Goal: Information Seeking & Learning: Learn about a topic

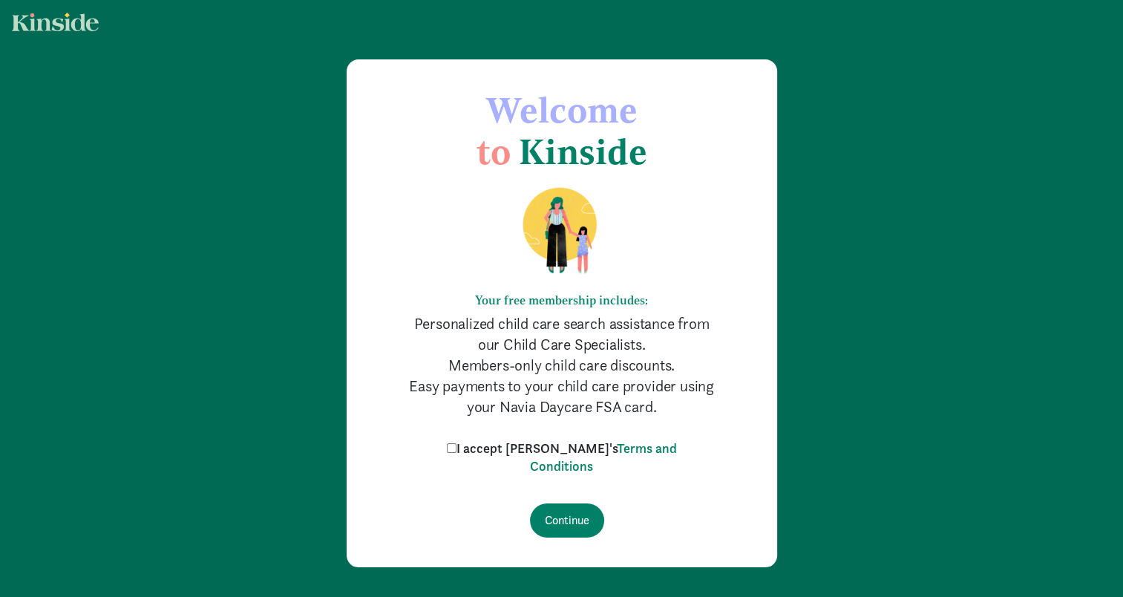
click at [457, 448] on input "I accept Kinside's Terms and Conditions" at bounding box center [452, 448] width 10 height 10
checkbox input "true"
click at [555, 517] on input "Continue" at bounding box center [567, 520] width 74 height 34
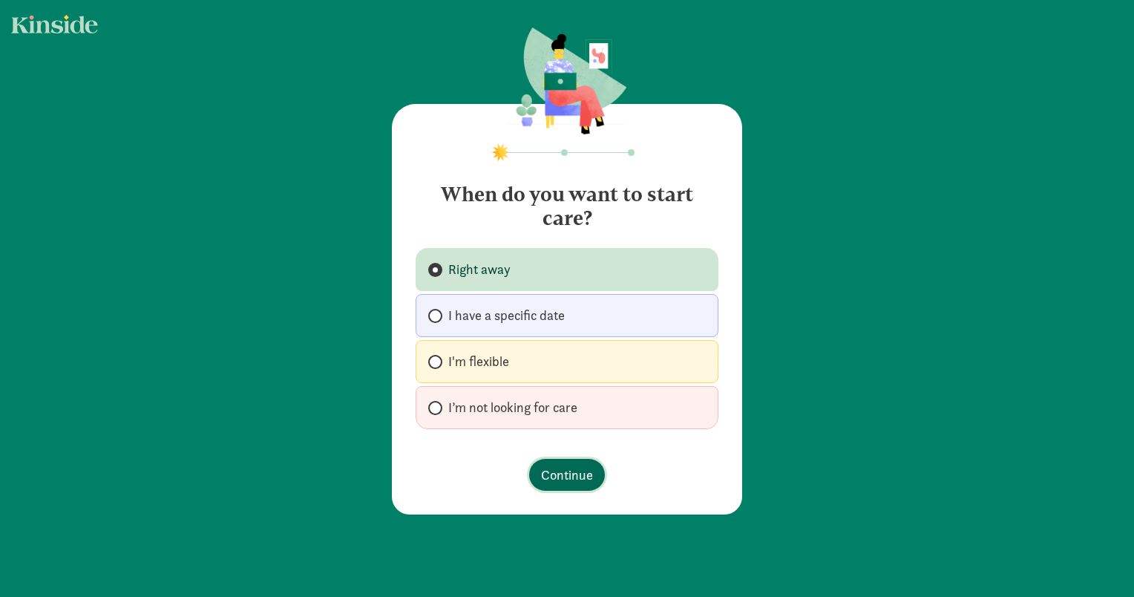
click at [561, 469] on span "Continue" at bounding box center [567, 475] width 52 height 20
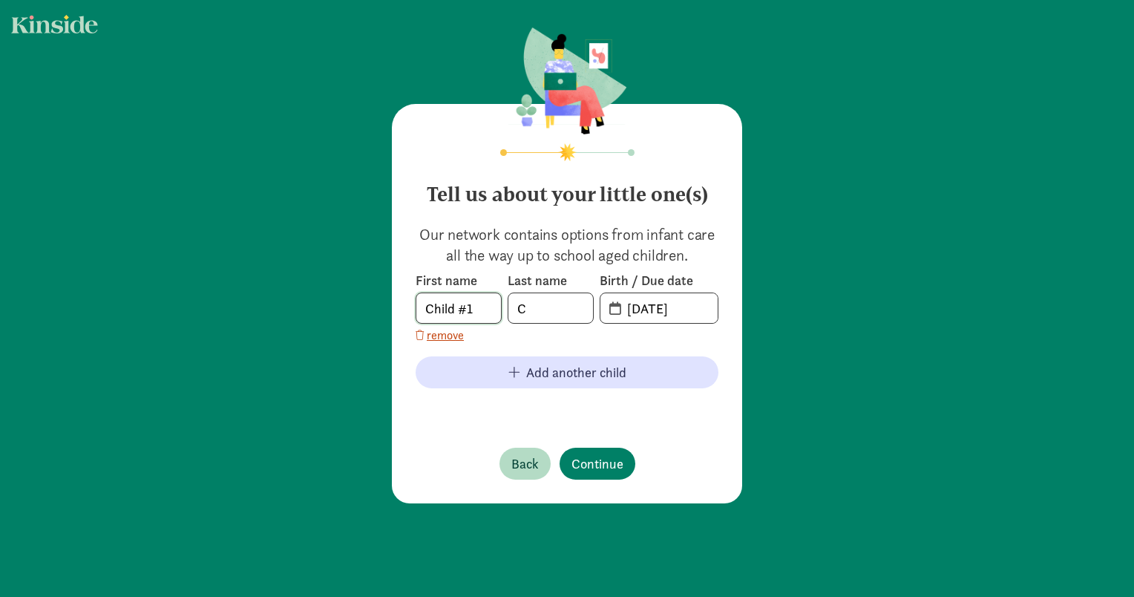
drag, startPoint x: 484, startPoint y: 298, endPoint x: 169, endPoint y: 288, distance: 315.0
click at [169, 288] on div "Tell us about your little one(s) Our network contains options from infant care …" at bounding box center [567, 266] width 1134 height 533
type input "Calum"
type input "[PERSON_NAME]"
drag, startPoint x: 707, startPoint y: 311, endPoint x: 298, endPoint y: 305, distance: 408.4
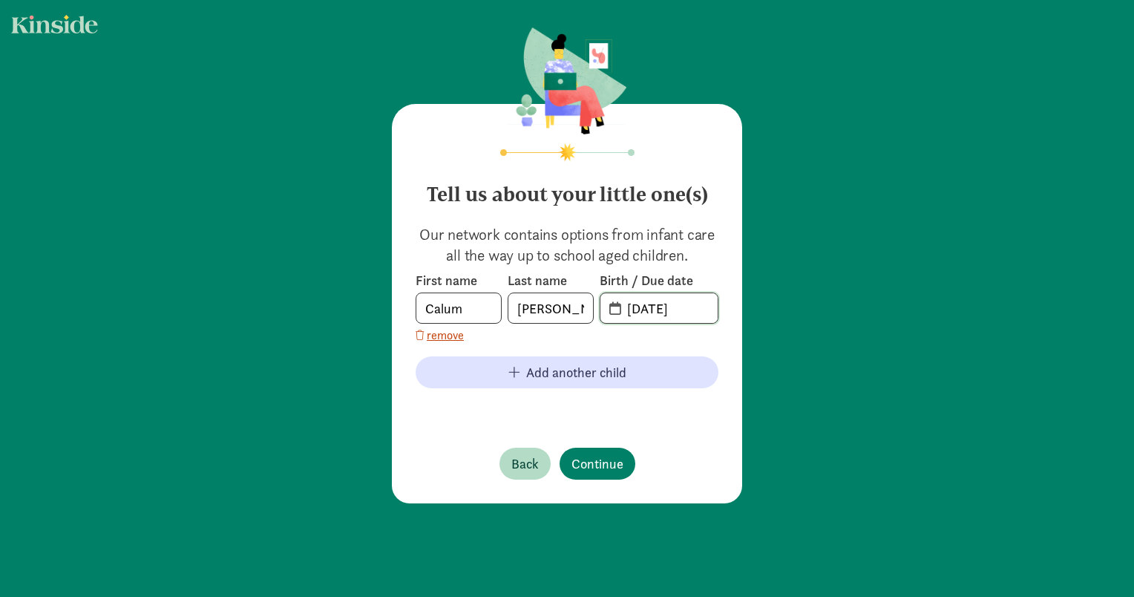
click at [298, 305] on div "Tell us about your little one(s) Our network contains options from infant care …" at bounding box center [567, 266] width 1134 height 533
type input "01-04-2023"
click at [589, 466] on span "Continue" at bounding box center [598, 464] width 52 height 20
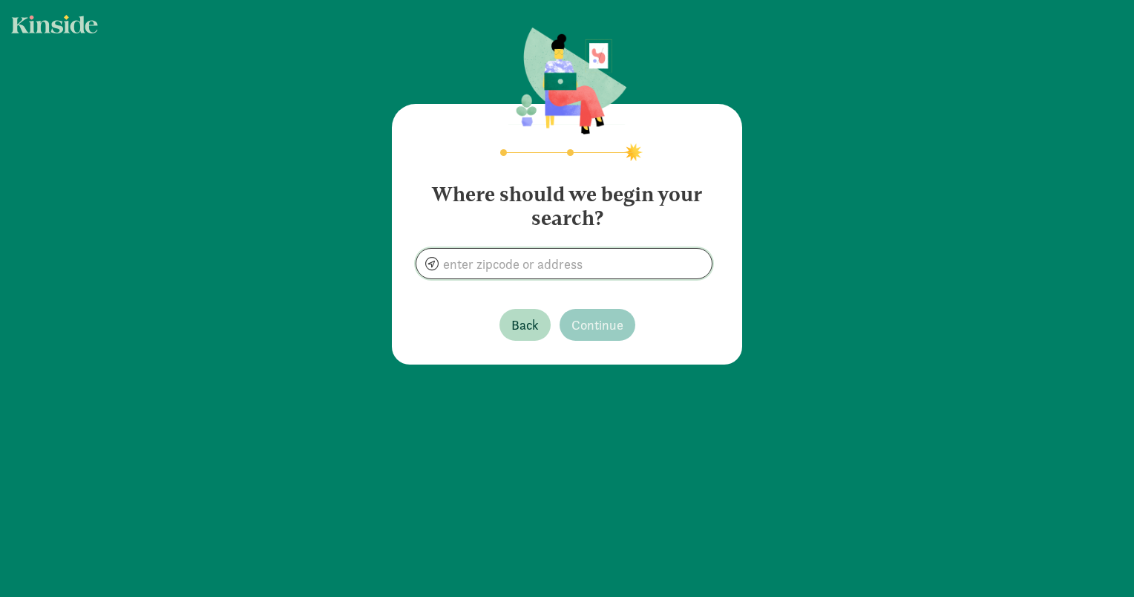
click at [588, 261] on input at bounding box center [563, 264] width 295 height 30
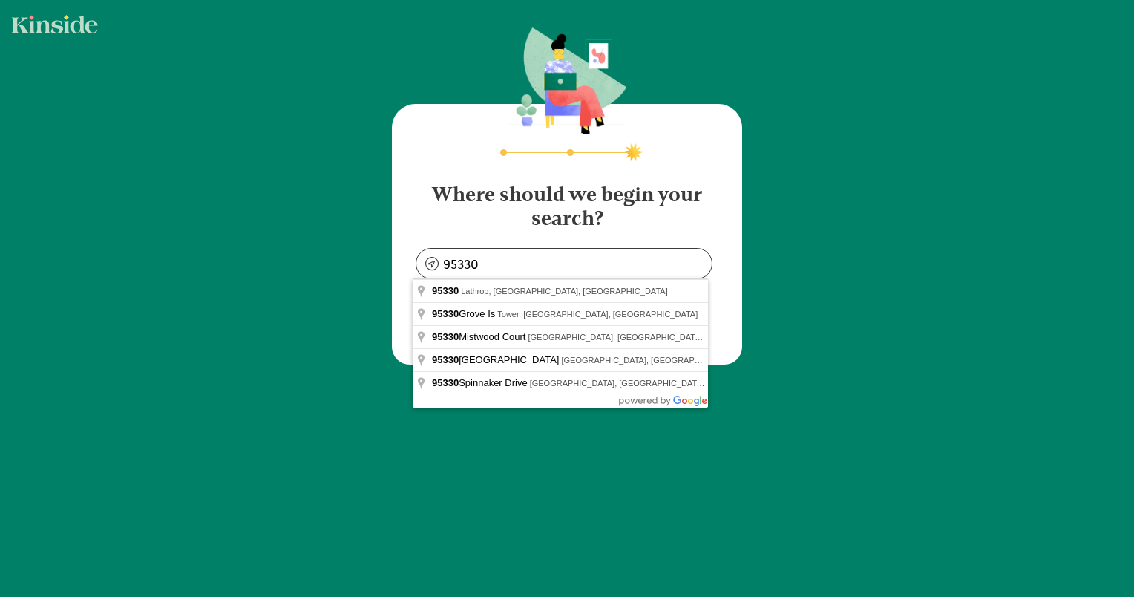
click at [793, 339] on div "Where should we begin your search? 95330 Back Continue" at bounding box center [567, 197] width 1134 height 394
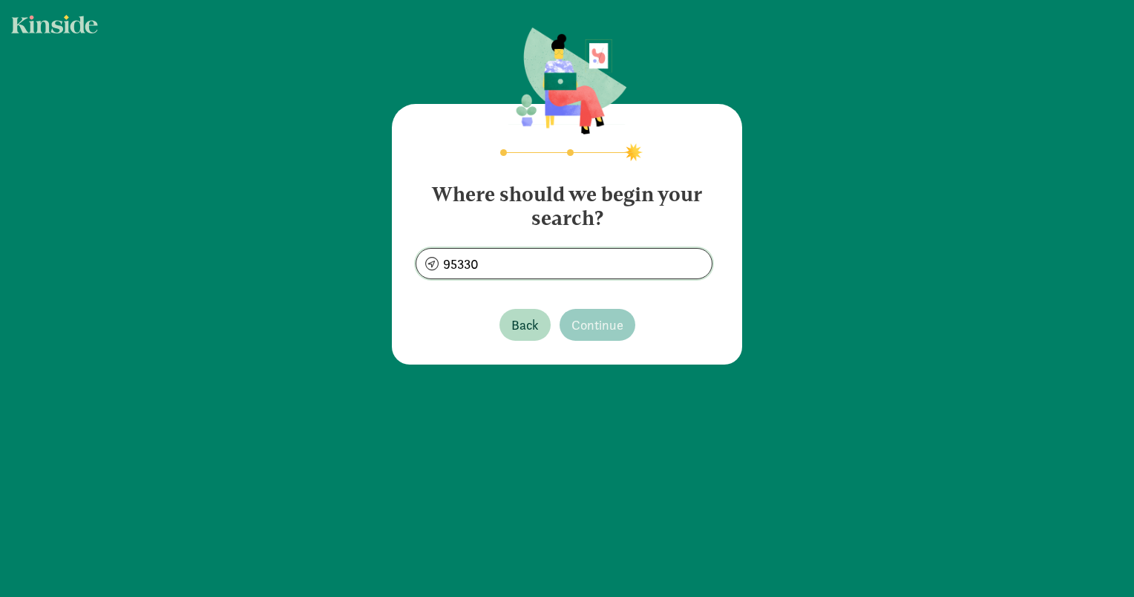
click at [506, 267] on input "95330" at bounding box center [563, 264] width 295 height 30
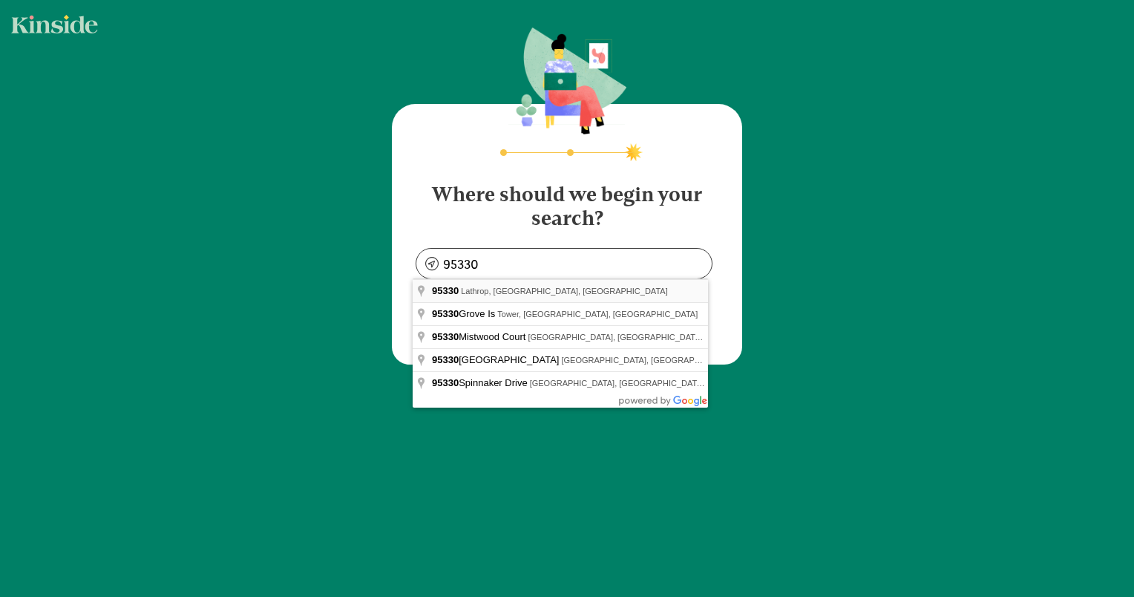
type input "Lathrop, CA 95330, USA"
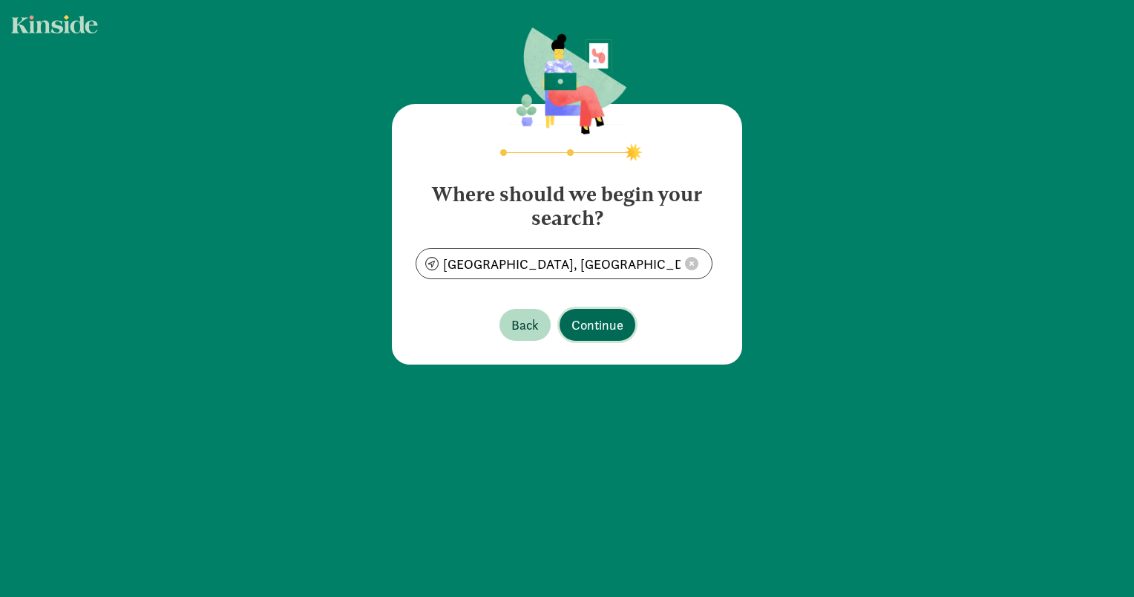
click at [615, 330] on span "Continue" at bounding box center [598, 325] width 52 height 20
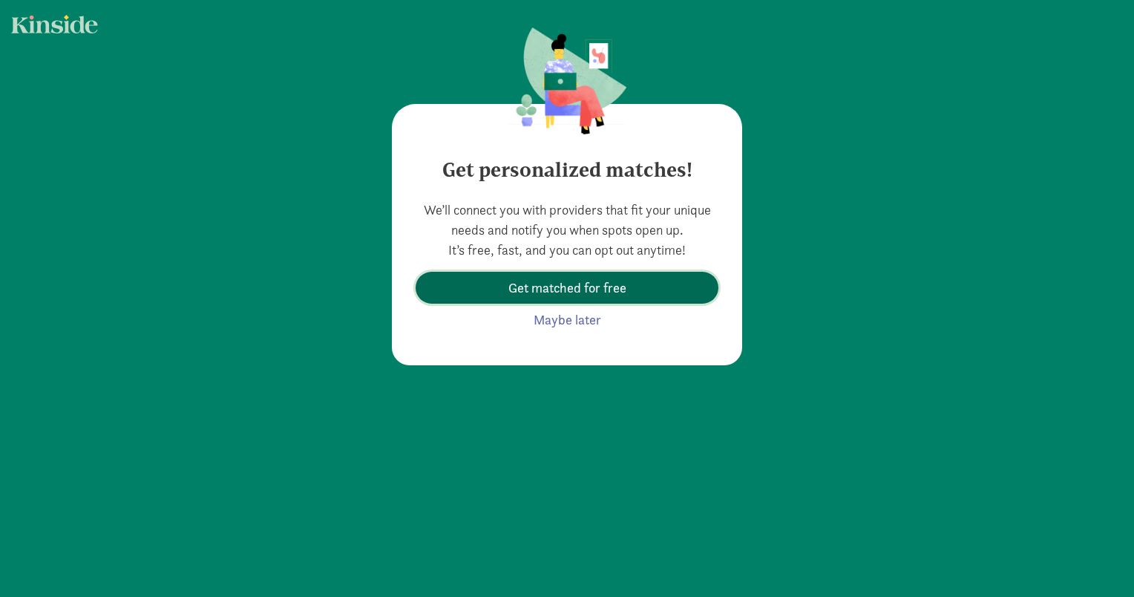
click at [606, 293] on span "Get matched for free" at bounding box center [568, 288] width 118 height 20
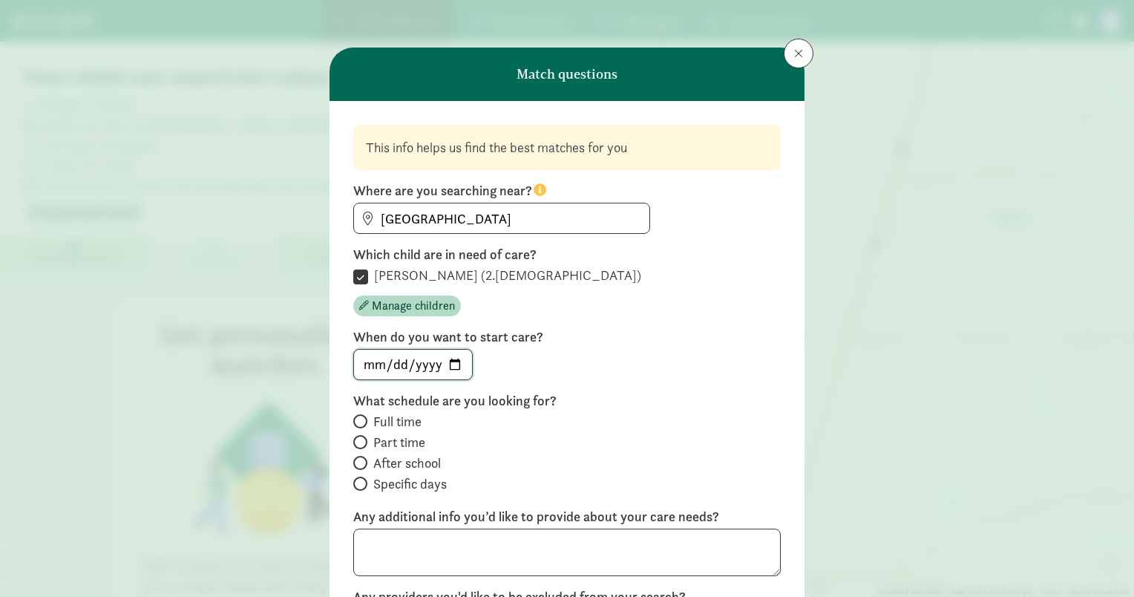
click at [456, 359] on input "2025-08-18" at bounding box center [413, 365] width 118 height 30
type input "2025-09-01"
click at [355, 419] on input "Full time" at bounding box center [358, 421] width 10 height 10
radio input "true"
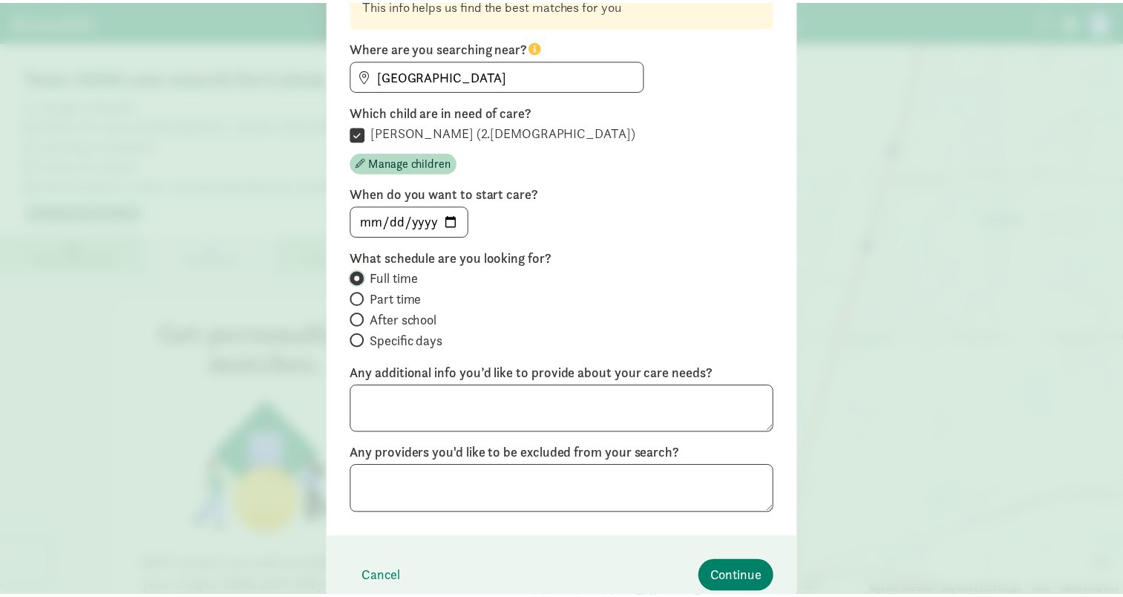
scroll to position [148, 0]
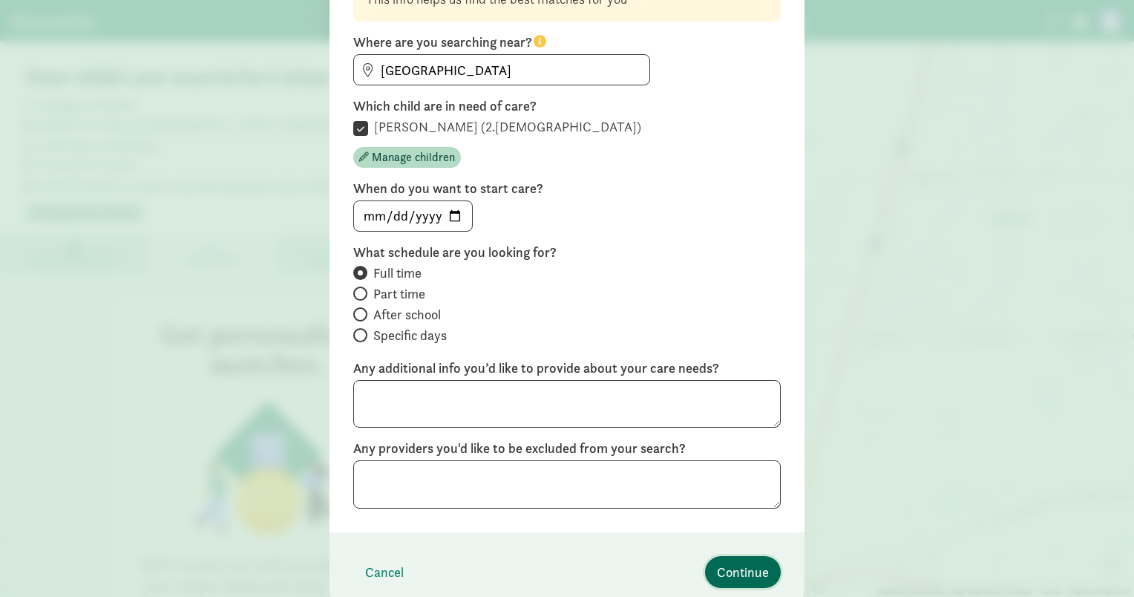
click at [761, 568] on span "Continue" at bounding box center [743, 572] width 52 height 20
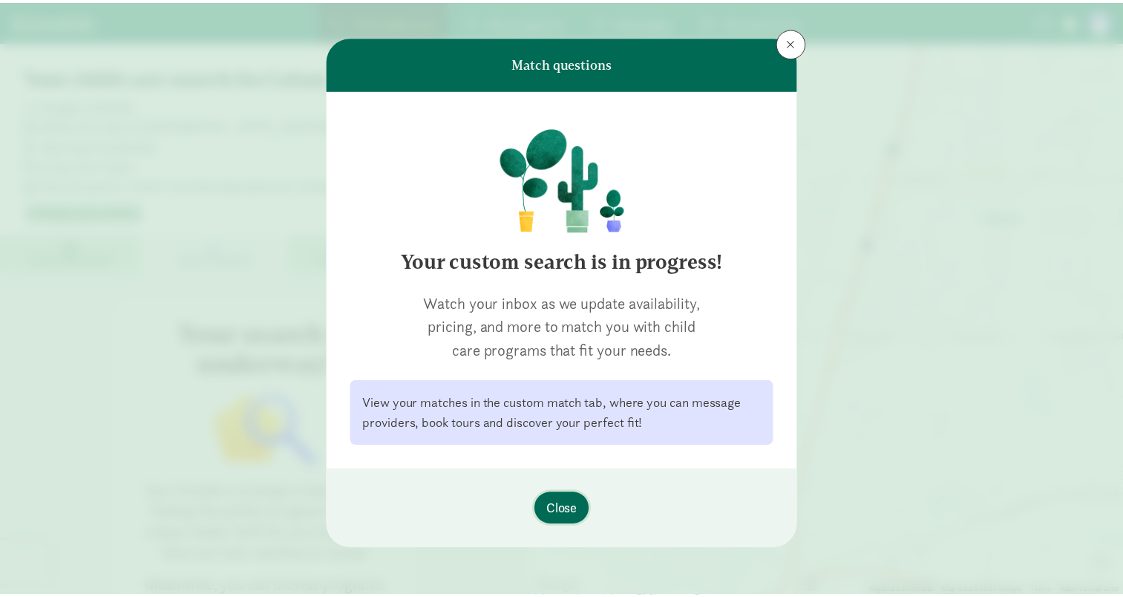
scroll to position [10, 0]
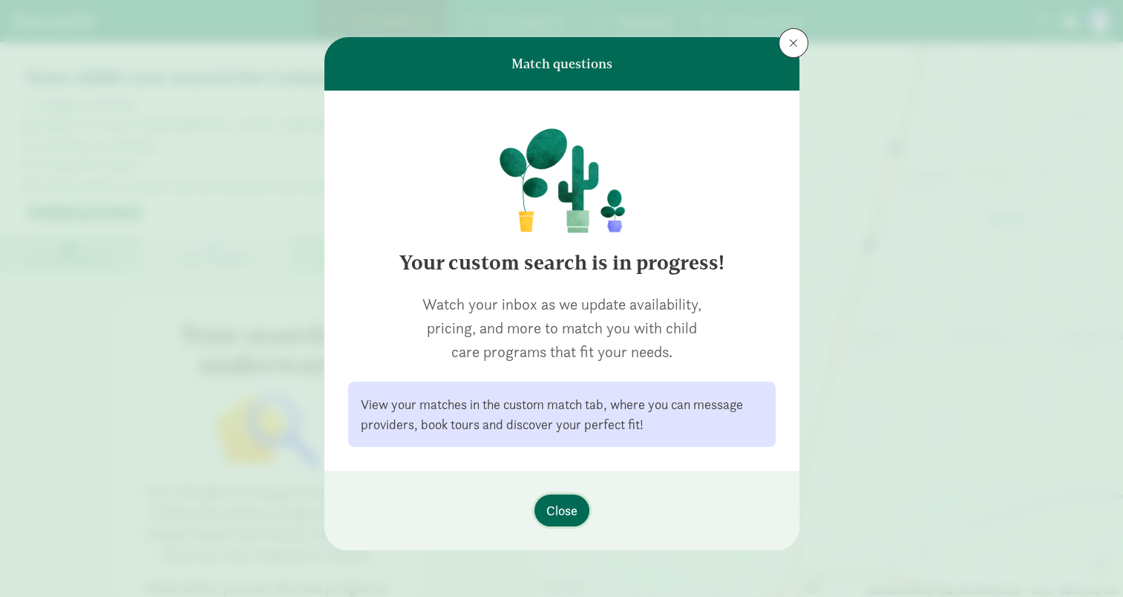
click at [561, 512] on span "Close" at bounding box center [561, 510] width 31 height 20
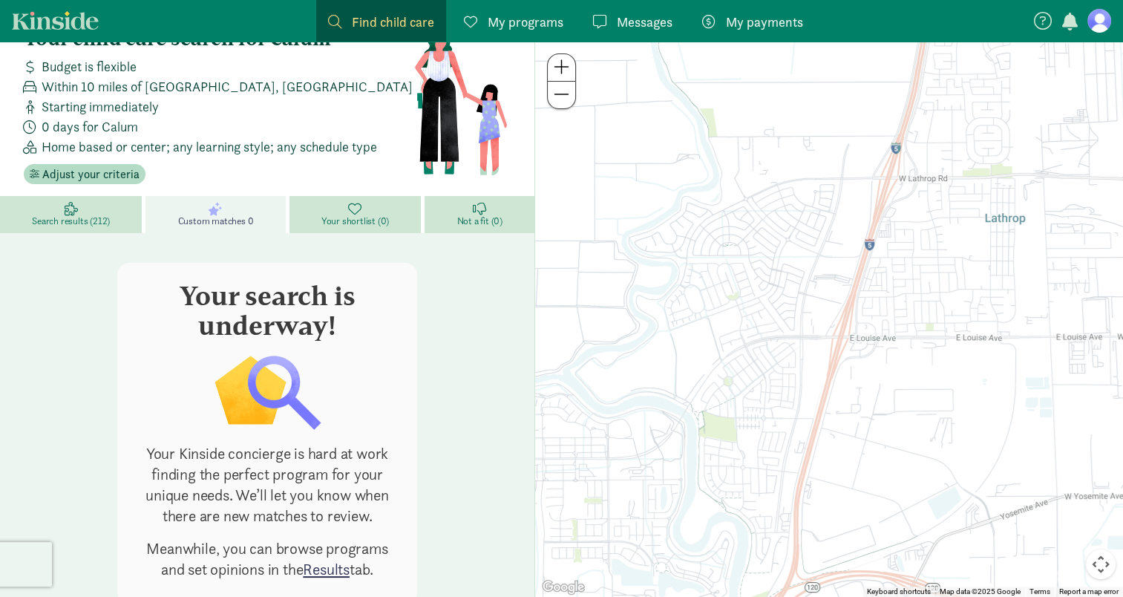
scroll to position [0, 0]
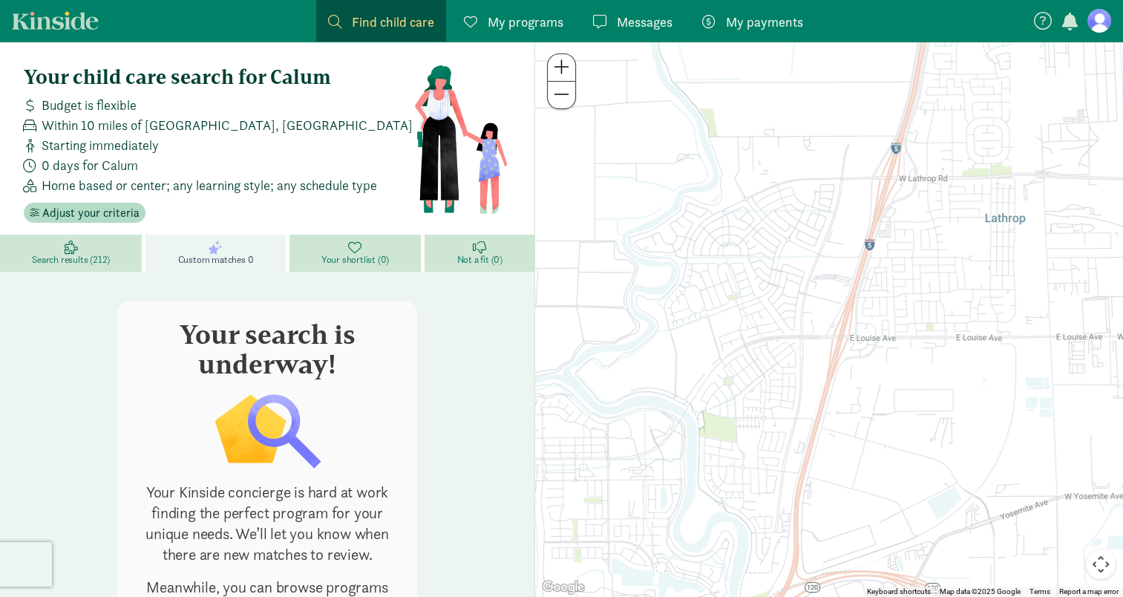
click at [521, 17] on span "My programs" at bounding box center [526, 22] width 76 height 20
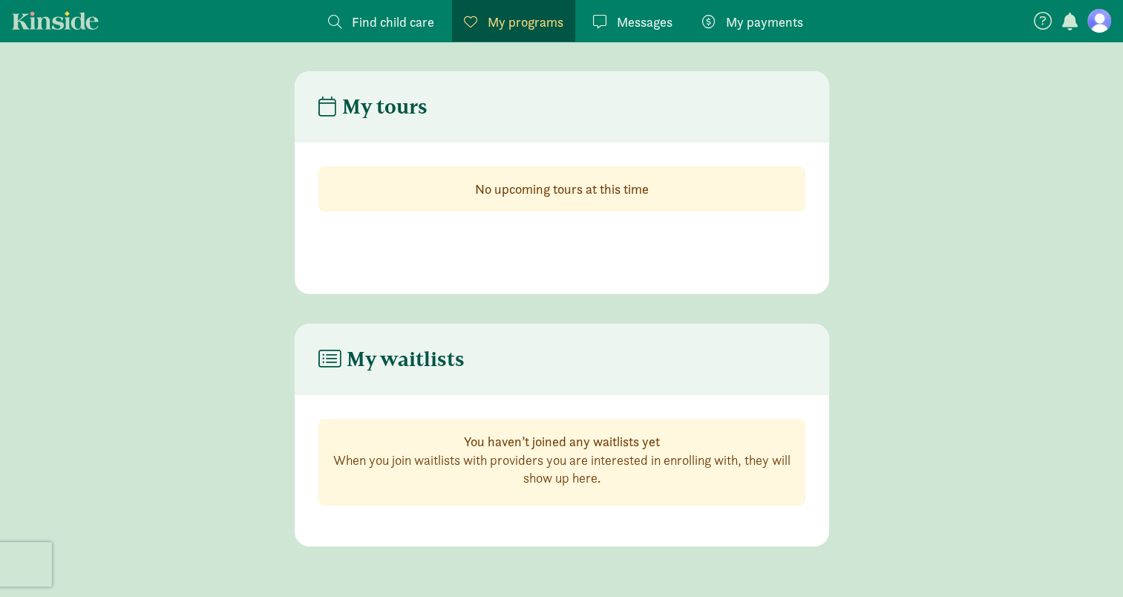
click at [588, 18] on link "Messages Messages" at bounding box center [632, 21] width 103 height 42
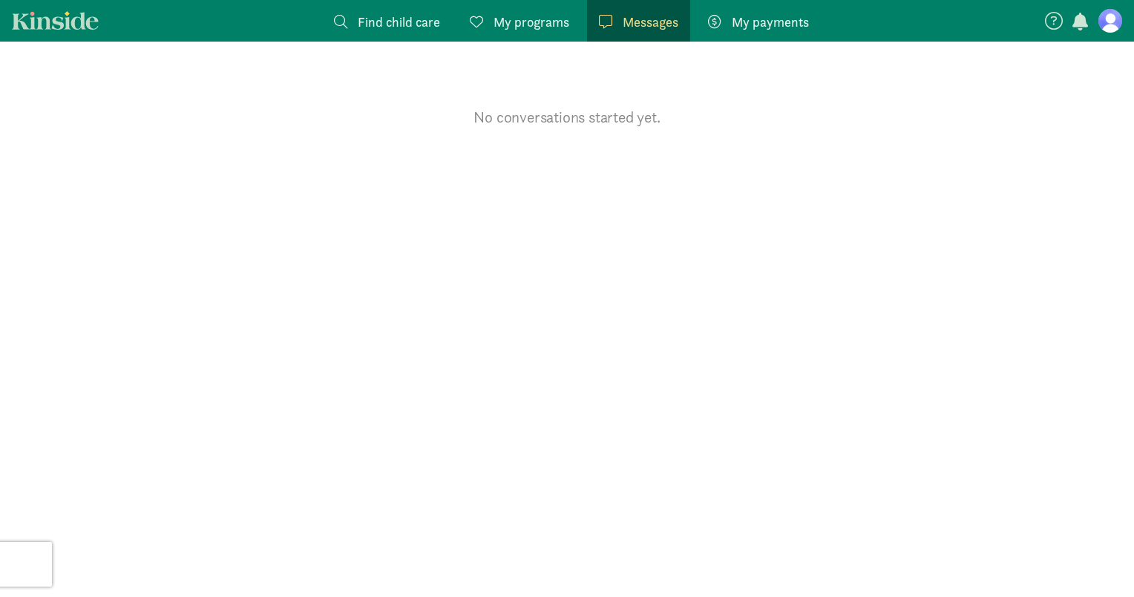
click at [778, 18] on span "My payments" at bounding box center [770, 22] width 77 height 20
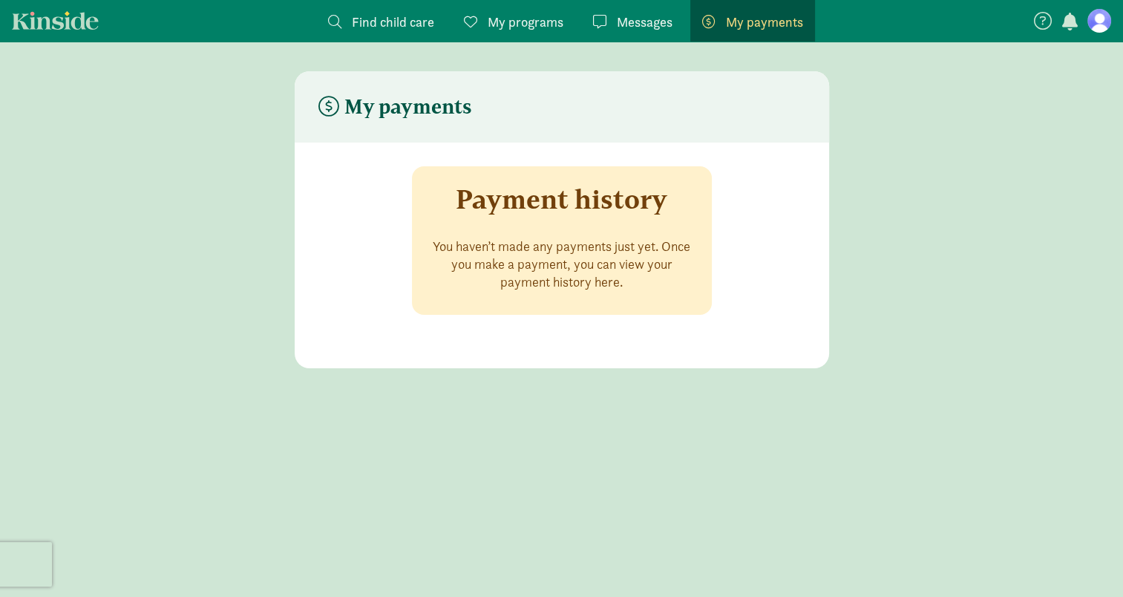
click at [373, 18] on span "Find child care" at bounding box center [393, 22] width 82 height 20
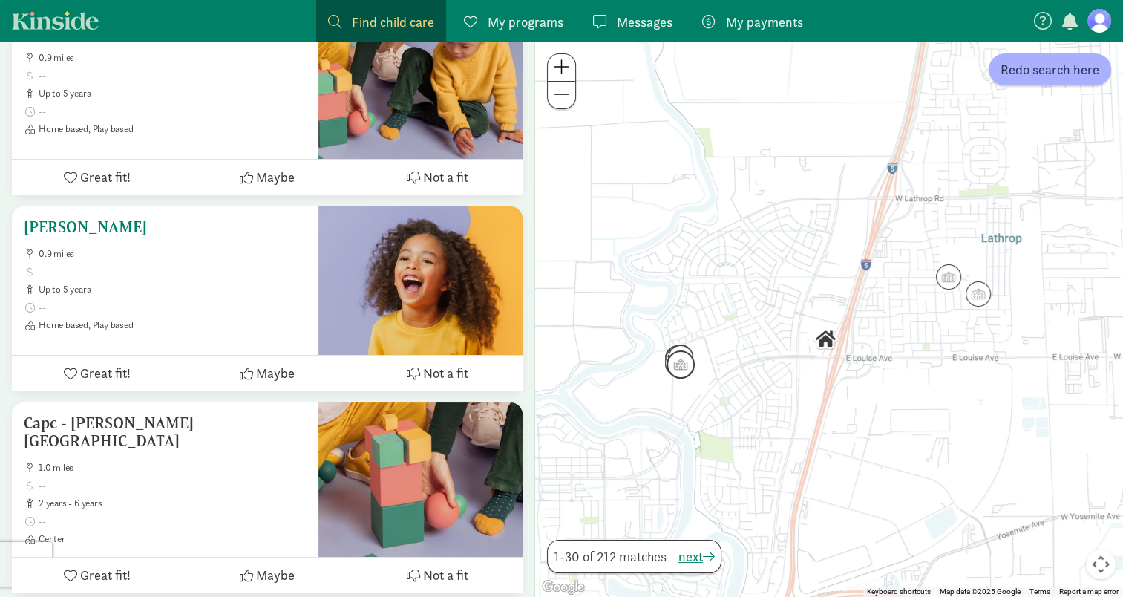
scroll to position [5653, 0]
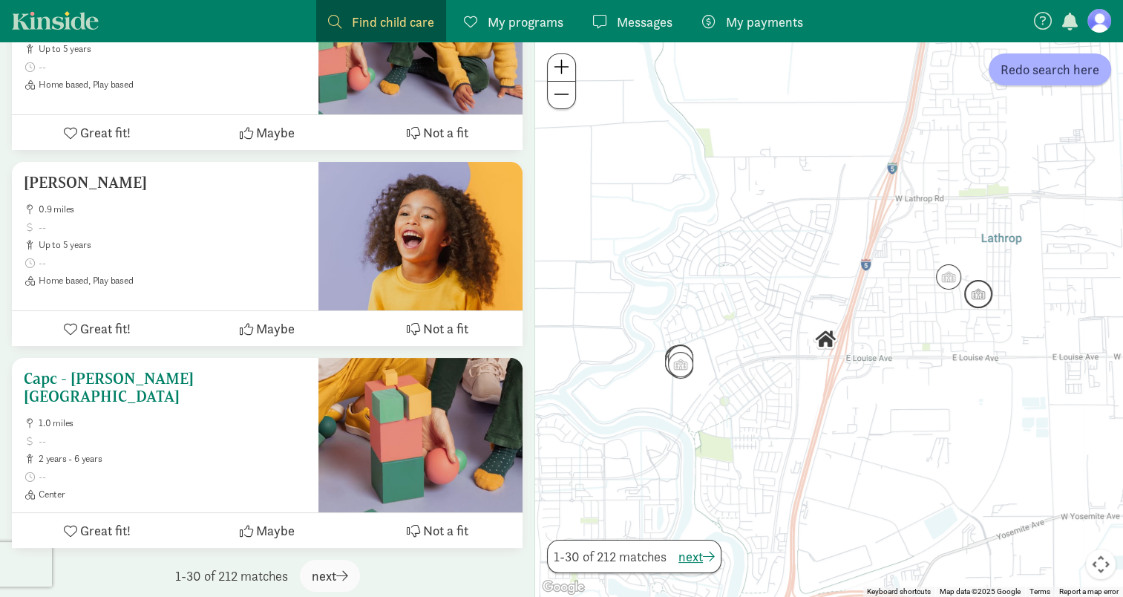
drag, startPoint x: 235, startPoint y: 374, endPoint x: 70, endPoint y: 365, distance: 165.1
click at [68, 363] on div "Capc - Lathrop Elementary 1.0 miles 2 years - 6 years Center" at bounding box center [165, 435] width 307 height 154
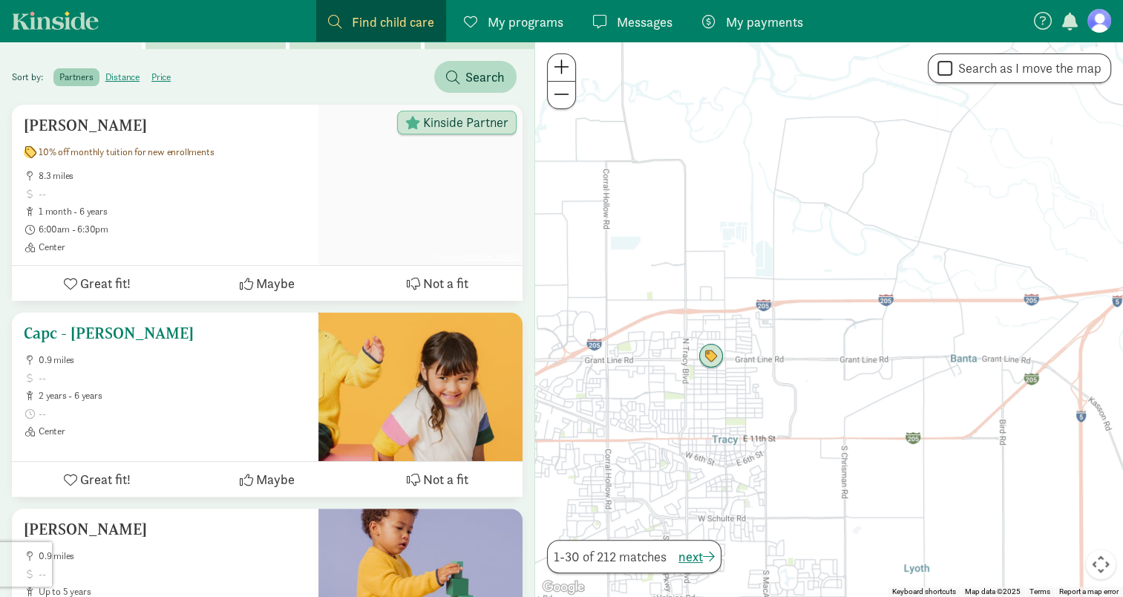
scroll to position [148, 0]
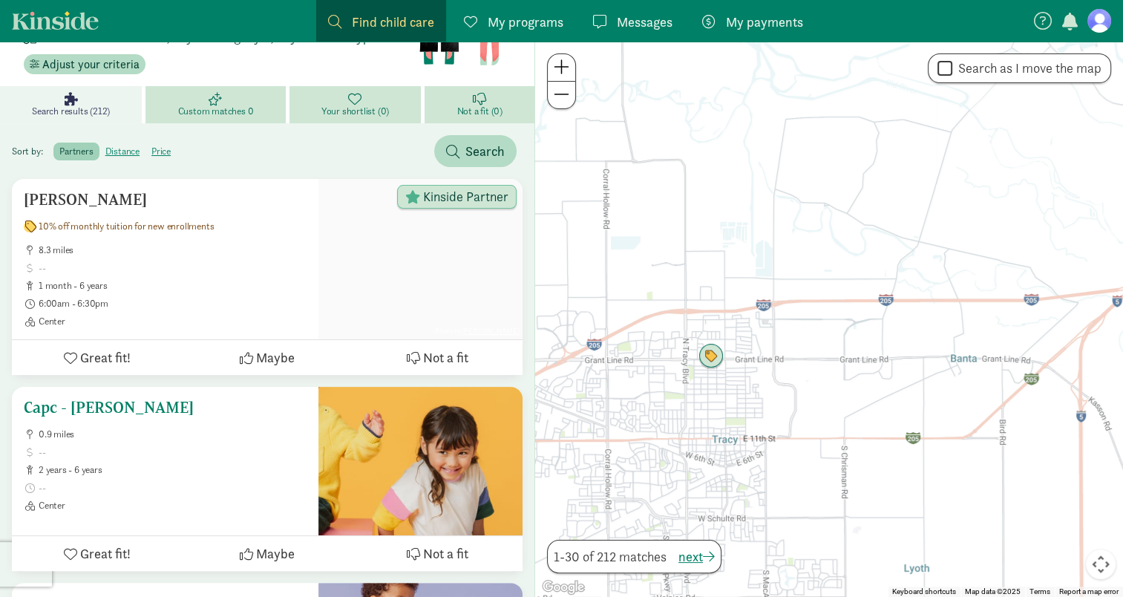
click at [110, 409] on h5 "Capc - [PERSON_NAME]" at bounding box center [165, 408] width 283 height 18
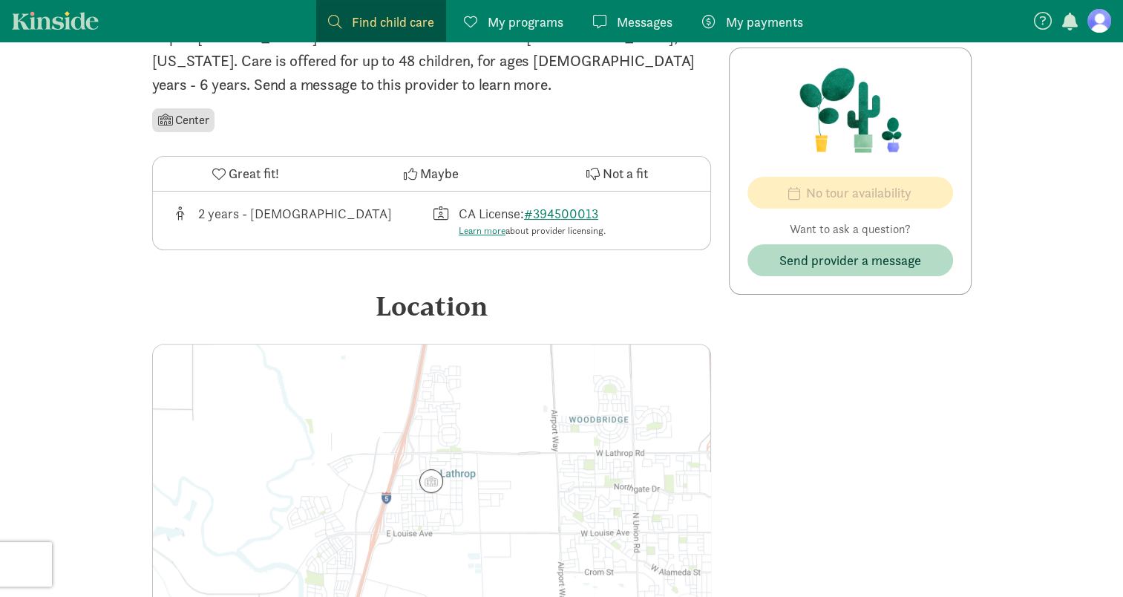
scroll to position [445, 0]
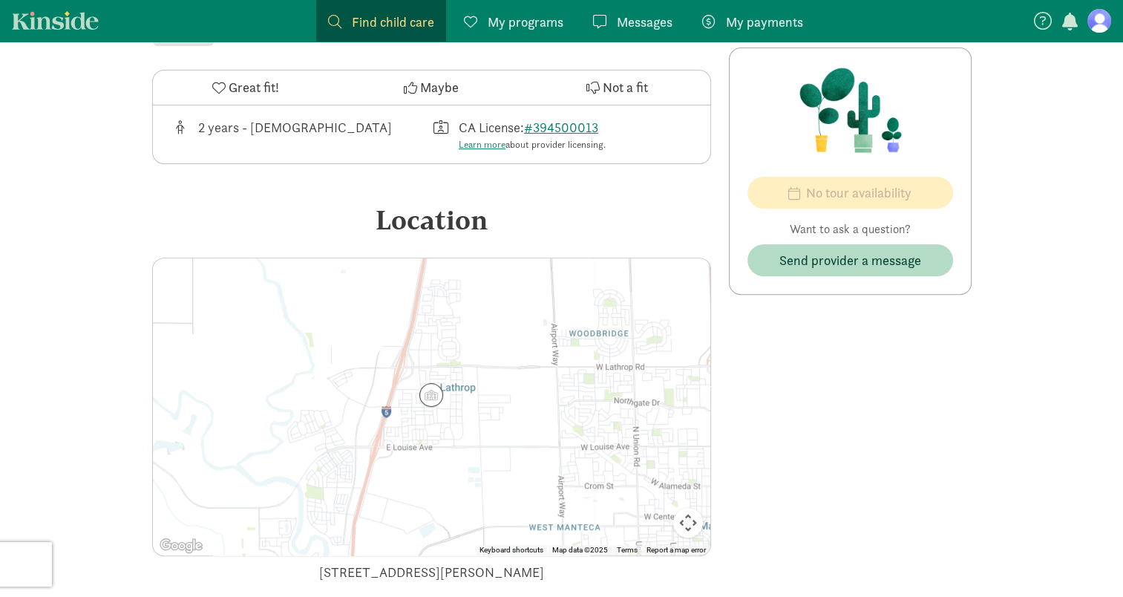
drag, startPoint x: 535, startPoint y: 464, endPoint x: 550, endPoint y: 349, distance: 116.1
click at [550, 349] on div at bounding box center [432, 406] width 558 height 297
drag, startPoint x: 496, startPoint y: 365, endPoint x: 636, endPoint y: 370, distance: 139.7
click at [636, 369] on div at bounding box center [432, 406] width 558 height 297
drag, startPoint x: 555, startPoint y: 570, endPoint x: 318, endPoint y: 557, distance: 237.2
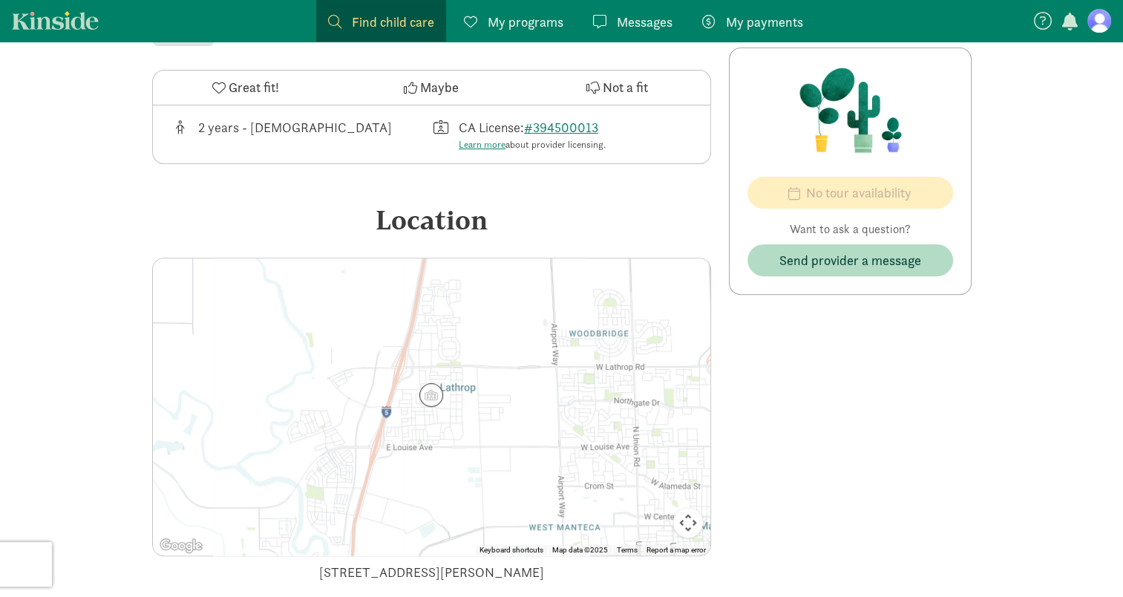
click at [318, 557] on div "Location ← Move left → Move right ↑ Move up ↓ Move down + Zoom in - Zoom out Ho…" at bounding box center [431, 391] width 559 height 382
copy div "[STREET_ADDRESS][PERSON_NAME]"
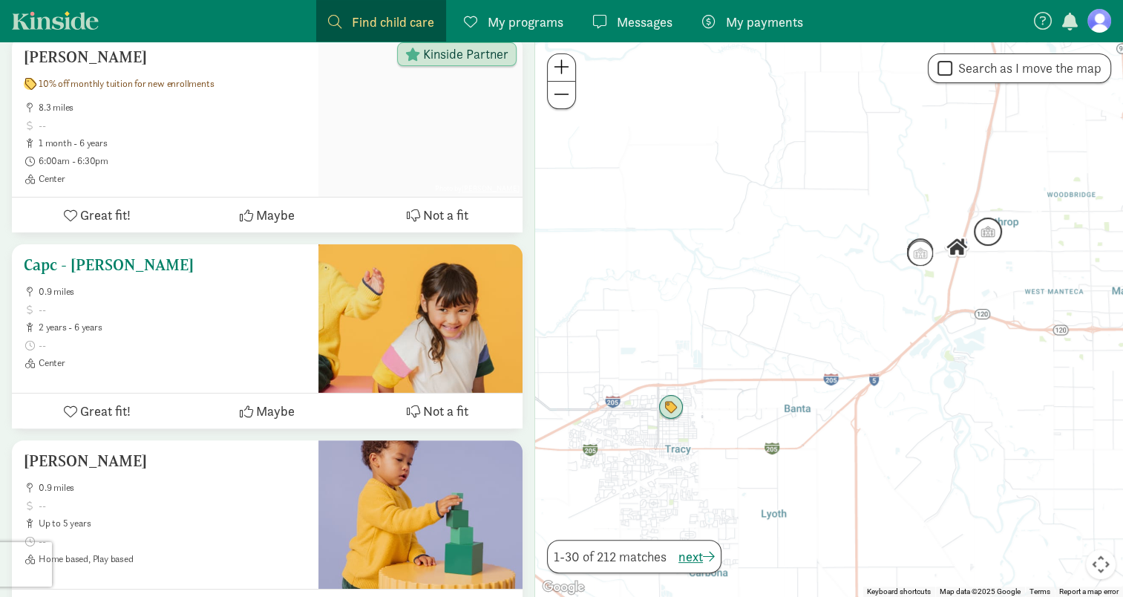
scroll to position [148, 0]
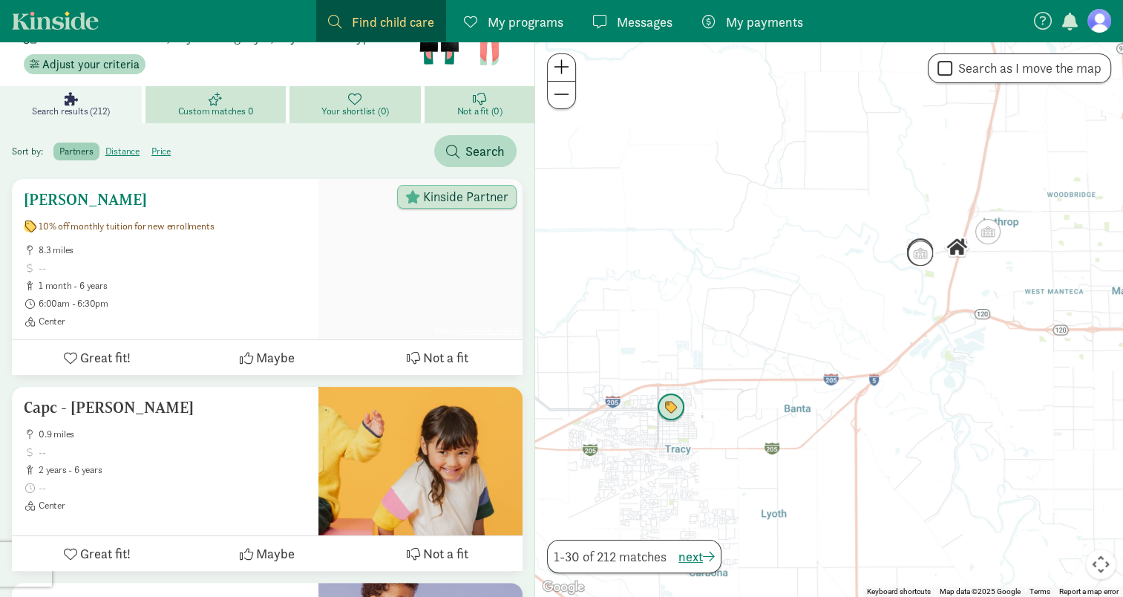
click at [111, 191] on h5 "Tracy KinderCare" at bounding box center [165, 200] width 283 height 18
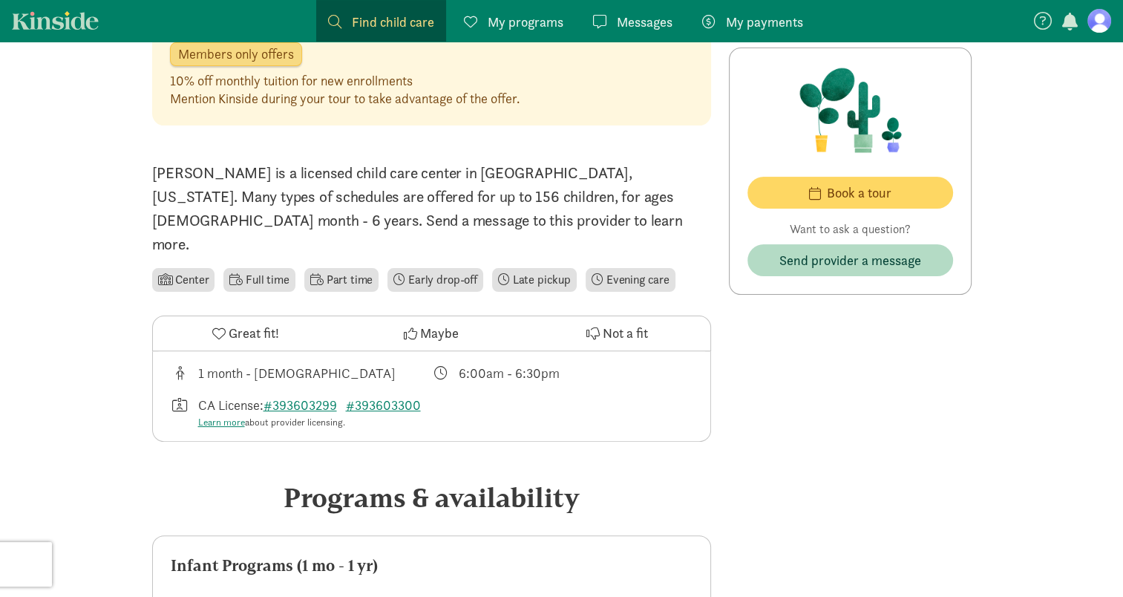
scroll to position [371, 0]
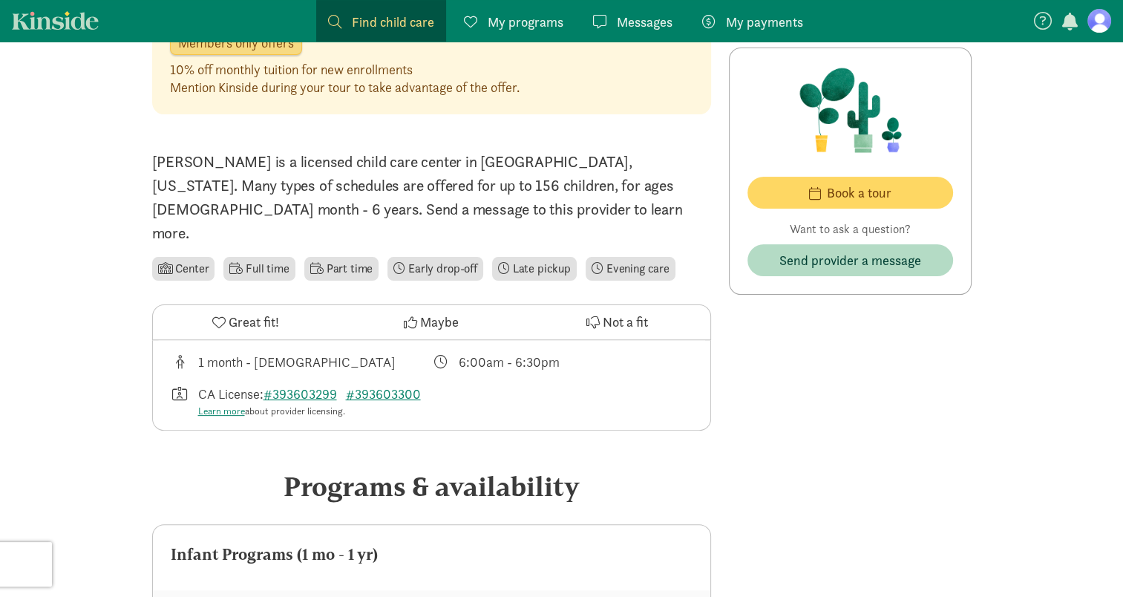
click at [190, 257] on li "Center" at bounding box center [183, 269] width 63 height 24
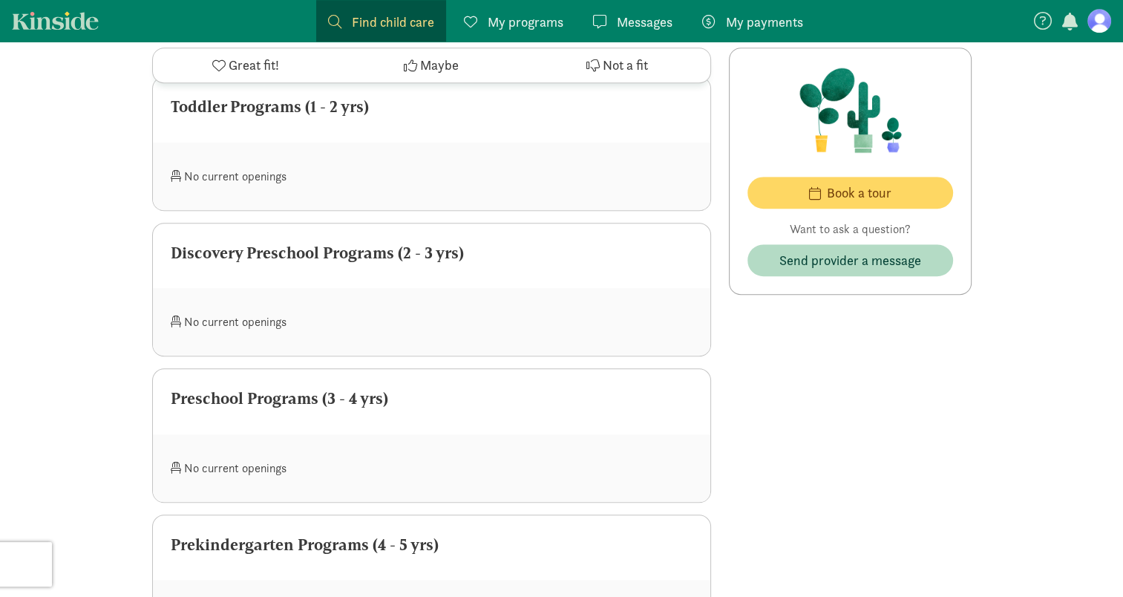
scroll to position [1114, 0]
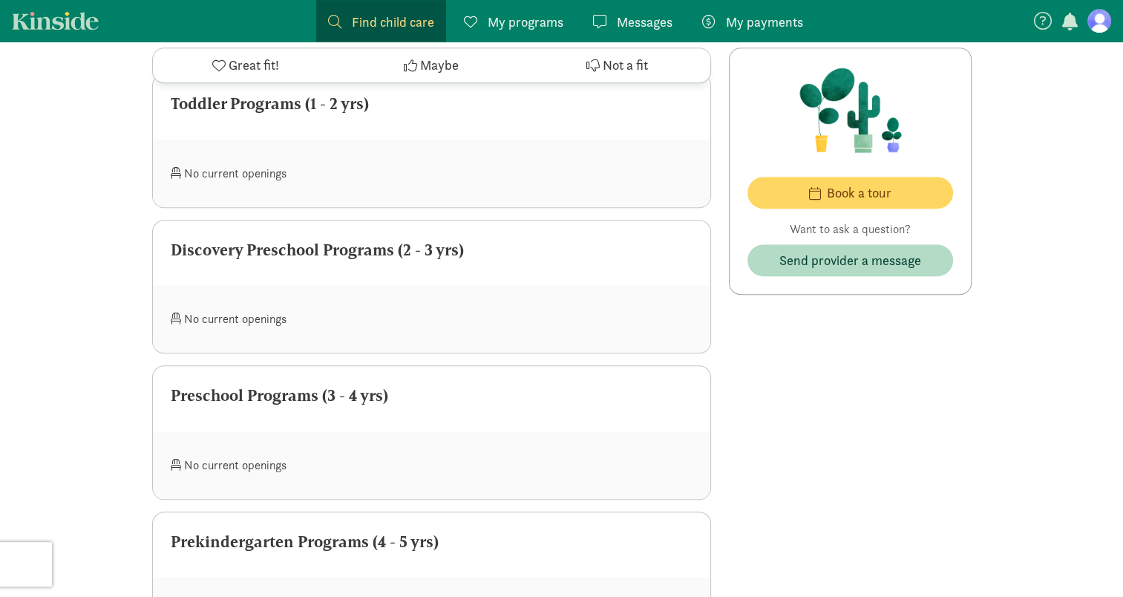
click at [373, 249] on div "Discovery Preschool Programs (2 - 3 yrs)" at bounding box center [432, 250] width 522 height 24
click at [381, 245] on div "Discovery Preschool Programs (2 - 3 yrs)" at bounding box center [432, 250] width 522 height 24
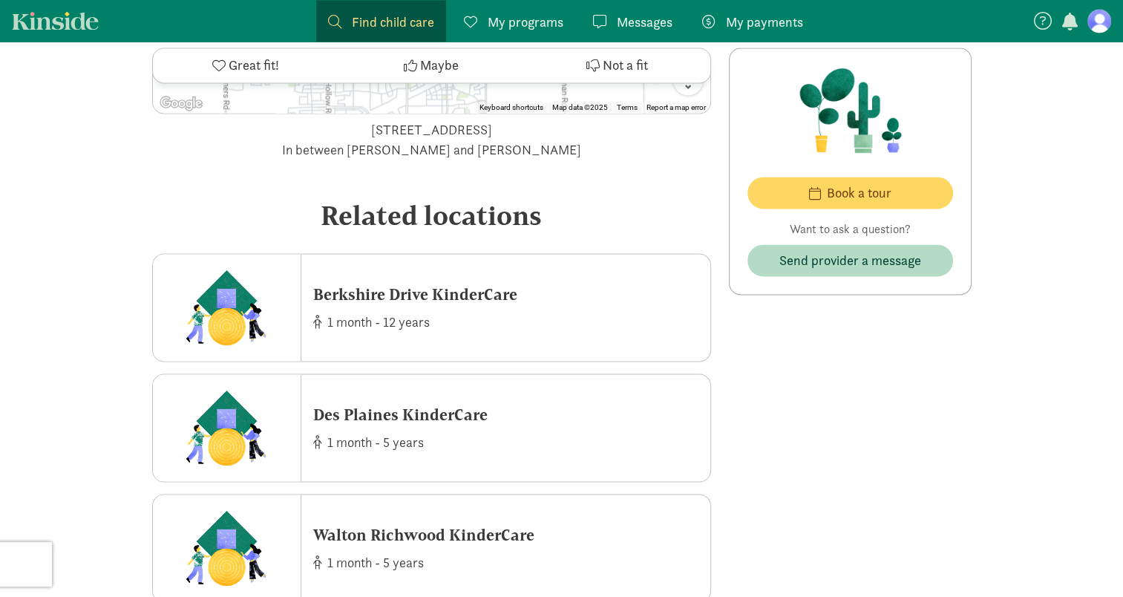
scroll to position [2450, 0]
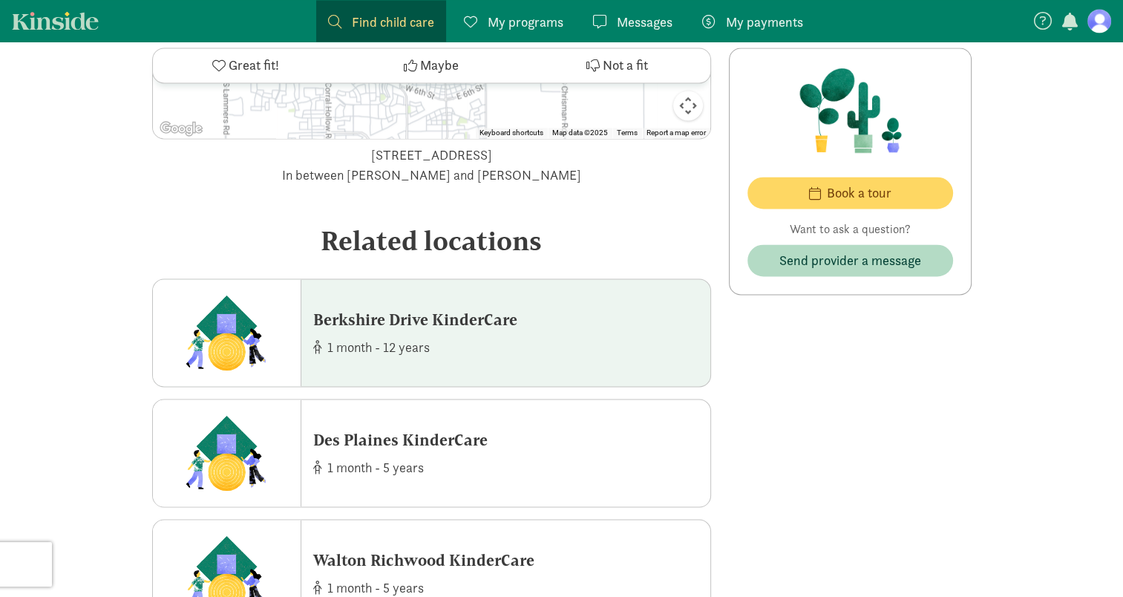
click at [503, 310] on div "Berkshire Drive KinderCare" at bounding box center [415, 319] width 204 height 24
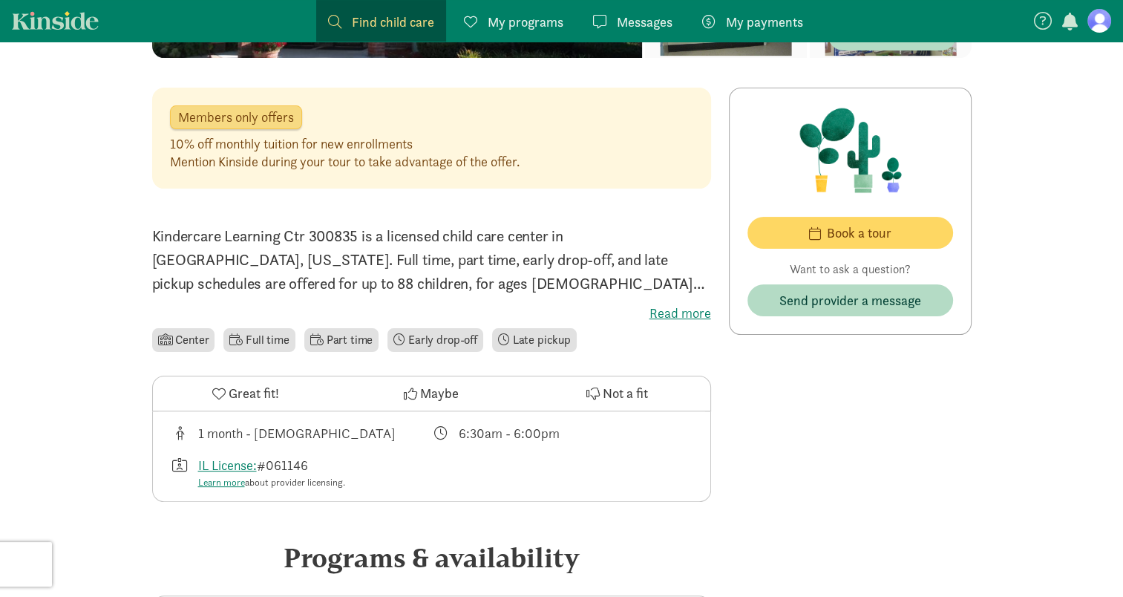
scroll to position [74, 0]
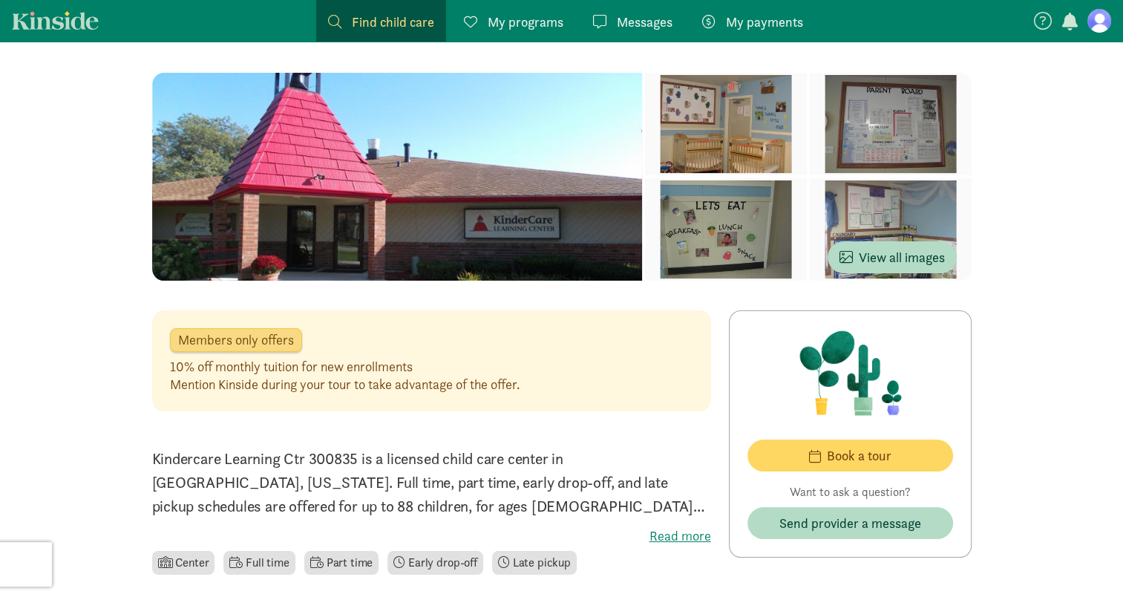
click at [681, 540] on label "Read more" at bounding box center [431, 536] width 559 height 18
click at [0, 0] on input "Read more" at bounding box center [0, 0] width 0 height 0
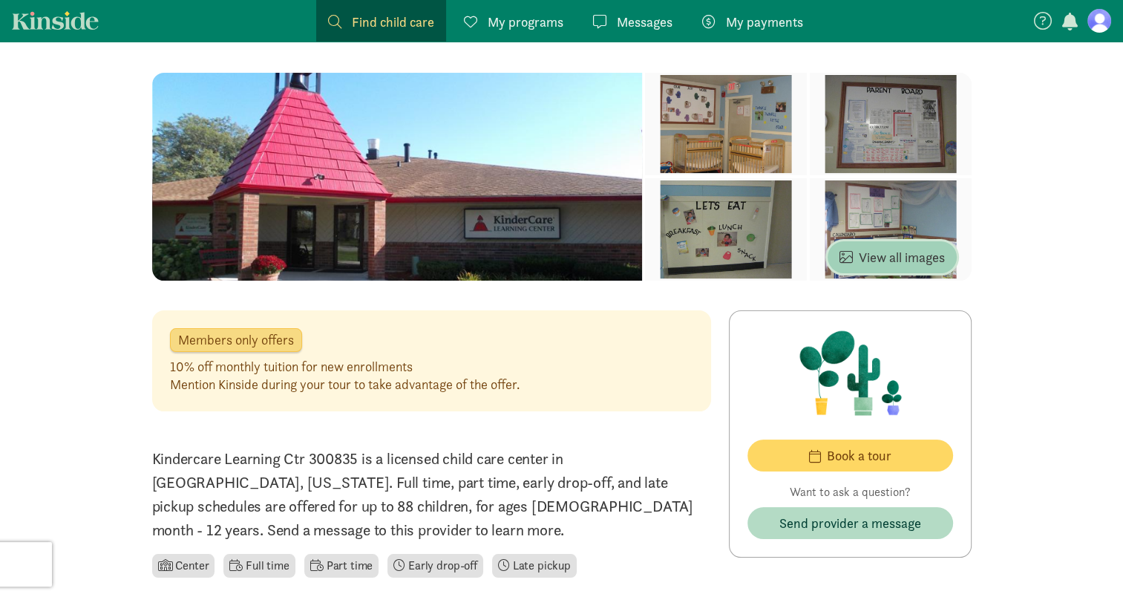
click at [896, 249] on span "View all images" at bounding box center [892, 257] width 105 height 20
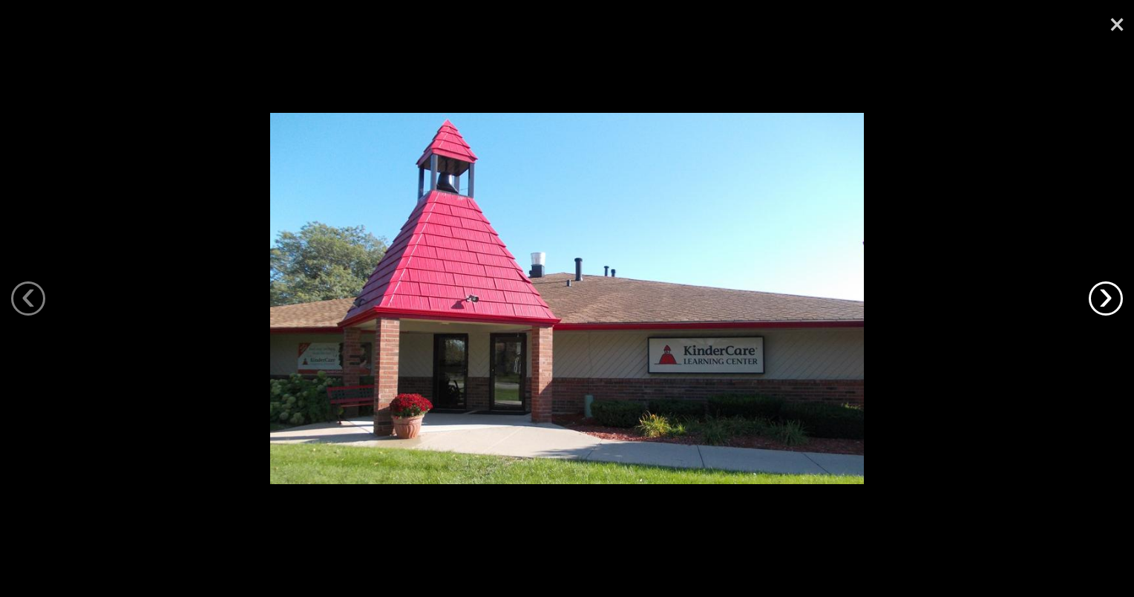
click at [1106, 304] on link "›" at bounding box center [1106, 298] width 34 height 34
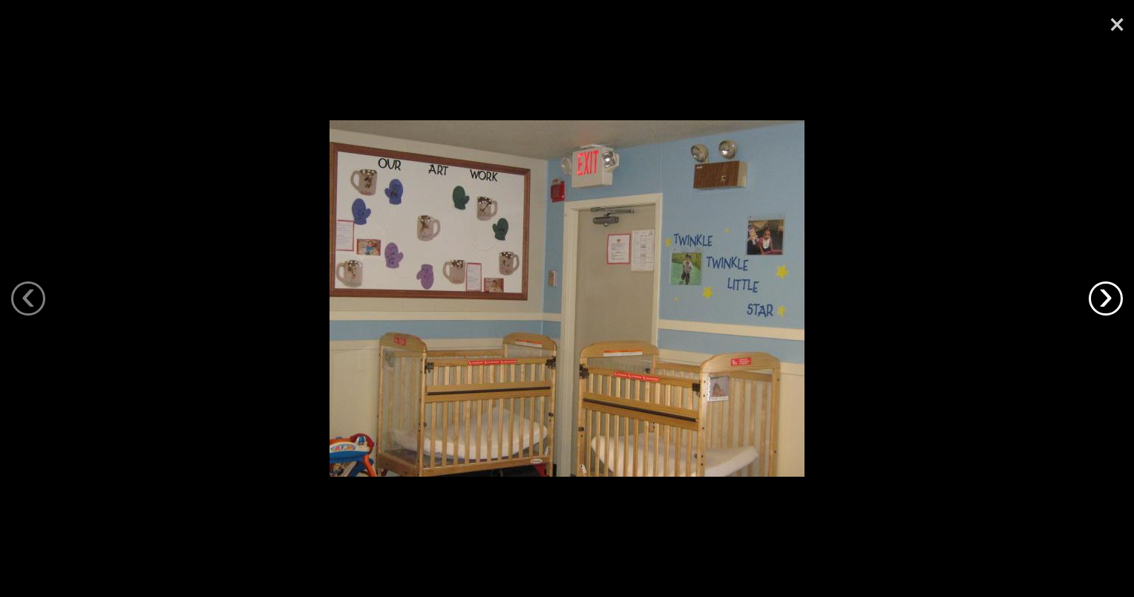
click at [1104, 300] on link "›" at bounding box center [1106, 298] width 34 height 34
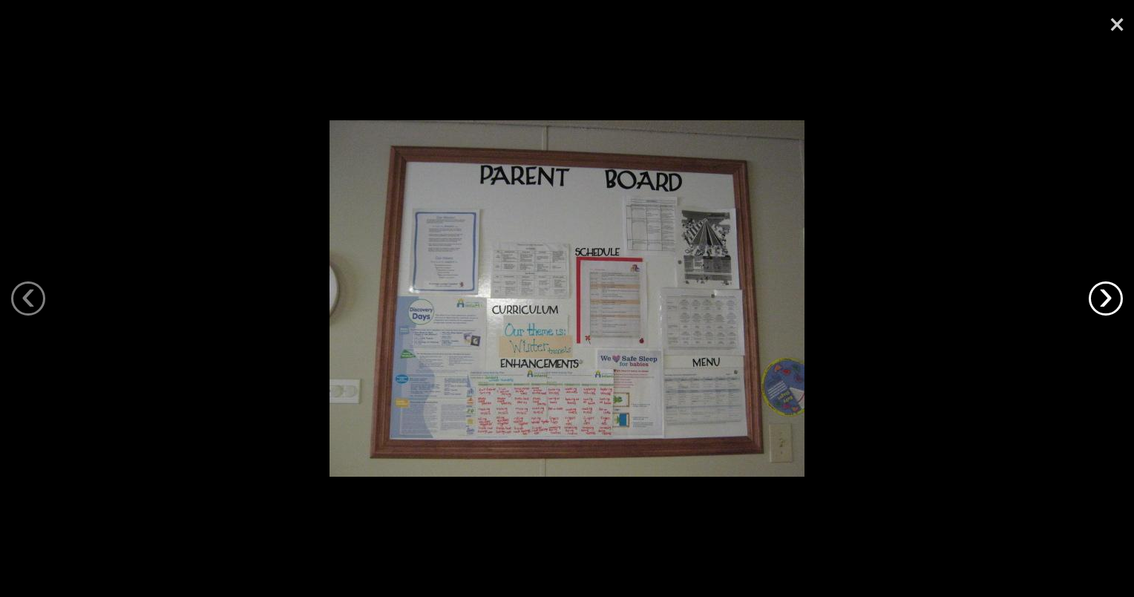
click at [1104, 300] on link "›" at bounding box center [1106, 298] width 34 height 34
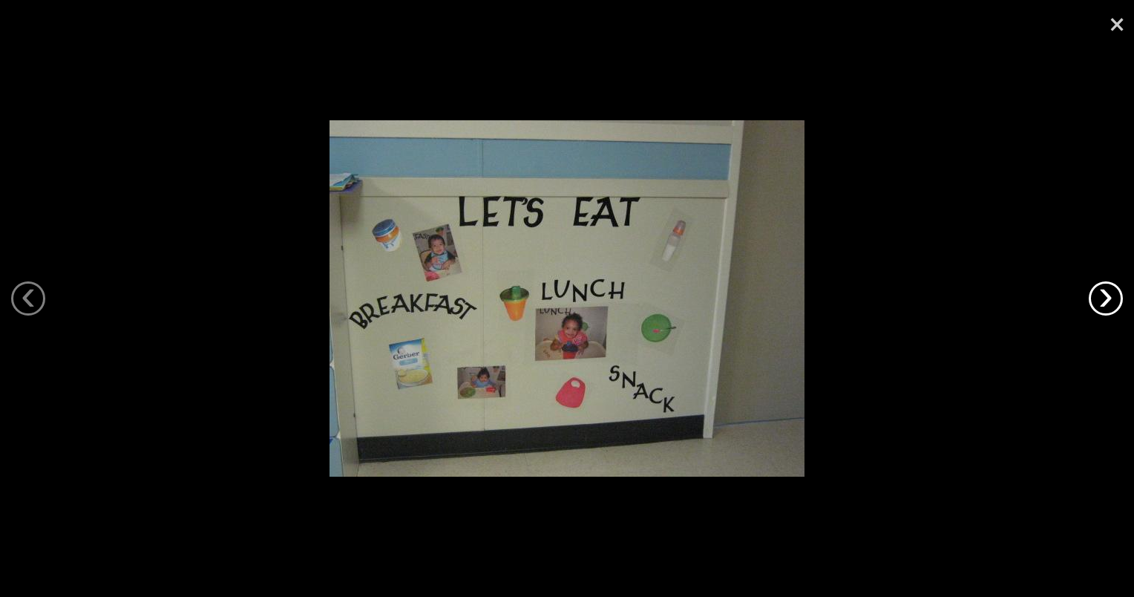
click at [1104, 300] on link "›" at bounding box center [1106, 298] width 34 height 34
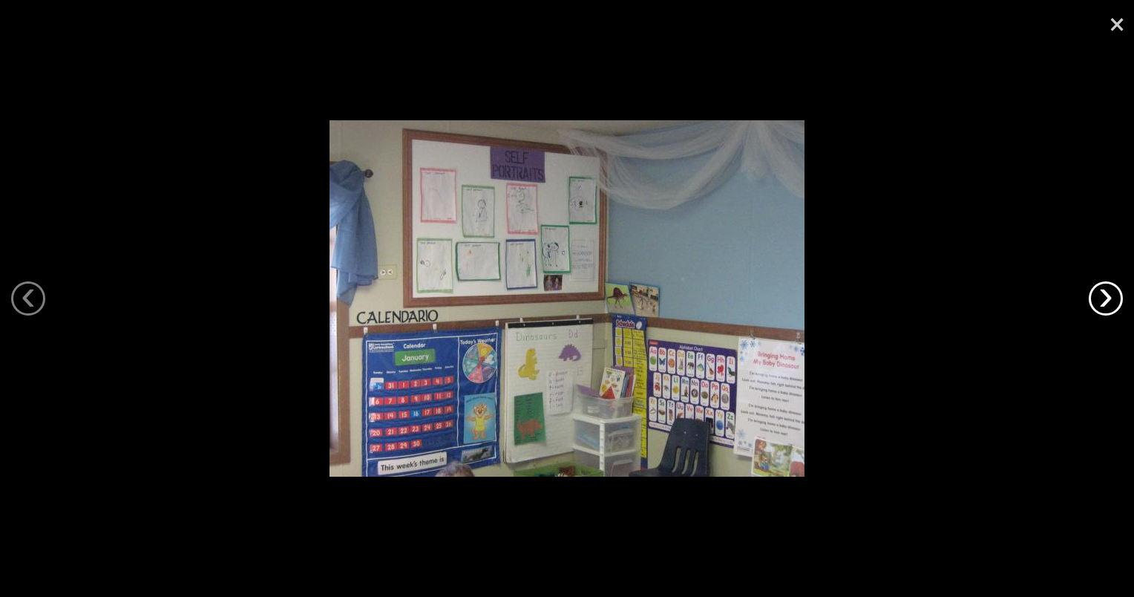
click at [1104, 300] on link "›" at bounding box center [1106, 298] width 34 height 34
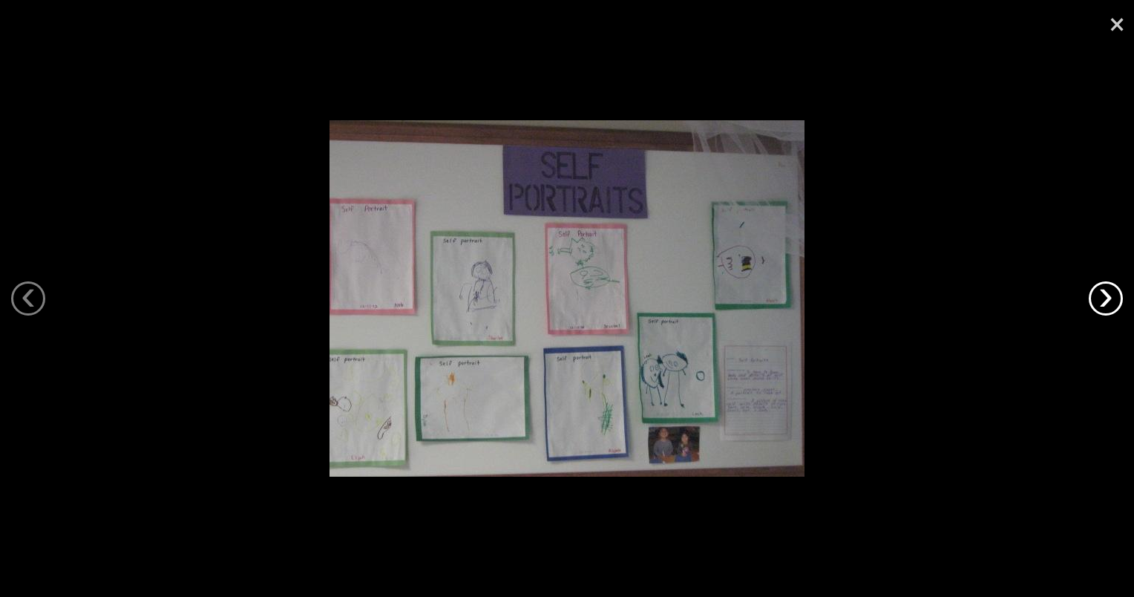
click at [1103, 300] on link "›" at bounding box center [1106, 298] width 34 height 34
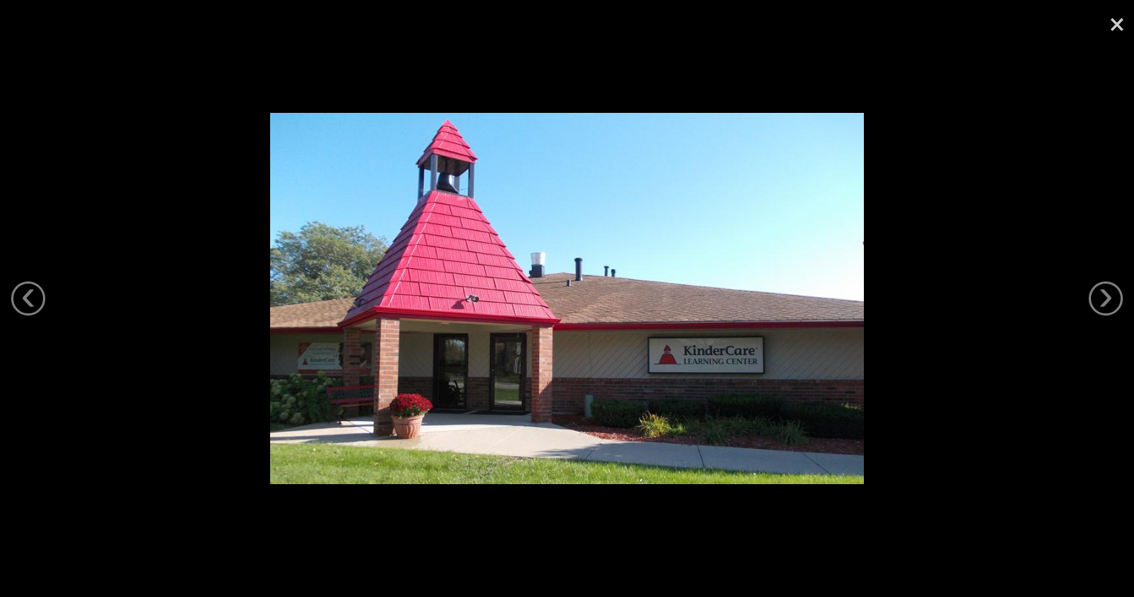
drag, startPoint x: 1103, startPoint y: 300, endPoint x: 1103, endPoint y: 266, distance: 34.2
click at [1102, 300] on link "›" at bounding box center [1106, 298] width 34 height 34
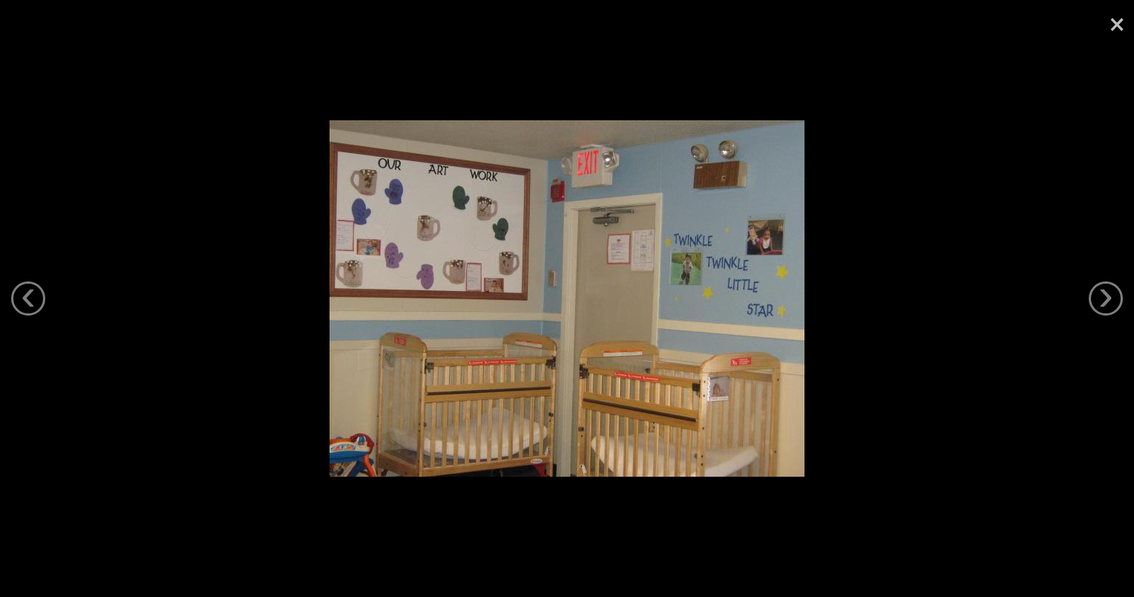
click at [1120, 23] on link "×" at bounding box center [1117, 22] width 34 height 45
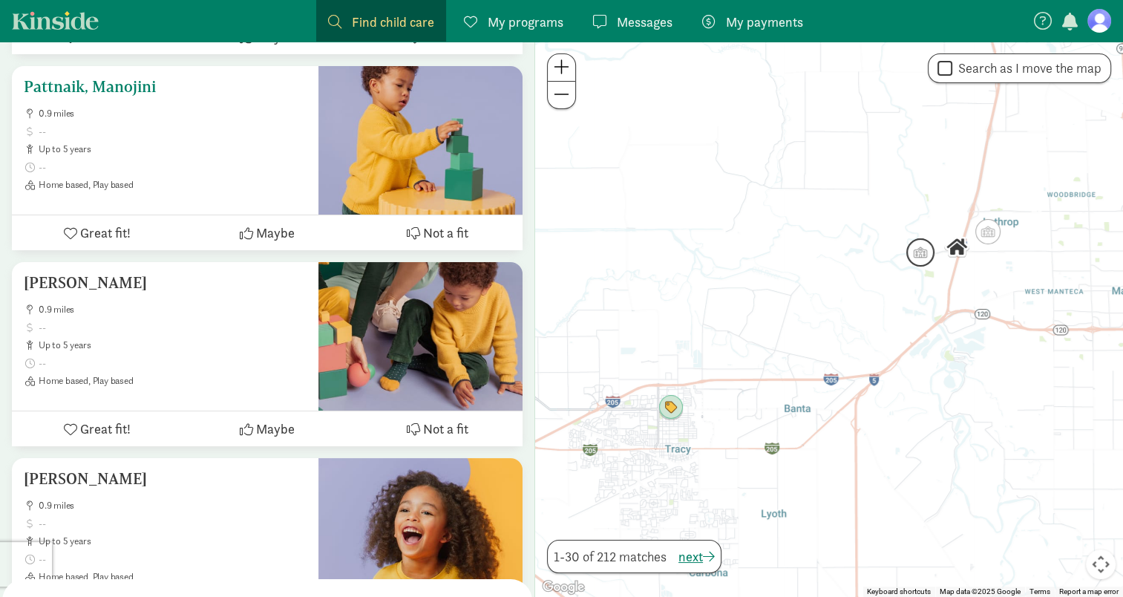
scroll to position [5665, 0]
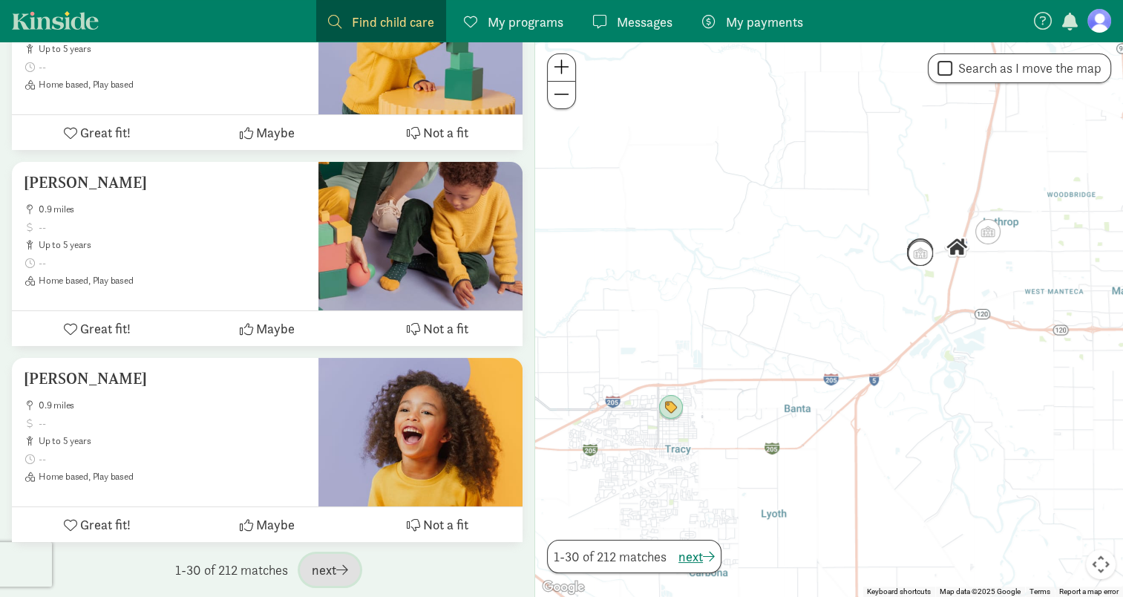
click at [336, 572] on span "next" at bounding box center [330, 570] width 36 height 20
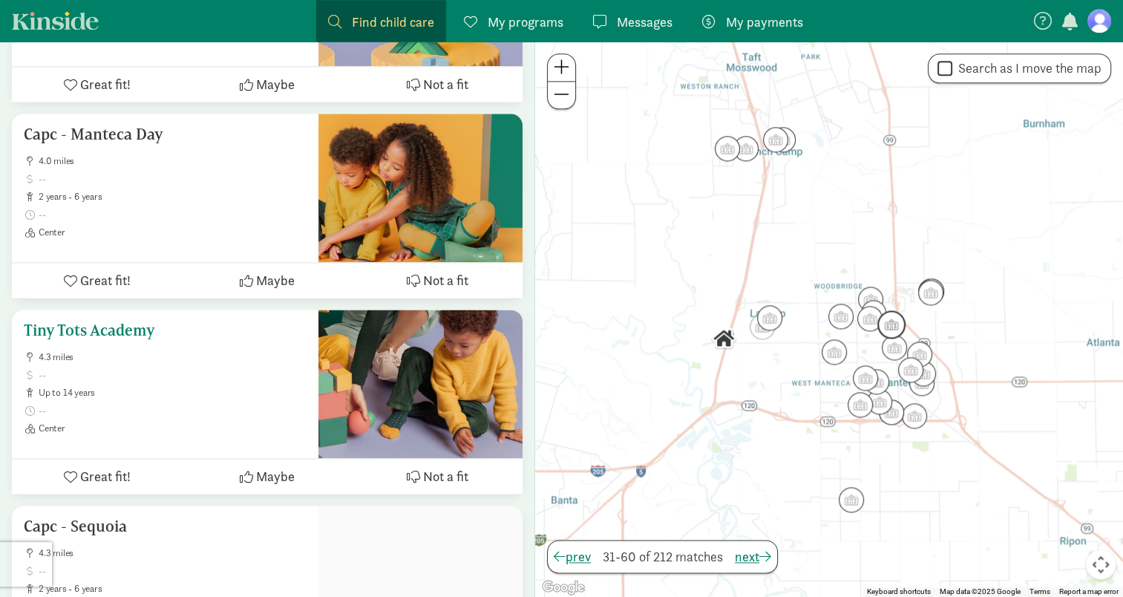
scroll to position [2005, 0]
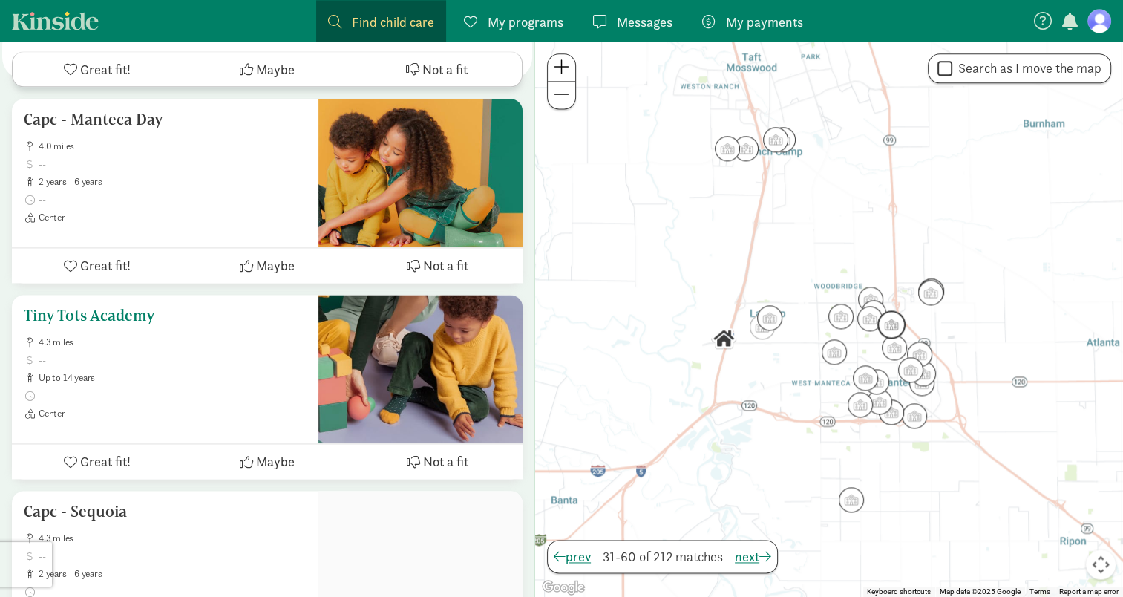
click at [141, 307] on h5 "Tiny Tots Academy" at bounding box center [165, 316] width 283 height 18
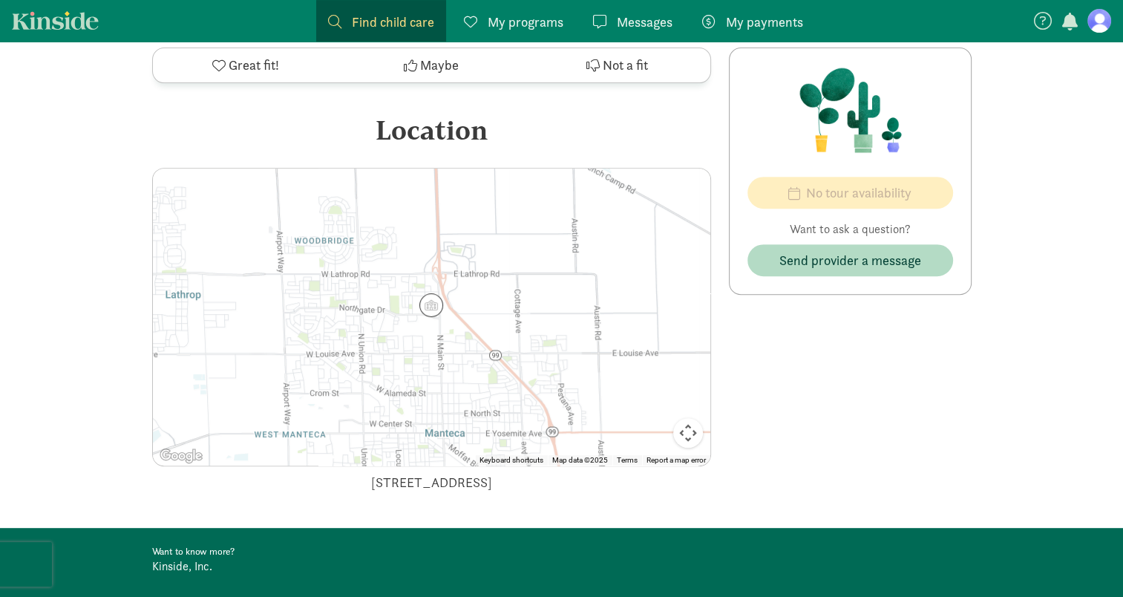
scroll to position [640, 0]
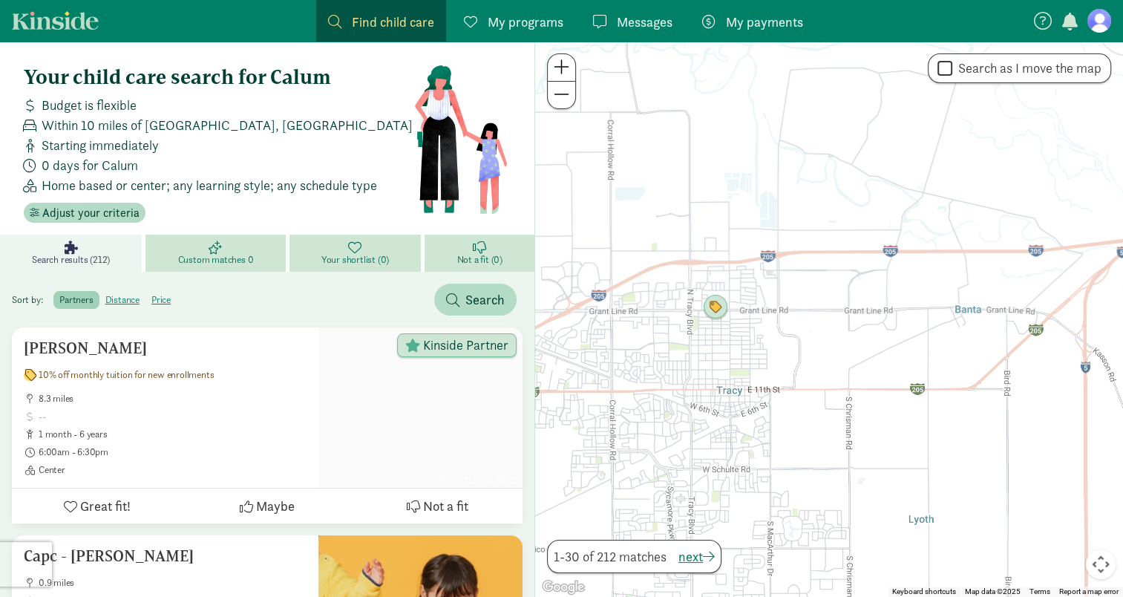
drag, startPoint x: 875, startPoint y: 385, endPoint x: 949, endPoint y: 55, distance: 337.9
click at [949, 55] on div "← Move left → Move right ↑ Move up ↓ Move down + Zoom in - Zoom out Home Jump l…" at bounding box center [829, 319] width 589 height 555
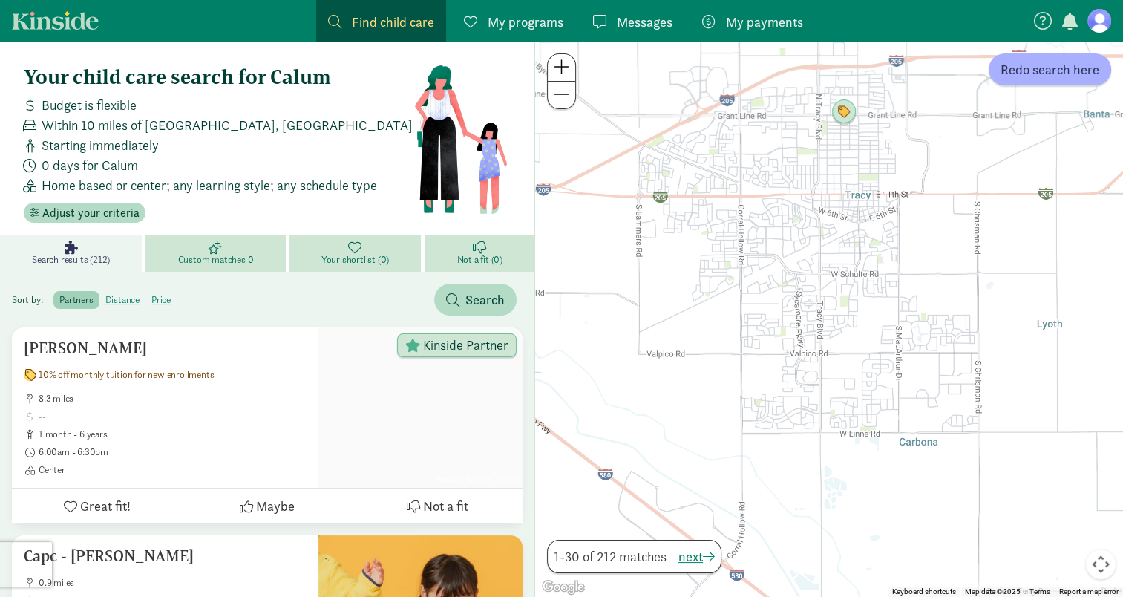
drag, startPoint x: 881, startPoint y: 300, endPoint x: 1013, endPoint y: 108, distance: 233.3
click at [1013, 108] on div at bounding box center [829, 319] width 588 height 555
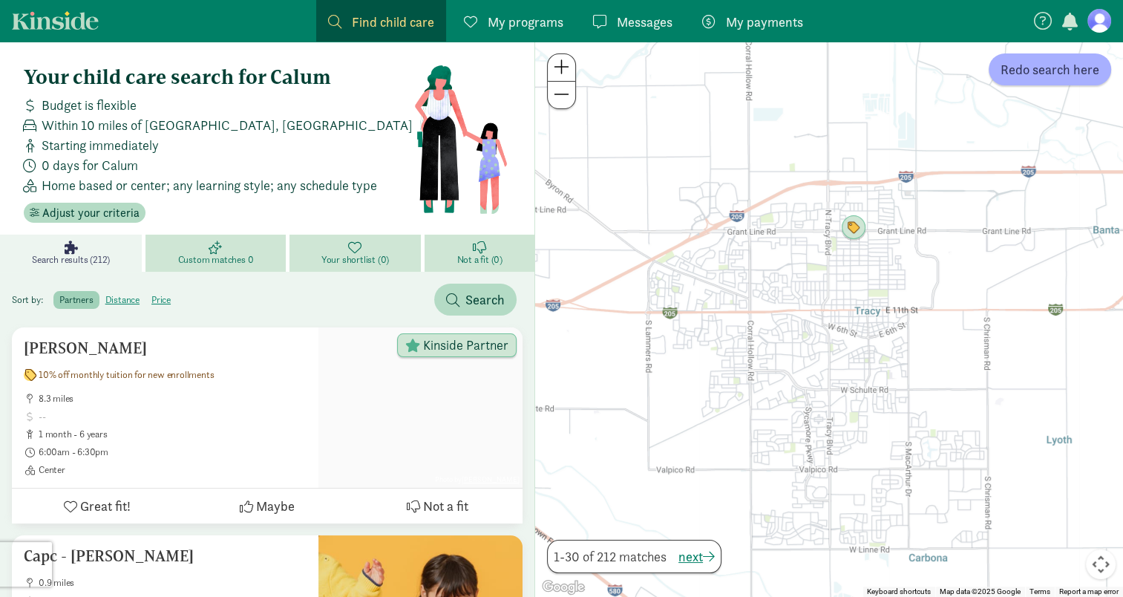
drag, startPoint x: 861, startPoint y: 382, endPoint x: 915, endPoint y: 469, distance: 102.0
click at [915, 469] on div at bounding box center [829, 319] width 588 height 555
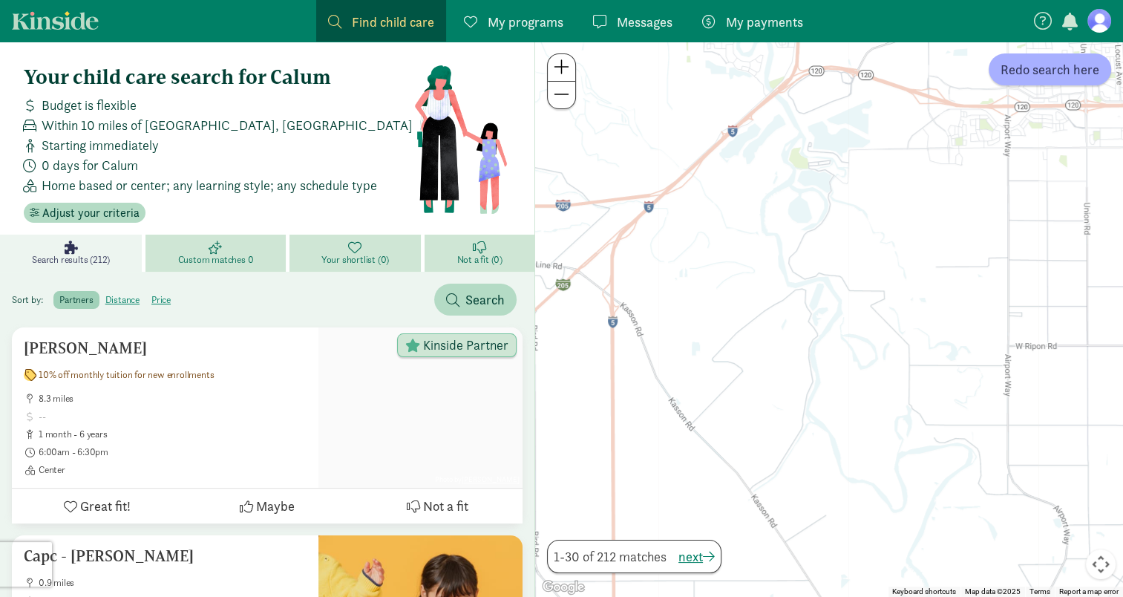
drag, startPoint x: 971, startPoint y: 258, endPoint x: 353, endPoint y: 293, distance: 618.6
click at [819, 212] on div at bounding box center [829, 319] width 588 height 555
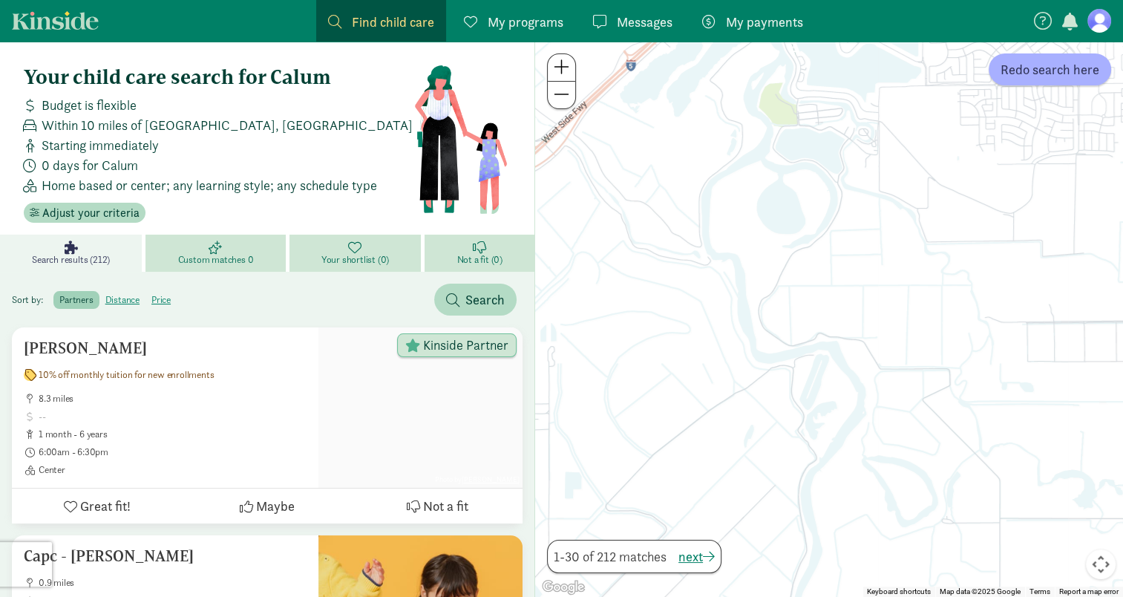
click at [854, 166] on div at bounding box center [829, 319] width 588 height 555
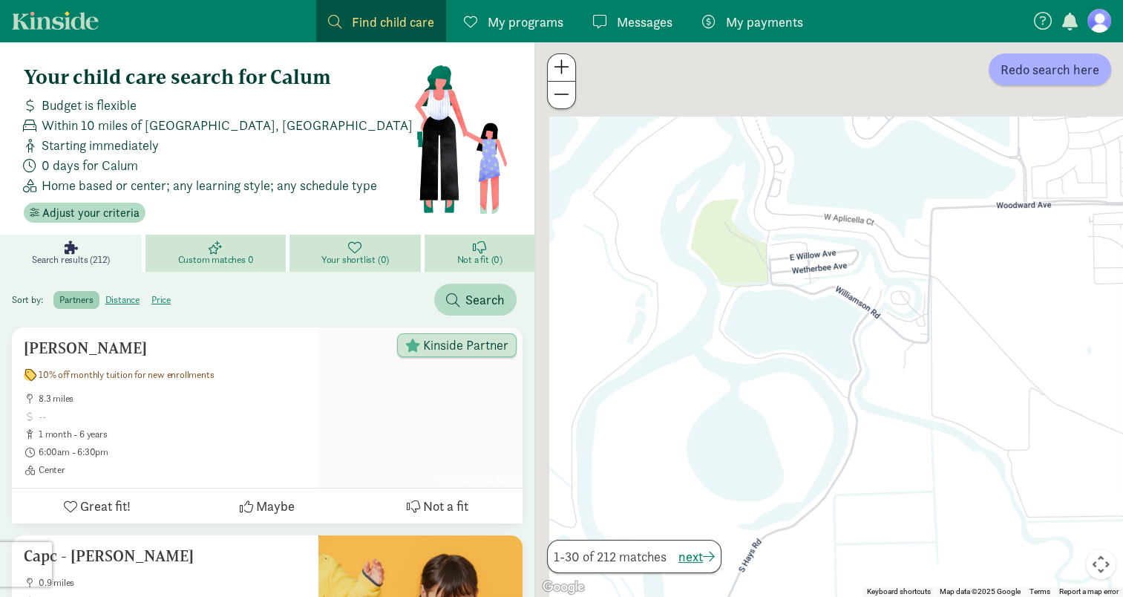
drag, startPoint x: 854, startPoint y: 166, endPoint x: 881, endPoint y: 373, distance: 208.1
click at [881, 373] on div at bounding box center [829, 319] width 588 height 555
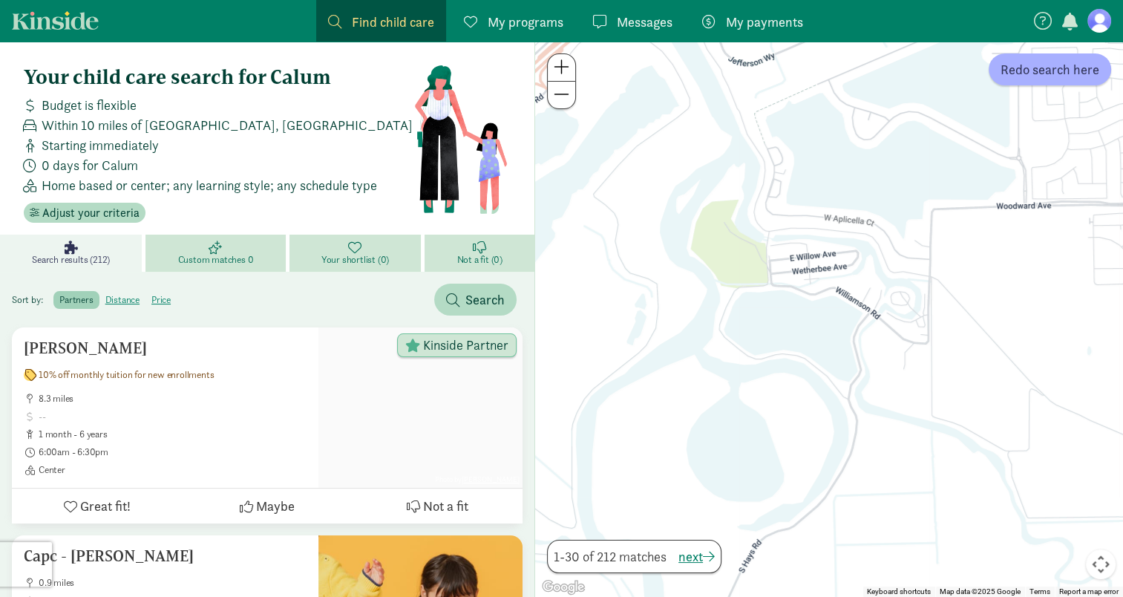
click at [919, 302] on div at bounding box center [829, 319] width 588 height 555
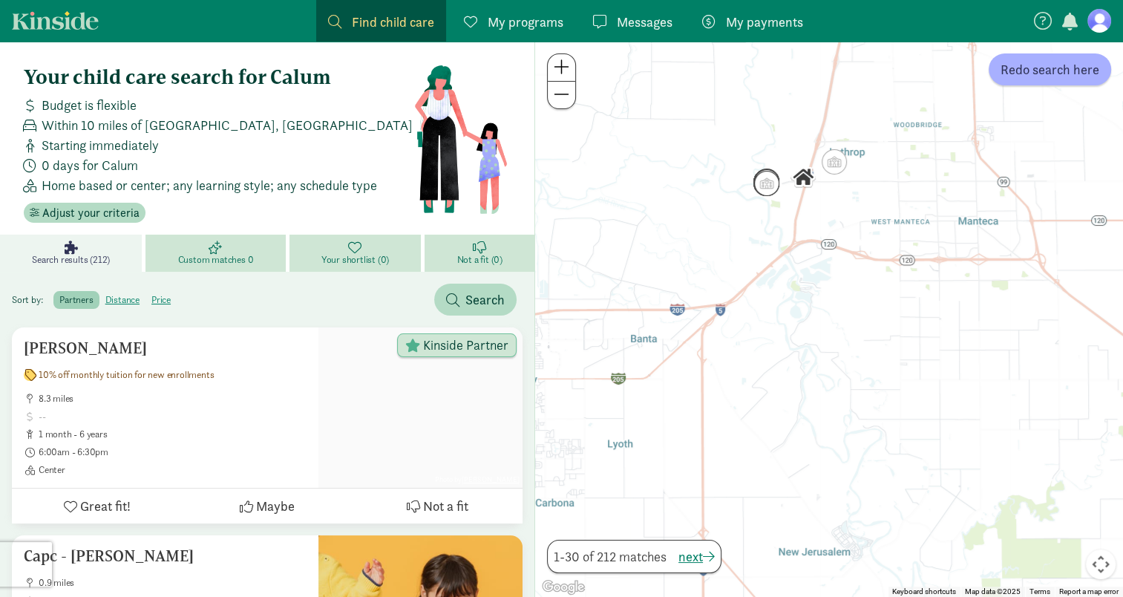
click at [862, 144] on div at bounding box center [829, 319] width 588 height 555
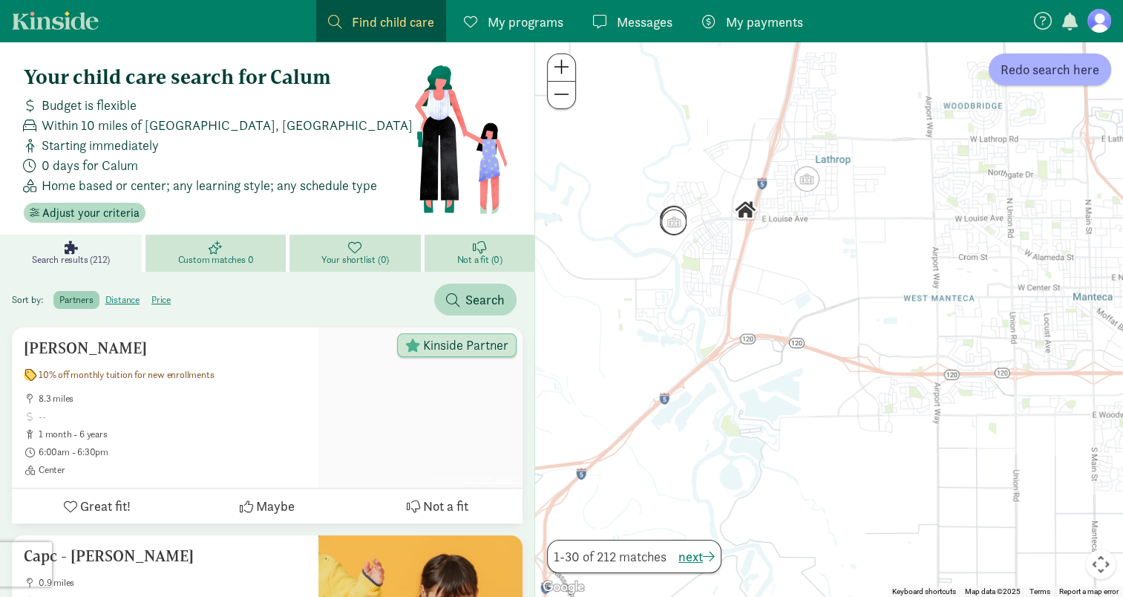
click at [862, 144] on div at bounding box center [829, 319] width 588 height 555
click at [862, 146] on div at bounding box center [829, 319] width 588 height 555
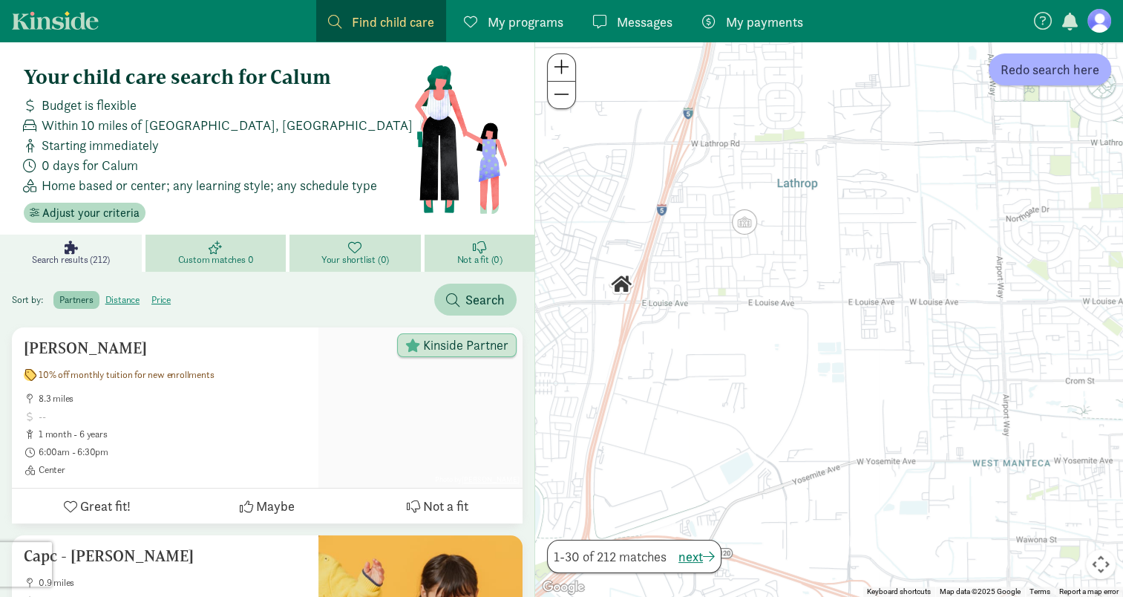
drag, startPoint x: 775, startPoint y: 281, endPoint x: 715, endPoint y: 379, distance: 115.0
click at [715, 379] on div at bounding box center [829, 319] width 588 height 555
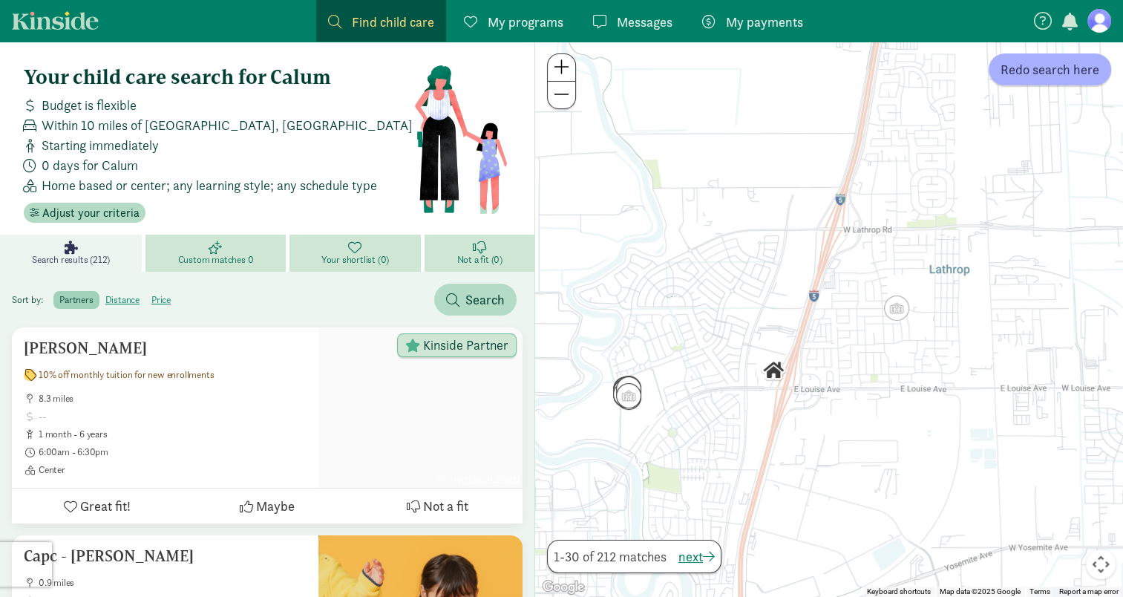
drag, startPoint x: 787, startPoint y: 241, endPoint x: 995, endPoint y: 235, distance: 208.0
click at [995, 235] on div at bounding box center [829, 319] width 588 height 555
click at [782, 304] on div at bounding box center [829, 319] width 588 height 555
click at [782, 302] on div at bounding box center [829, 319] width 588 height 555
click at [693, 303] on div at bounding box center [829, 319] width 588 height 555
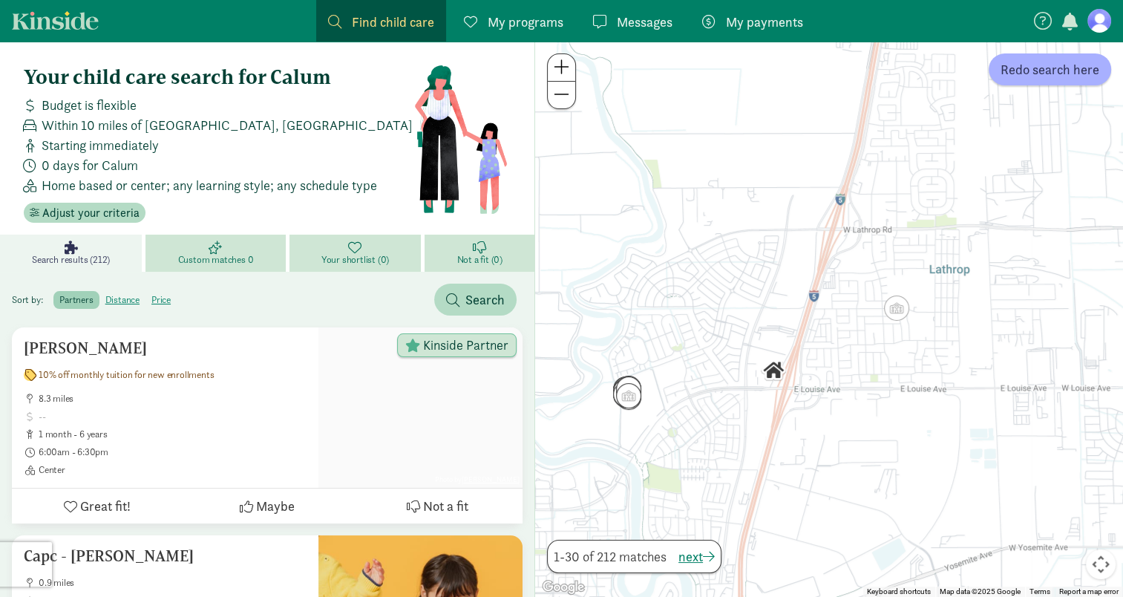
click at [693, 303] on div at bounding box center [829, 319] width 588 height 555
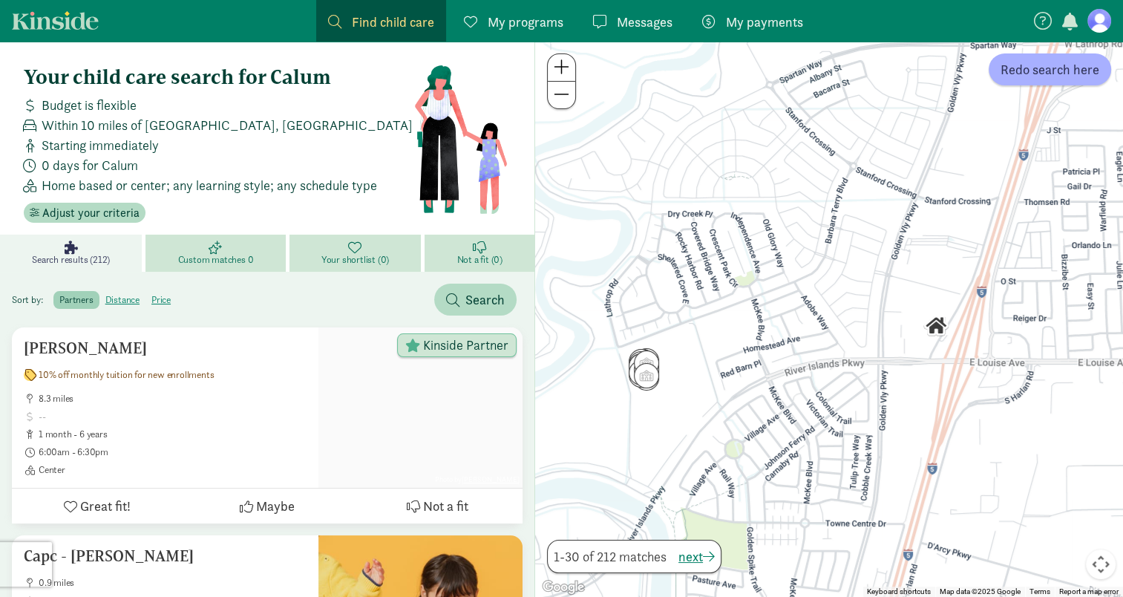
drag, startPoint x: 693, startPoint y: 303, endPoint x: 782, endPoint y: 179, distance: 152.7
click at [782, 179] on div at bounding box center [829, 319] width 588 height 555
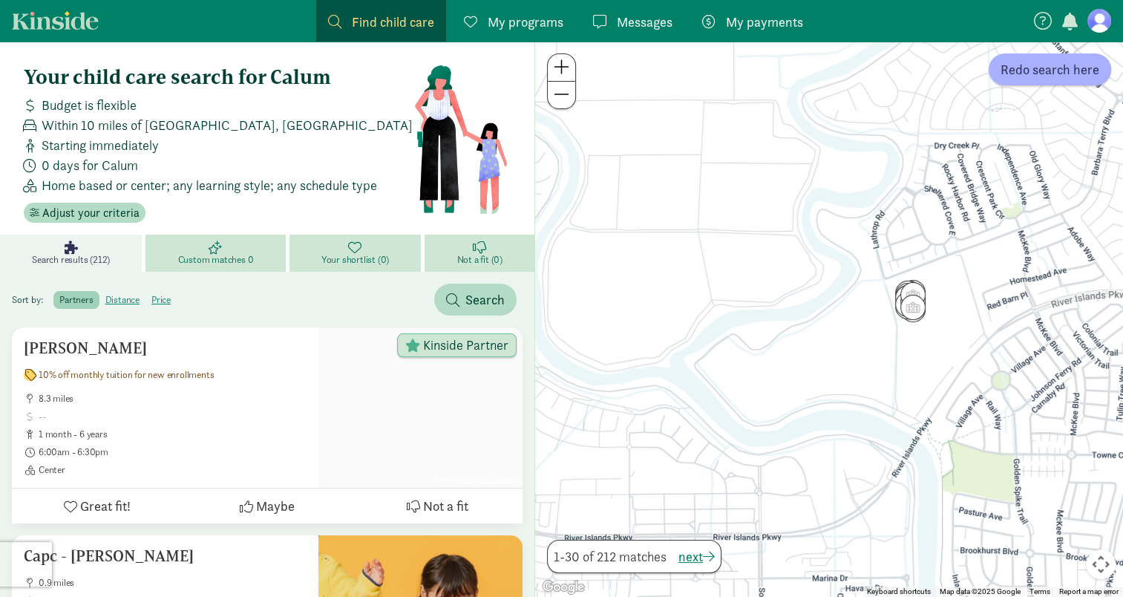
drag, startPoint x: 811, startPoint y: 290, endPoint x: 1066, endPoint y: 249, distance: 258.6
click at [1066, 249] on div at bounding box center [829, 319] width 588 height 555
click at [805, 242] on div at bounding box center [829, 319] width 588 height 555
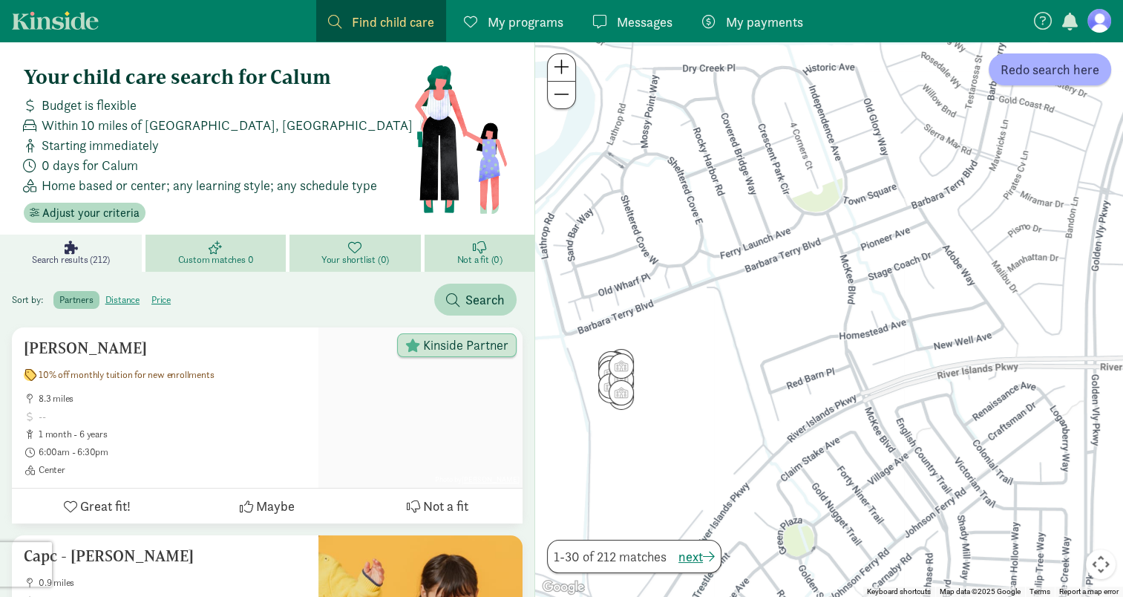
drag, startPoint x: 1075, startPoint y: 240, endPoint x: 668, endPoint y: 258, distance: 407.2
click at [668, 258] on div at bounding box center [829, 319] width 588 height 555
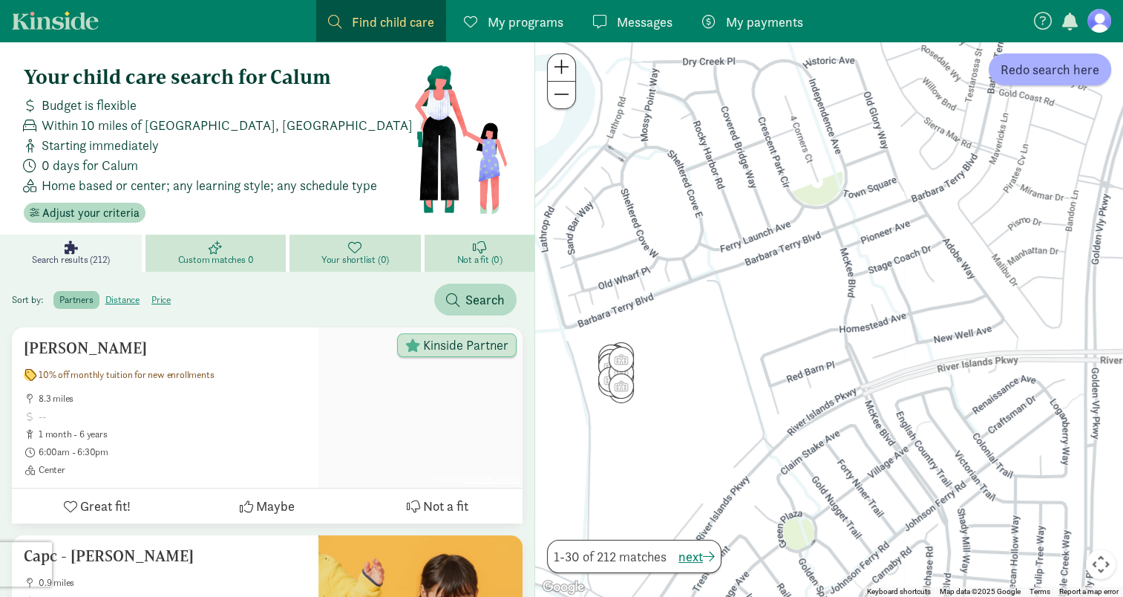
click at [968, 244] on div at bounding box center [829, 319] width 588 height 555
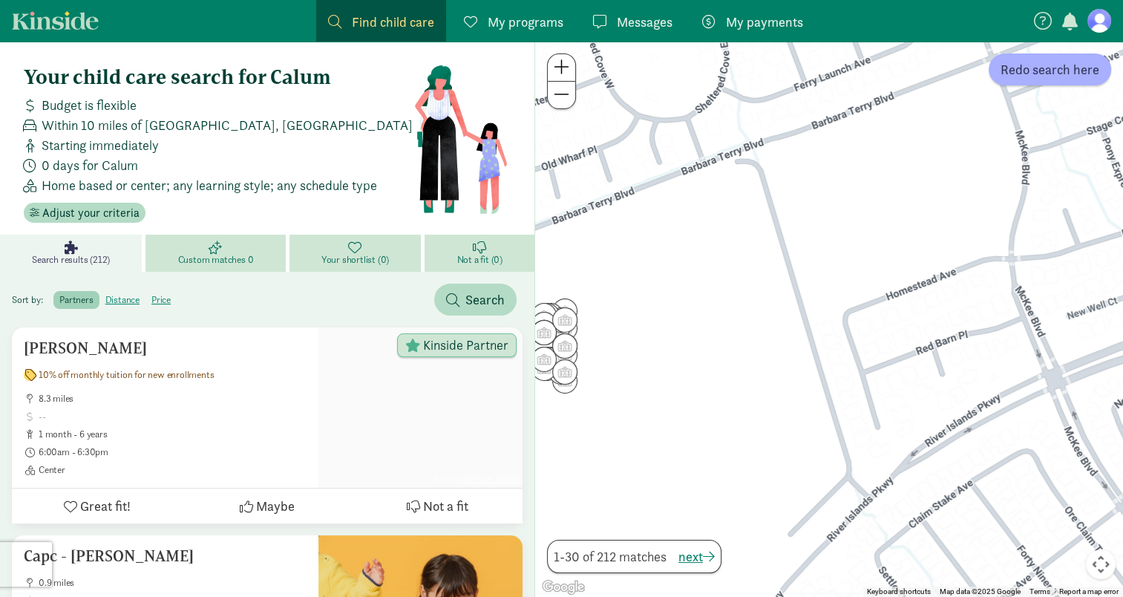
drag, startPoint x: 854, startPoint y: 291, endPoint x: 1129, endPoint y: 150, distance: 309.5
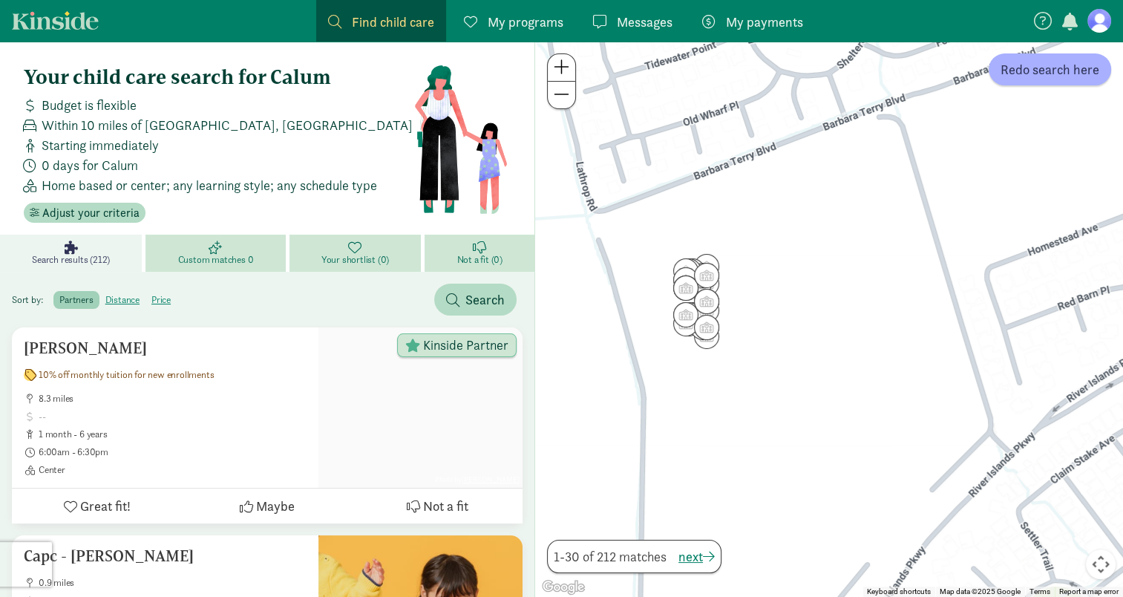
drag, startPoint x: 740, startPoint y: 208, endPoint x: 886, endPoint y: 163, distance: 152.9
click at [886, 163] on div at bounding box center [829, 319] width 588 height 555
click at [832, 278] on div at bounding box center [829, 319] width 588 height 555
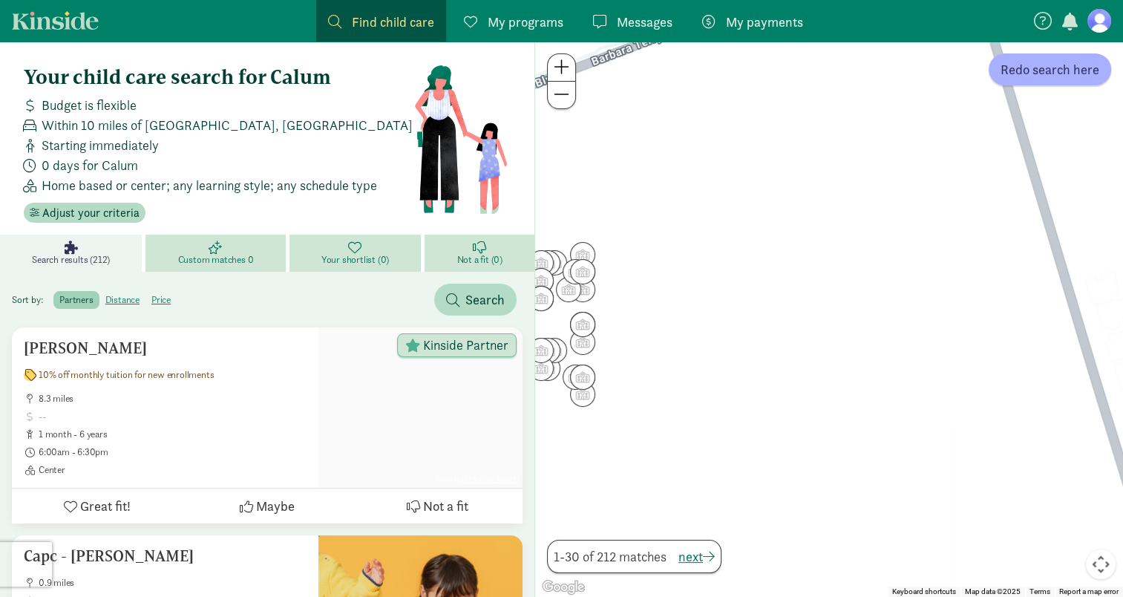
click at [832, 278] on div at bounding box center [829, 319] width 588 height 555
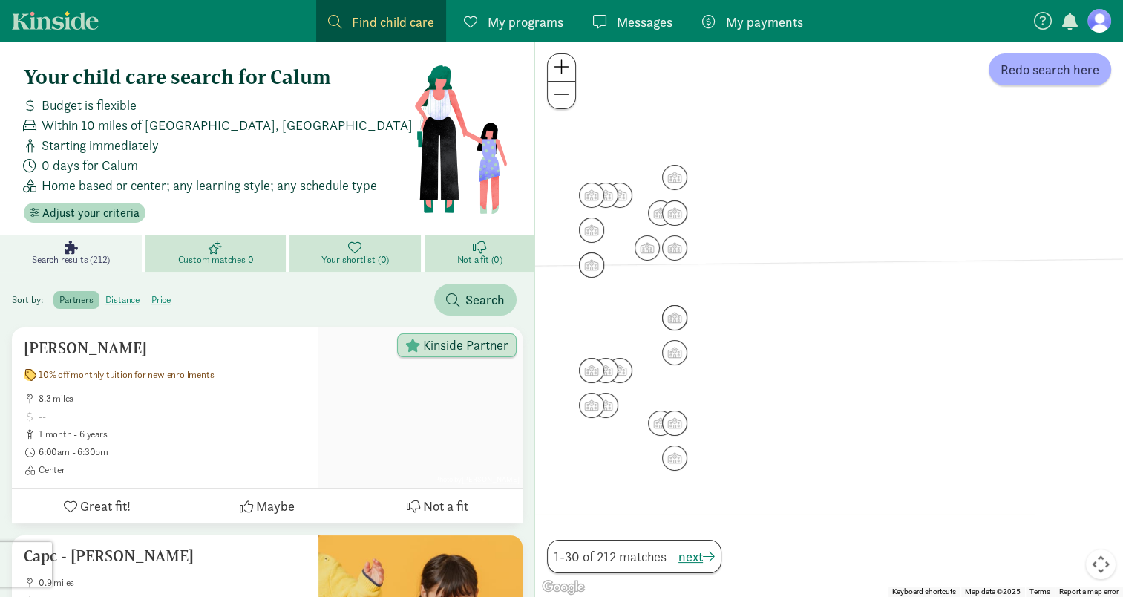
drag, startPoint x: 663, startPoint y: 266, endPoint x: 1137, endPoint y: 190, distance: 479.7
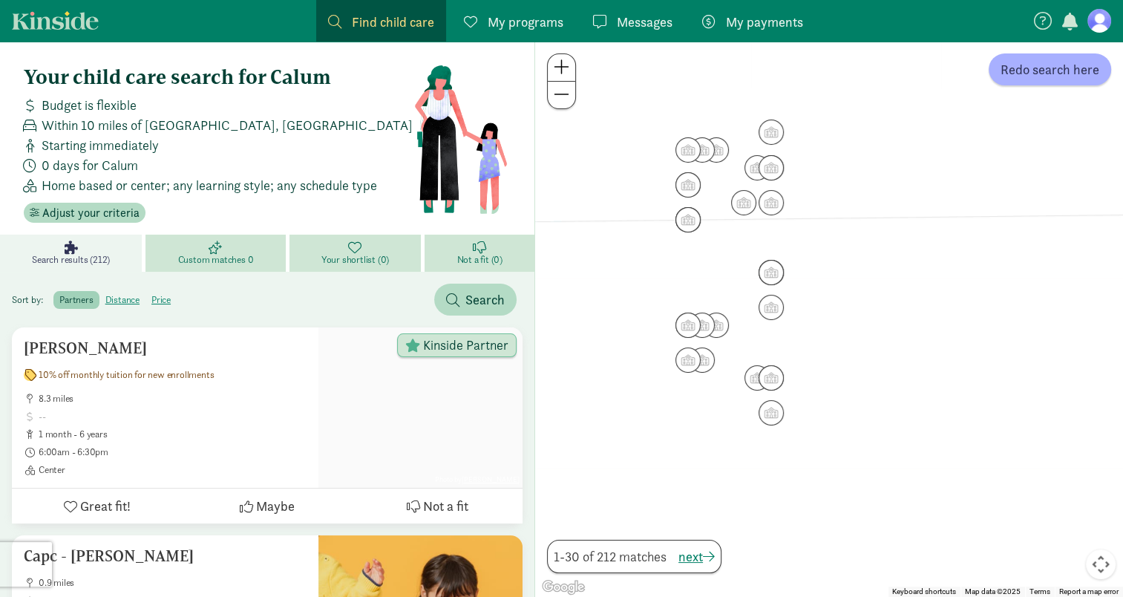
drag, startPoint x: 891, startPoint y: 226, endPoint x: 989, endPoint y: 184, distance: 106.5
click at [989, 184] on div at bounding box center [829, 319] width 588 height 555
click at [773, 131] on img "Click to see details" at bounding box center [771, 132] width 28 height 28
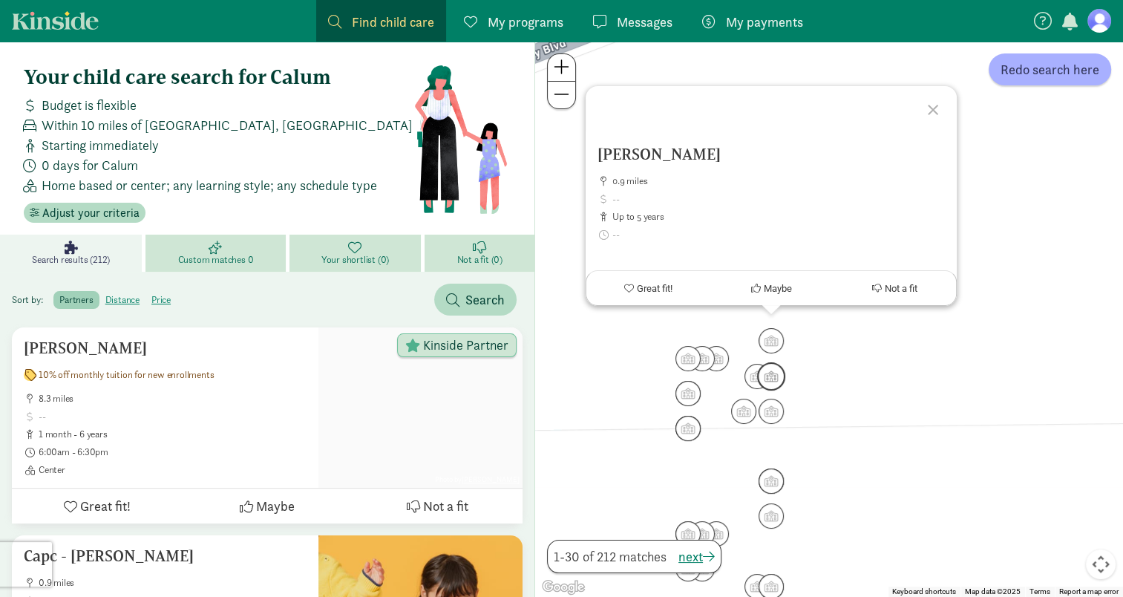
click at [771, 379] on img "Click to see details" at bounding box center [771, 376] width 28 height 28
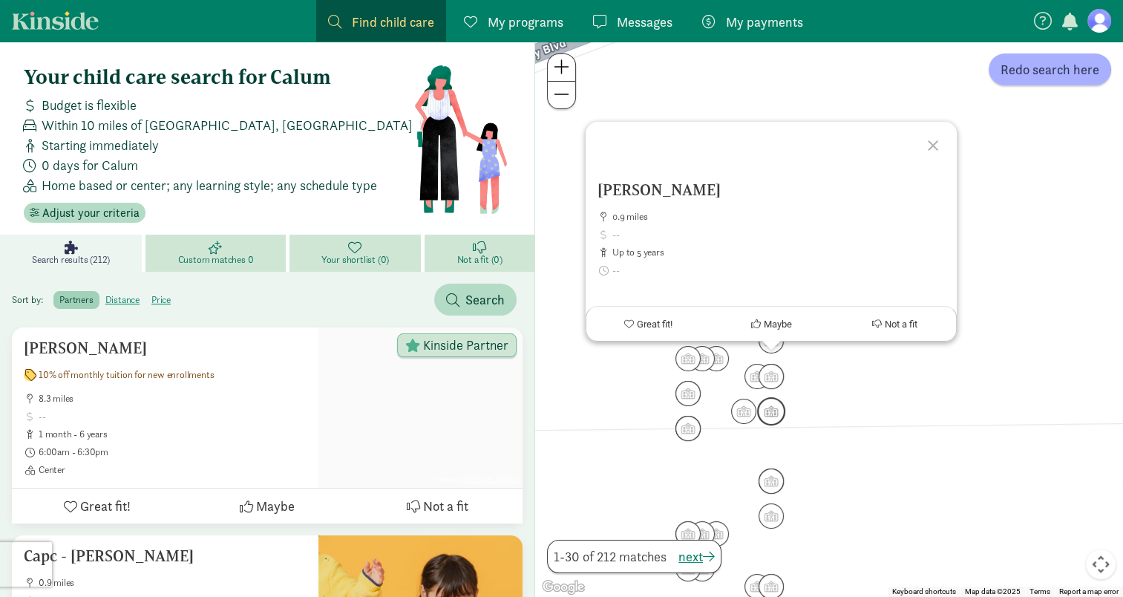
click at [766, 410] on img "Click to see details" at bounding box center [771, 411] width 28 height 28
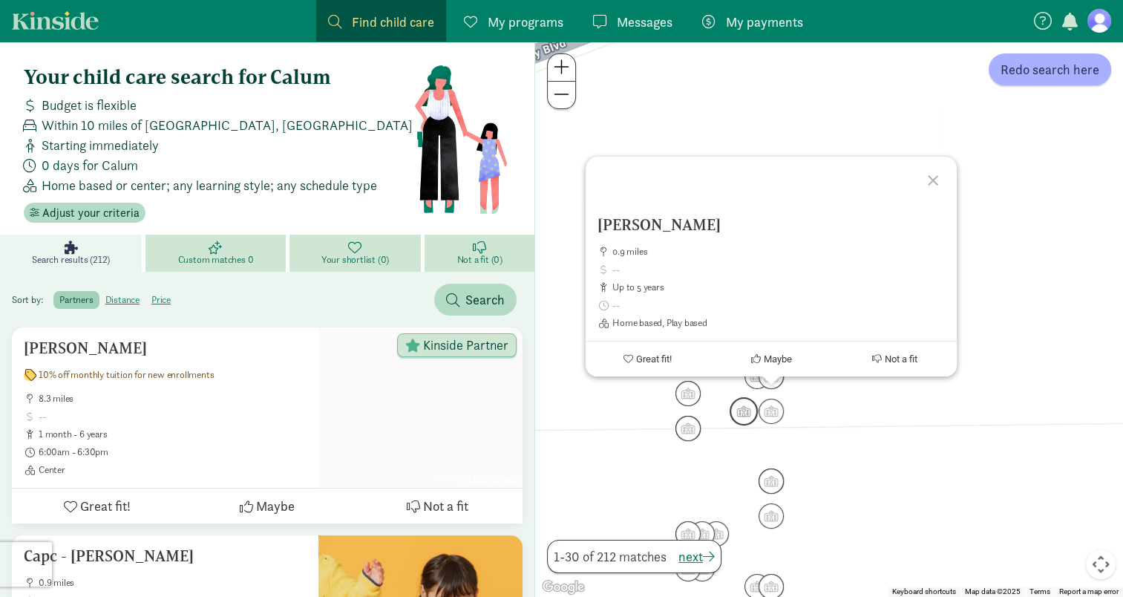
click at [742, 410] on img "Click to see details" at bounding box center [744, 411] width 28 height 28
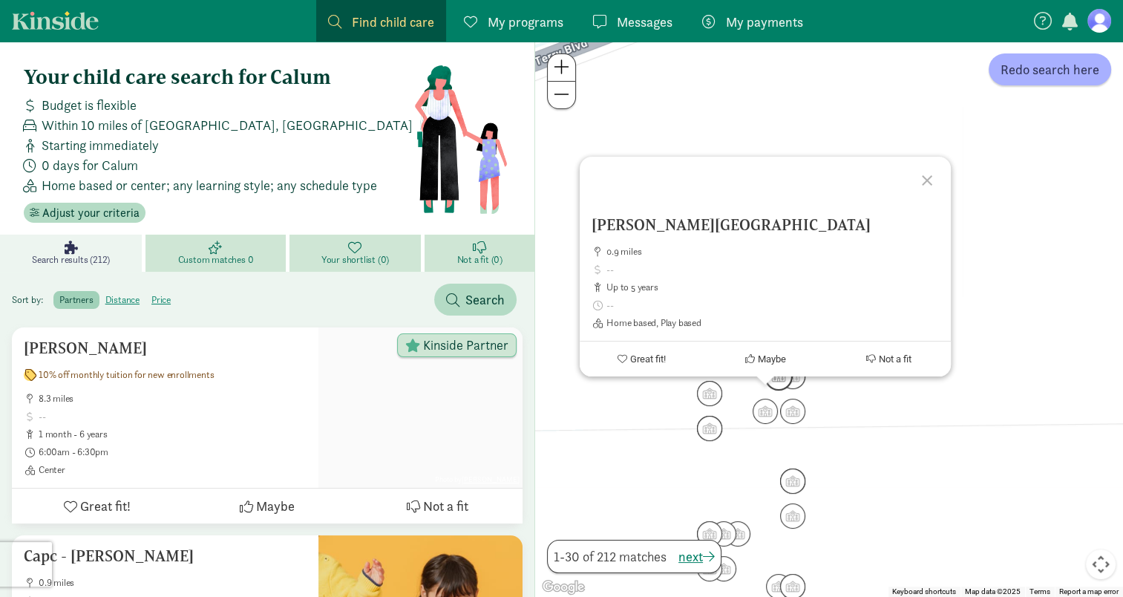
click at [781, 386] on img "Click to see details" at bounding box center [779, 376] width 28 height 28
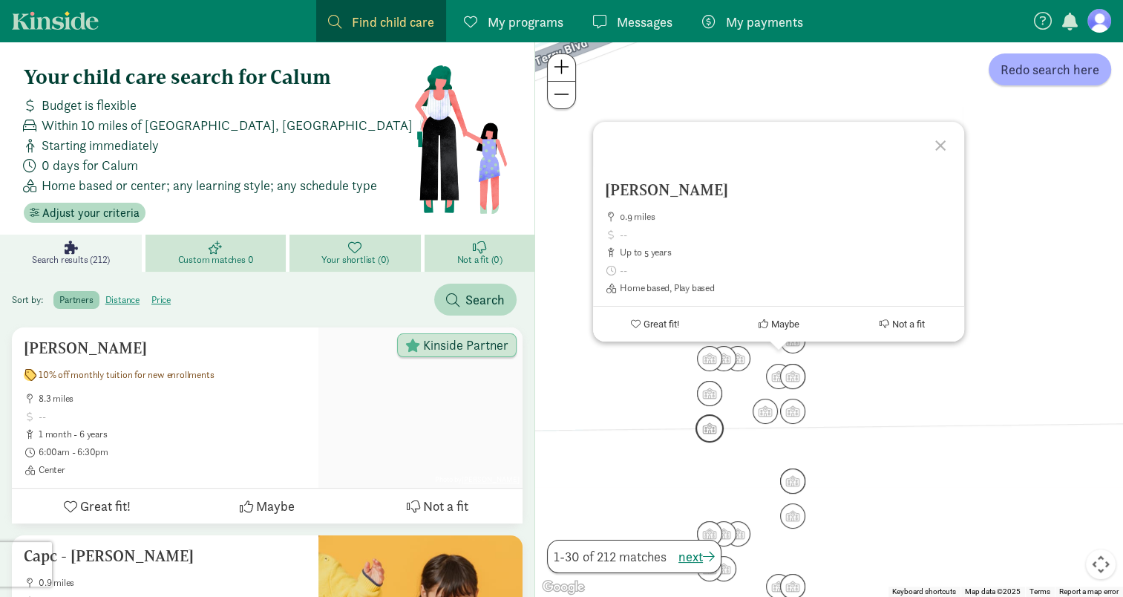
click at [711, 428] on img "Click to see details" at bounding box center [710, 428] width 28 height 28
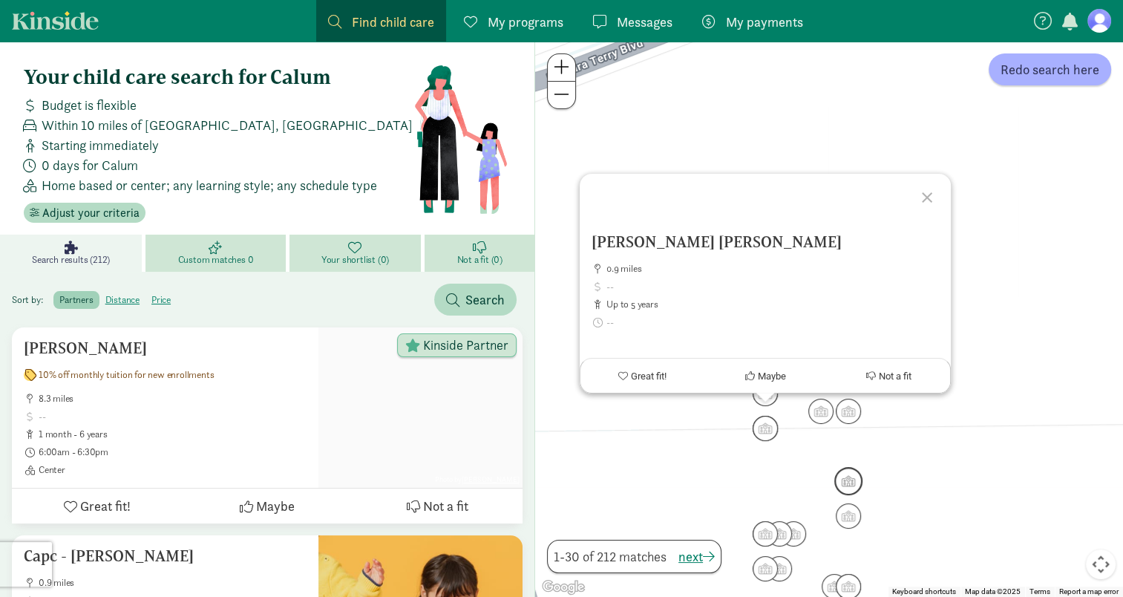
click at [846, 488] on img "Click to see details" at bounding box center [848, 481] width 28 height 28
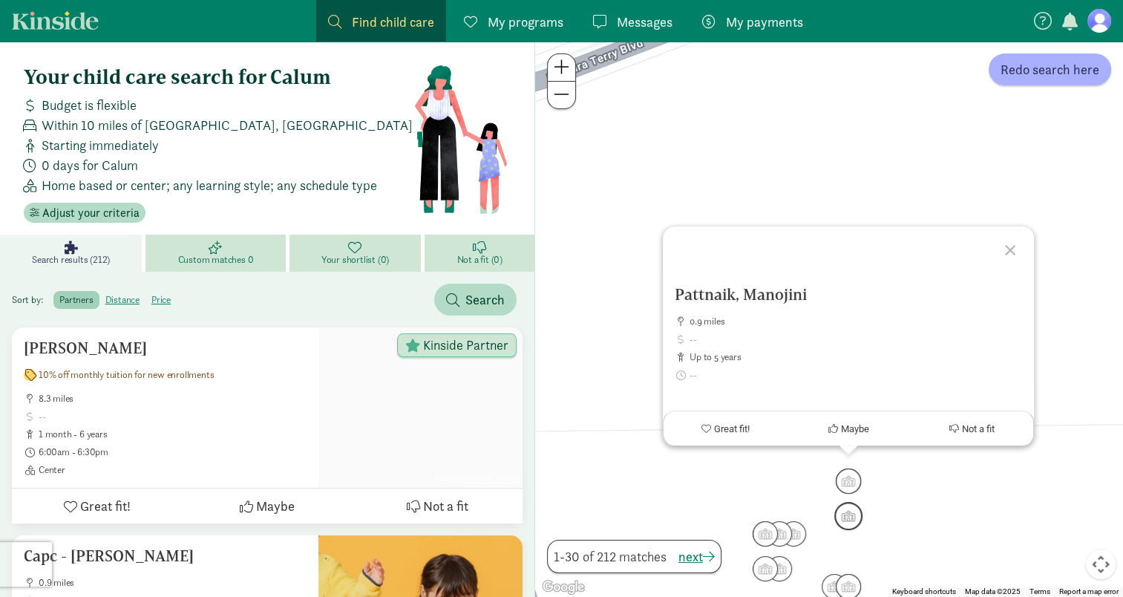
click at [851, 517] on img "Click to see details" at bounding box center [848, 516] width 28 height 28
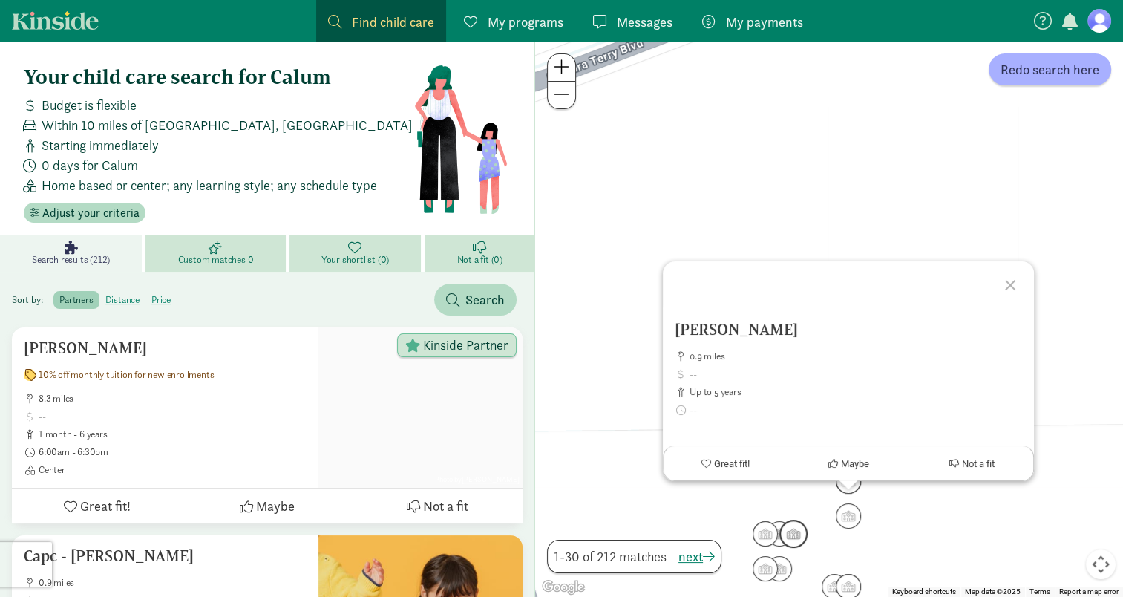
click at [799, 533] on img "Click to see details" at bounding box center [794, 534] width 28 height 28
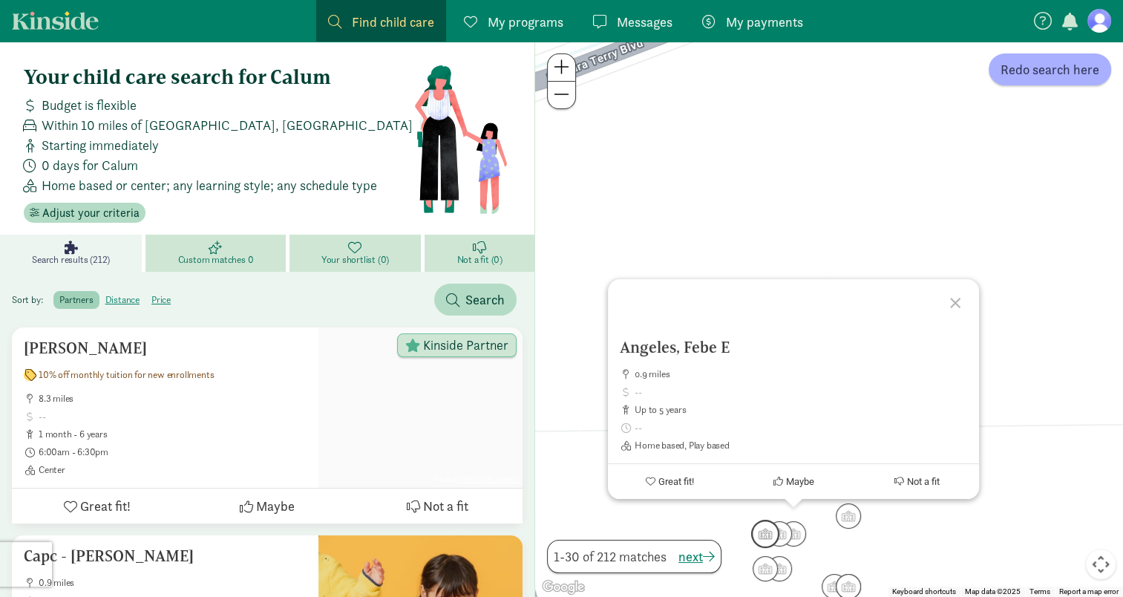
click at [760, 532] on img "Click to see details" at bounding box center [765, 534] width 28 height 28
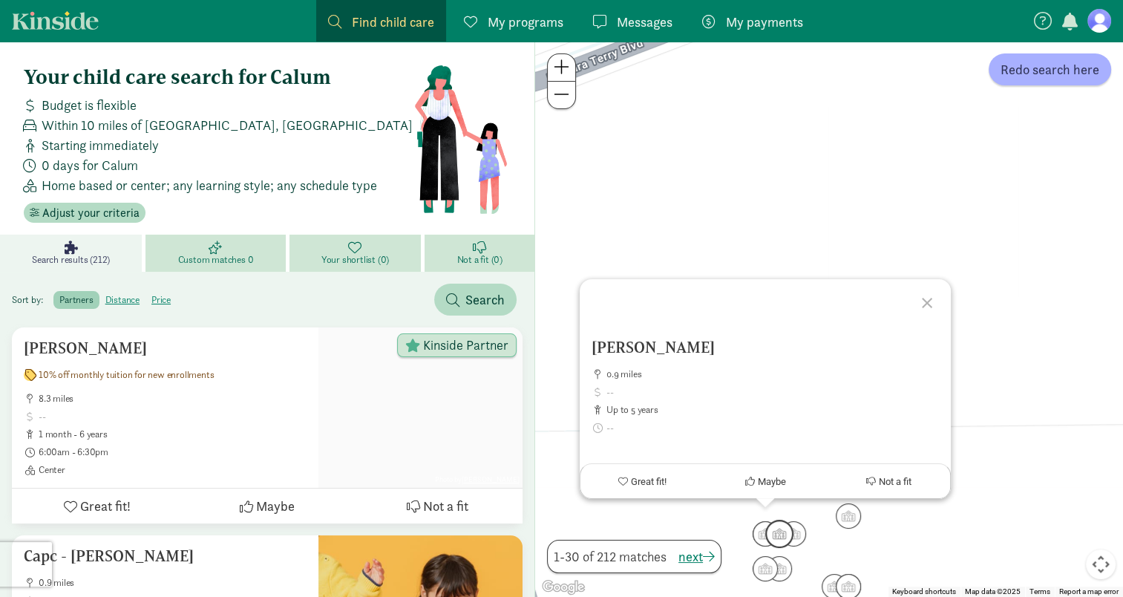
click at [784, 525] on img "Click to see details" at bounding box center [779, 534] width 28 height 28
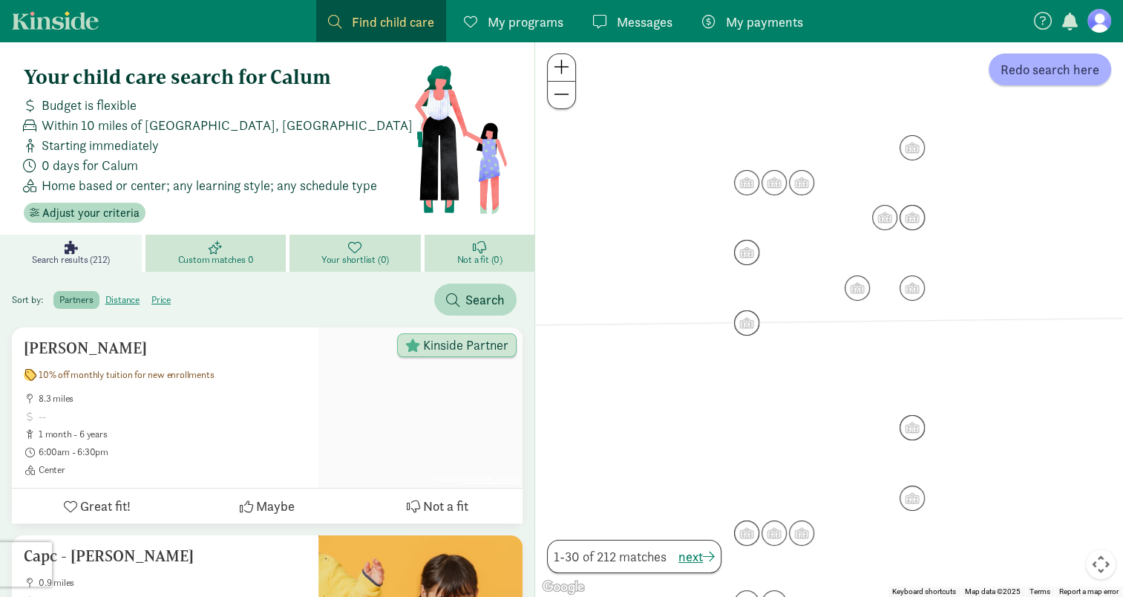
click at [1063, 488] on div "To navigate, press the arrow keys." at bounding box center [829, 319] width 588 height 555
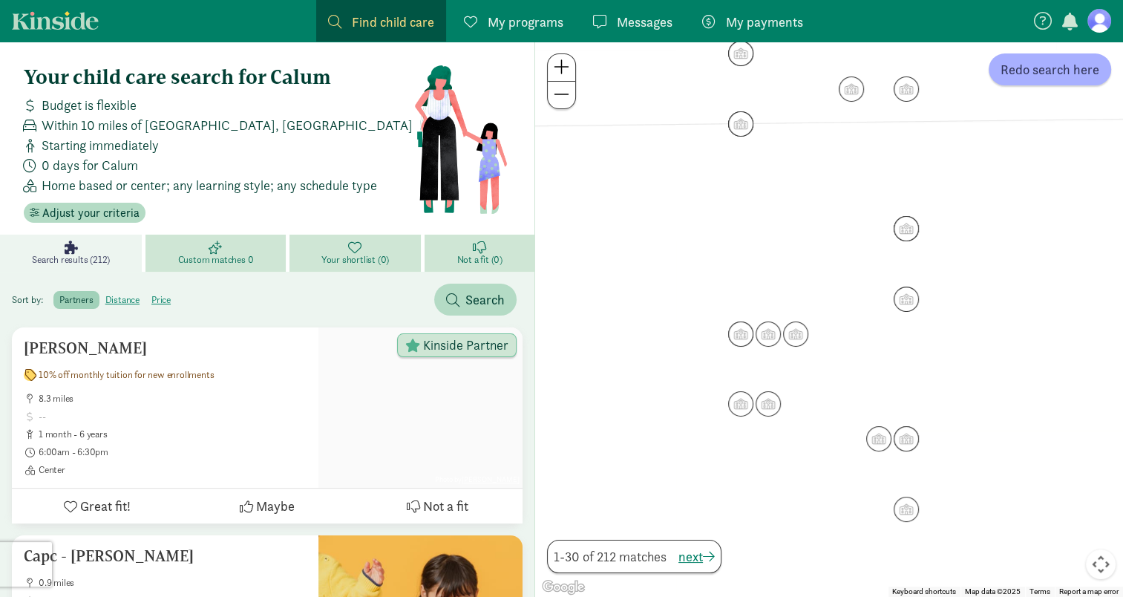
drag, startPoint x: 1033, startPoint y: 510, endPoint x: 1025, endPoint y: 291, distance: 219.2
click at [1025, 291] on div at bounding box center [829, 319] width 588 height 555
click at [744, 402] on img "Click to see details" at bounding box center [741, 404] width 28 height 28
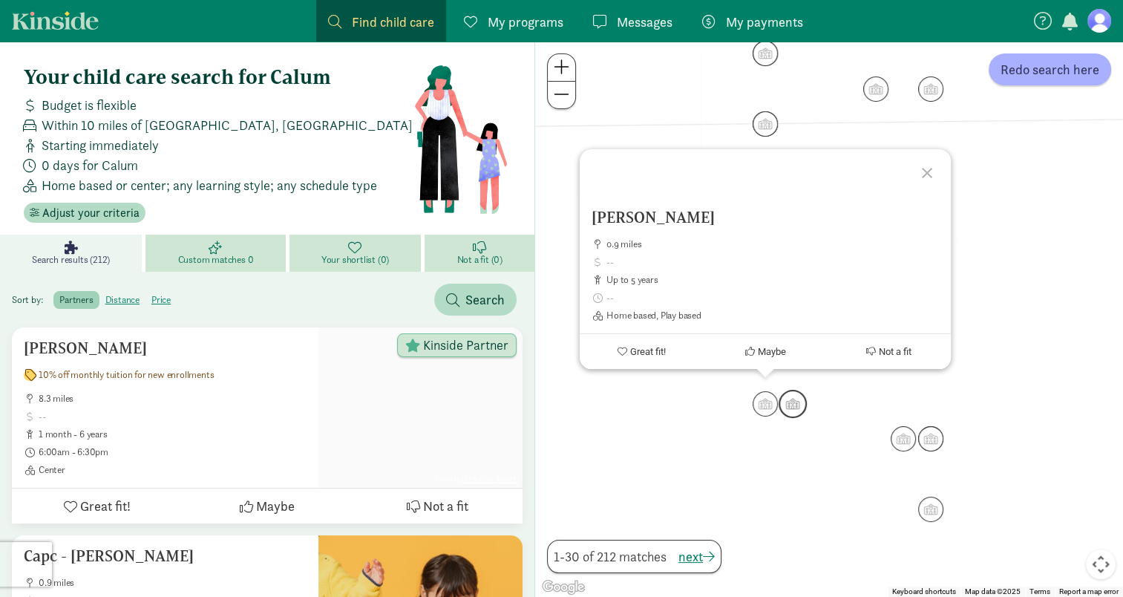
click at [787, 406] on img "Click to see details" at bounding box center [793, 404] width 28 height 28
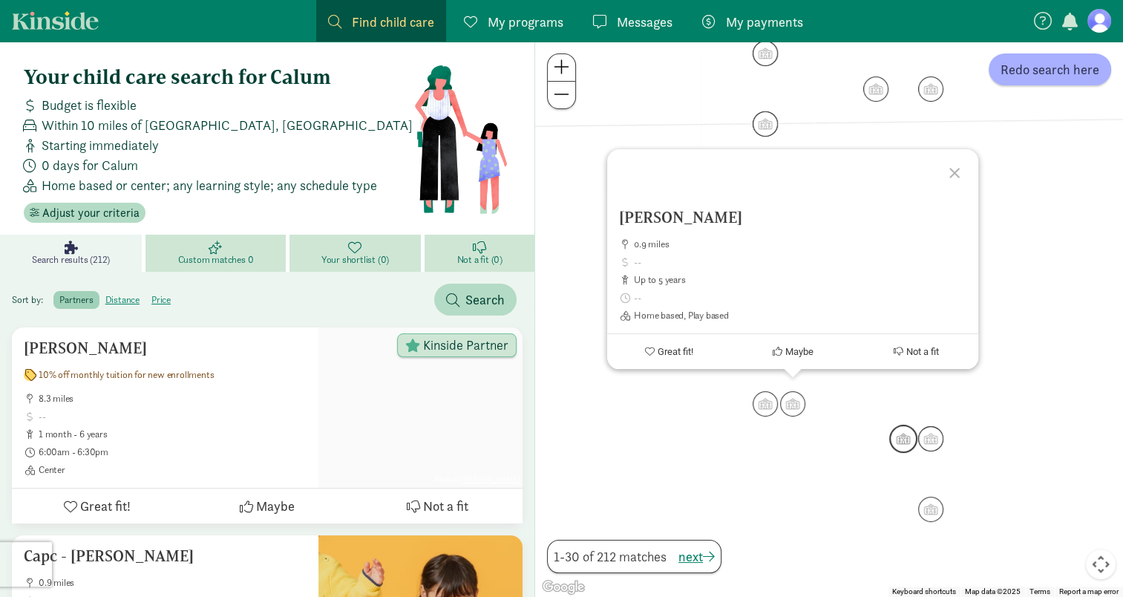
click at [902, 442] on img "Click to see details" at bounding box center [903, 439] width 28 height 28
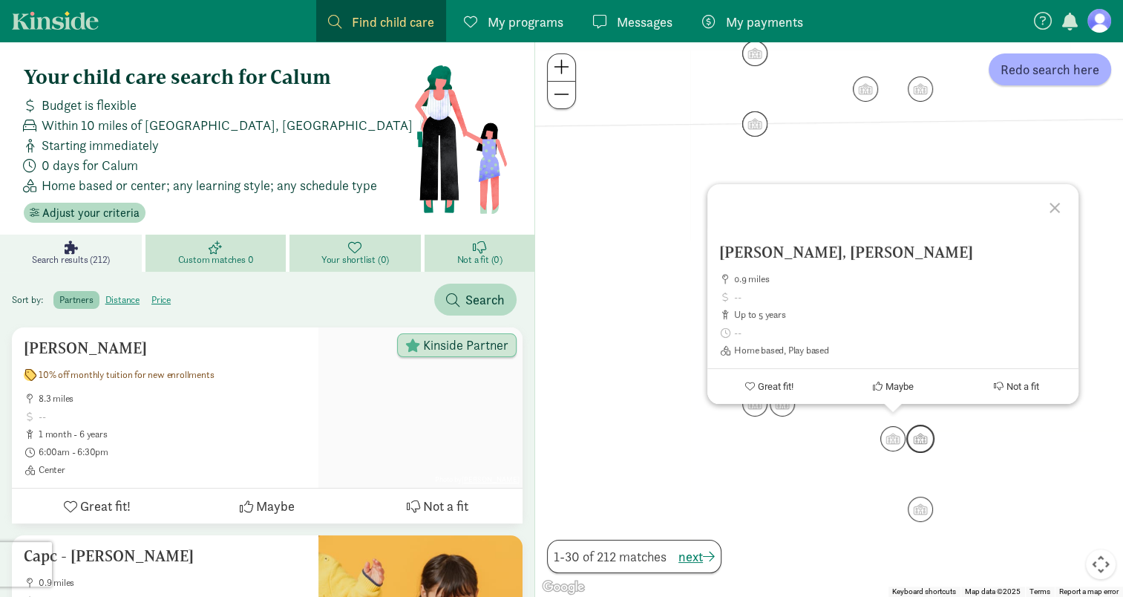
click at [924, 440] on img "Click to see details" at bounding box center [920, 439] width 28 height 28
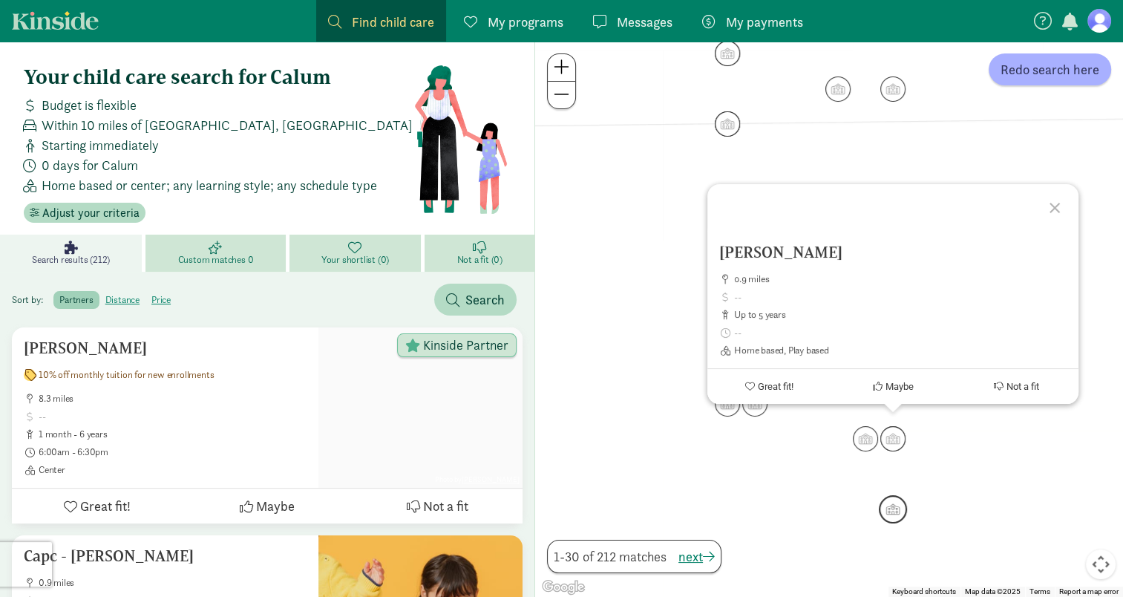
click at [897, 511] on img "Click to see details" at bounding box center [893, 509] width 28 height 28
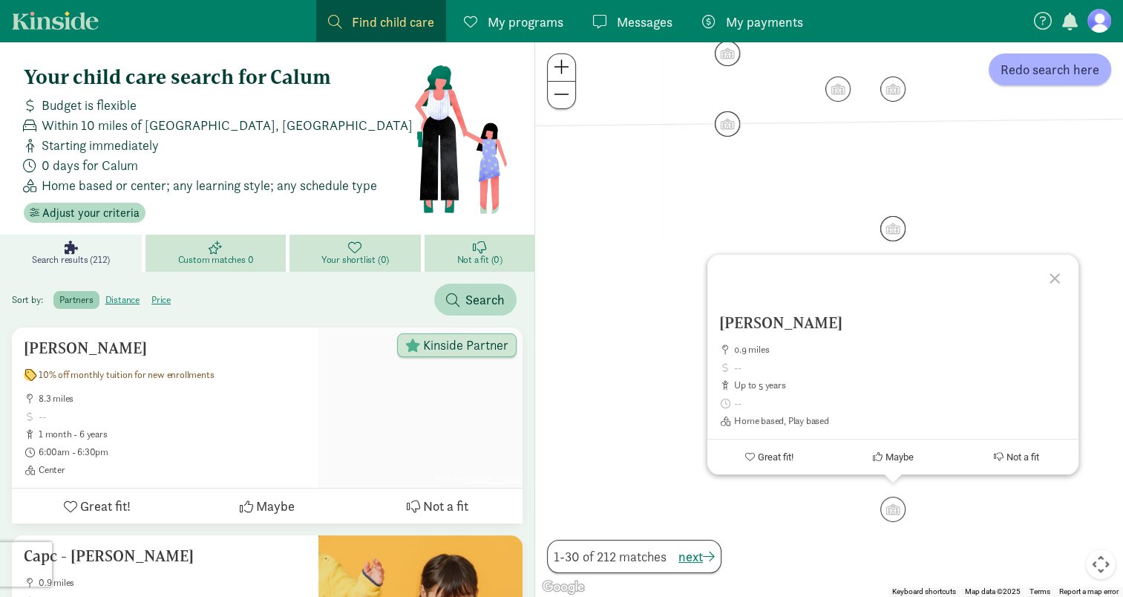
click at [975, 525] on div "To navigate, press the arrow keys. Giri, Nirmala 0.9 miles up to 5 years Home b…" at bounding box center [829, 319] width 588 height 555
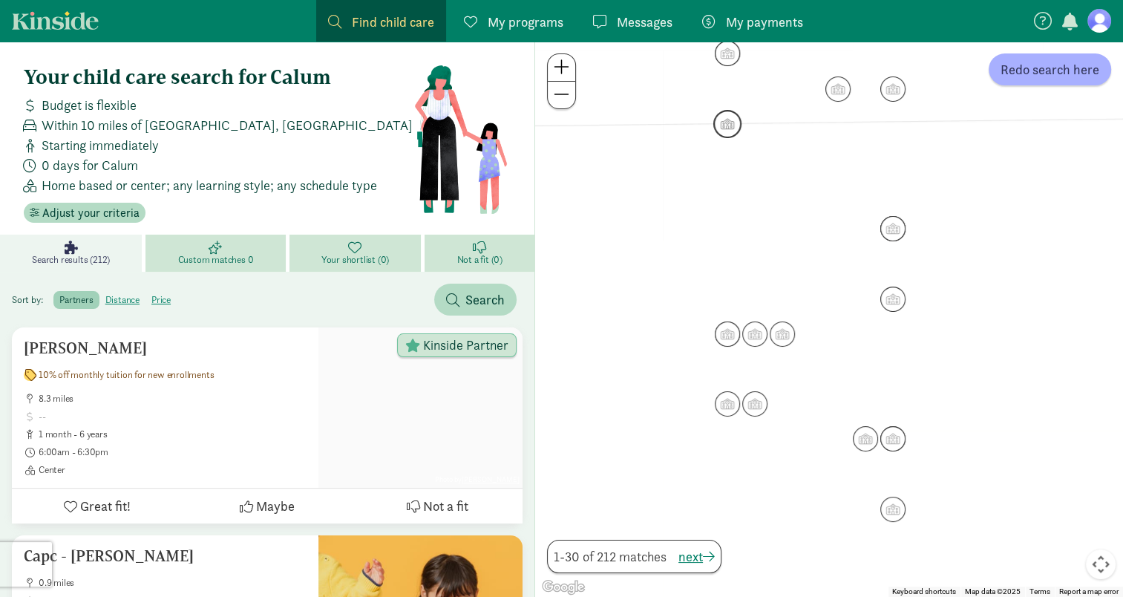
click at [728, 131] on img "Click to see details" at bounding box center [727, 124] width 28 height 28
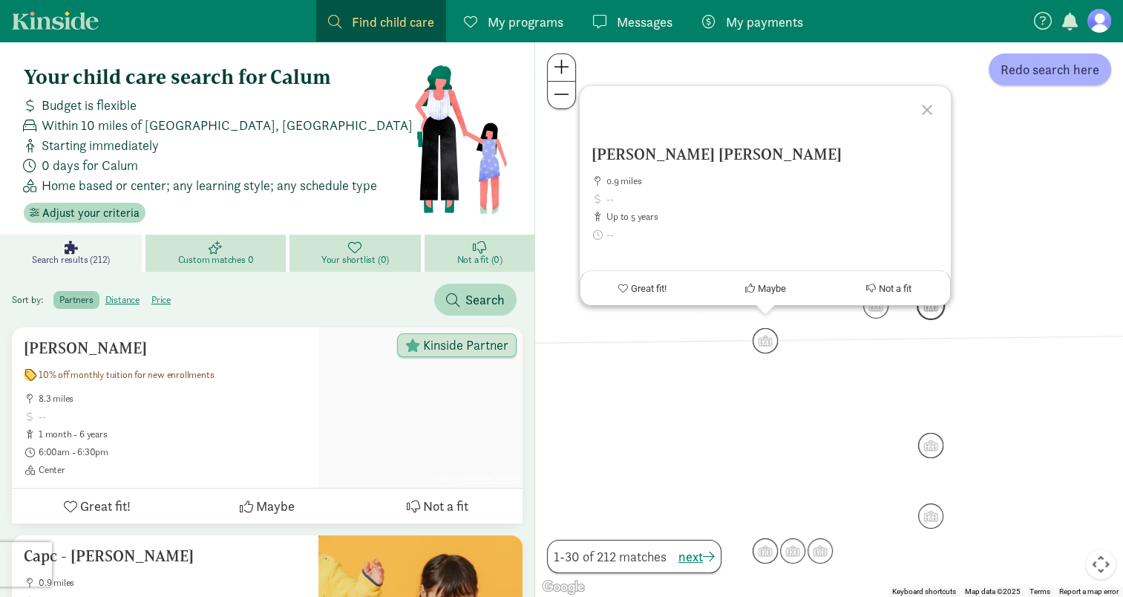
click at [935, 316] on img "Click to see details" at bounding box center [931, 306] width 28 height 28
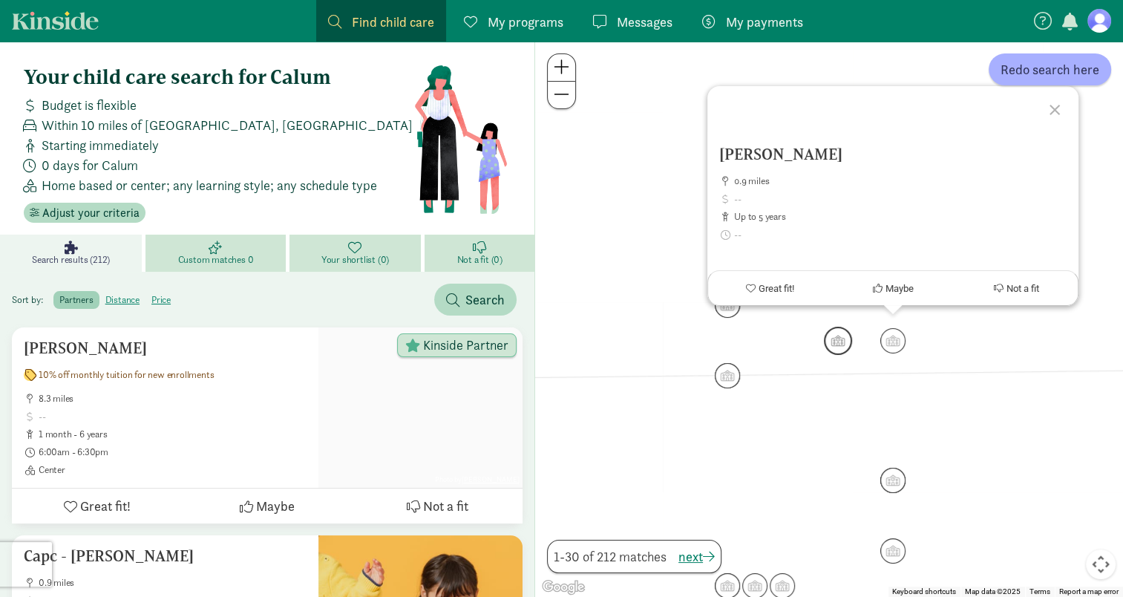
click at [843, 336] on img "Click to see details" at bounding box center [838, 341] width 28 height 28
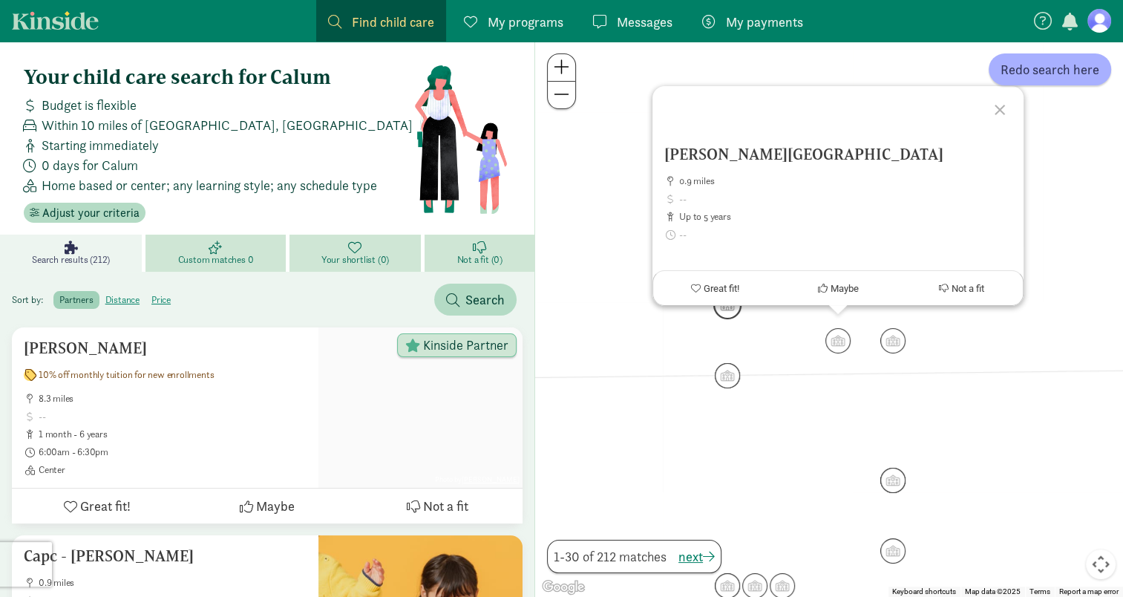
click at [725, 314] on img "Click to see details" at bounding box center [727, 305] width 28 height 28
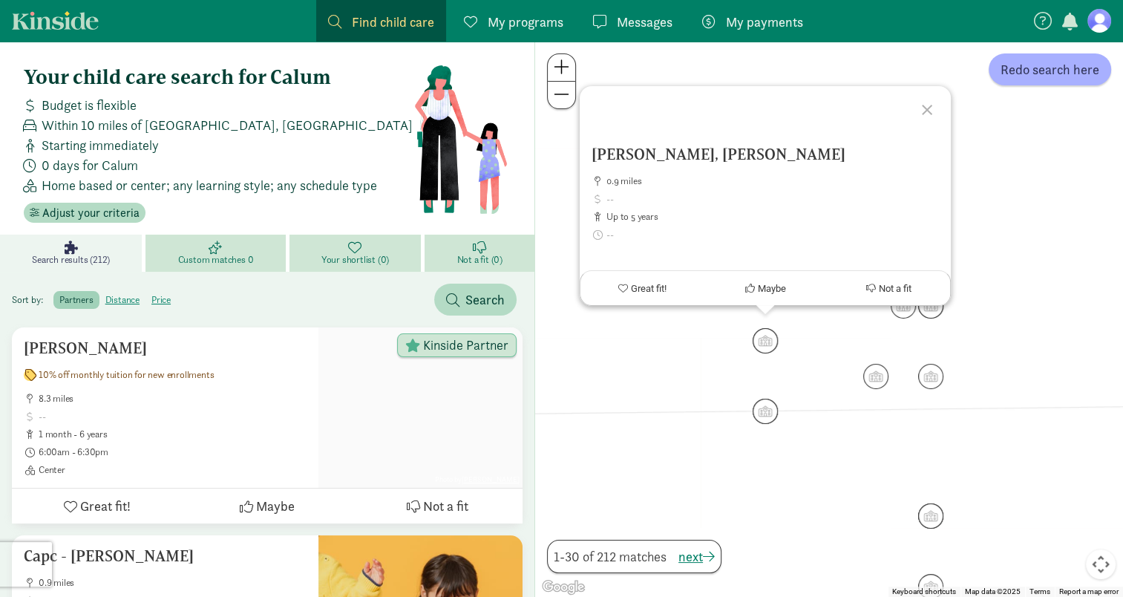
click at [687, 394] on div "To navigate, press the arrow keys. Dave, Ruchira 0.9 miles up to 5 years Home b…" at bounding box center [829, 319] width 588 height 555
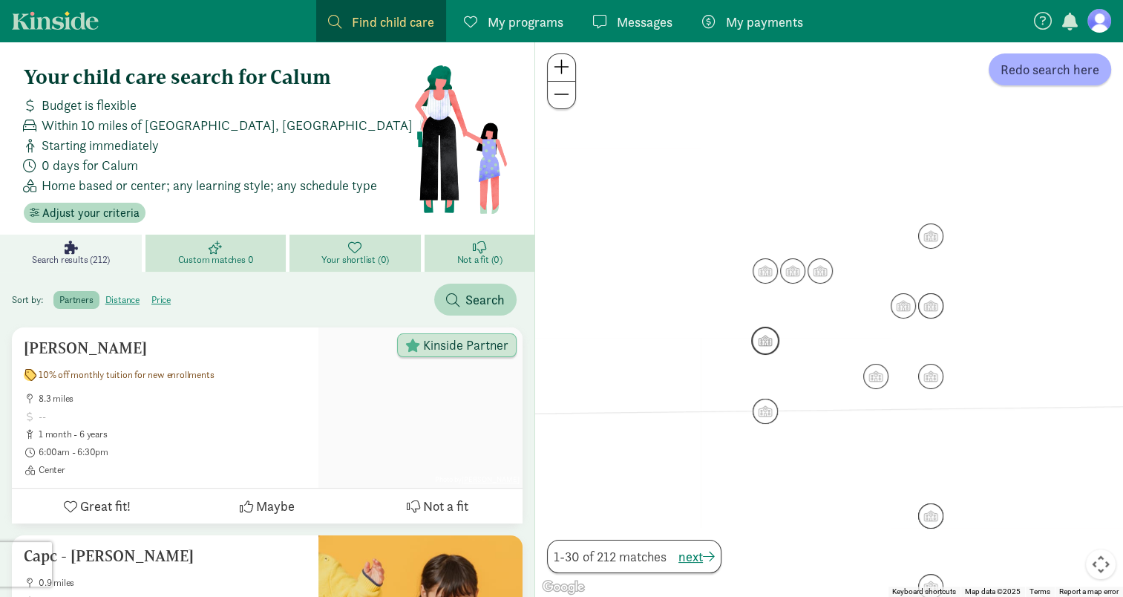
click at [774, 337] on img "Click to see details" at bounding box center [765, 341] width 28 height 28
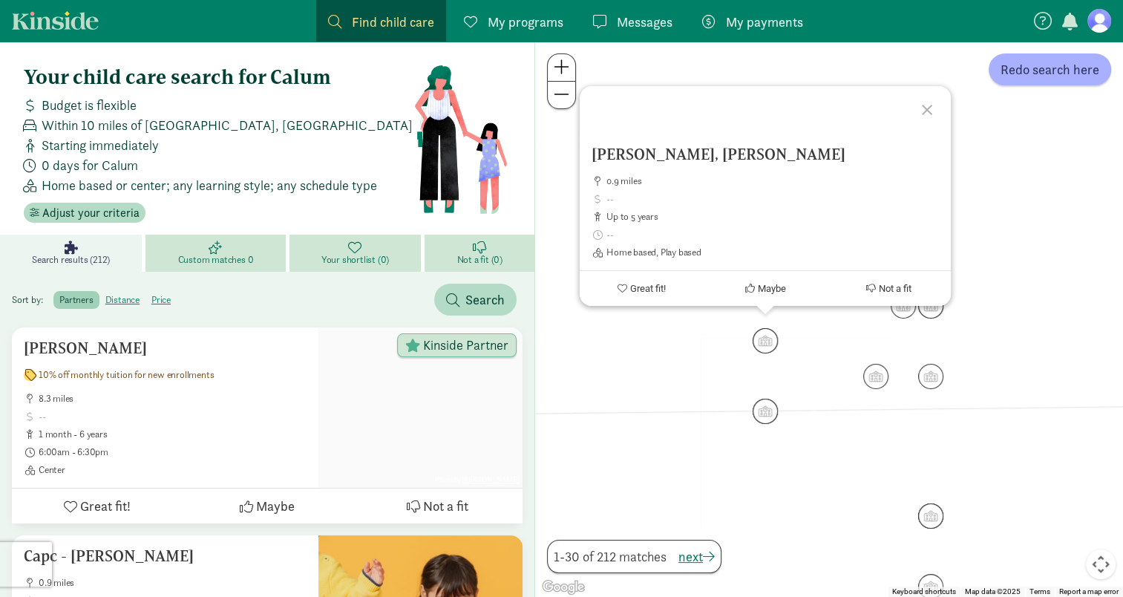
click at [627, 359] on div "Dave, Ruchira 0.9 miles up to 5 years Home based, Play based Great fit! Maybe N…" at bounding box center [829, 319] width 588 height 555
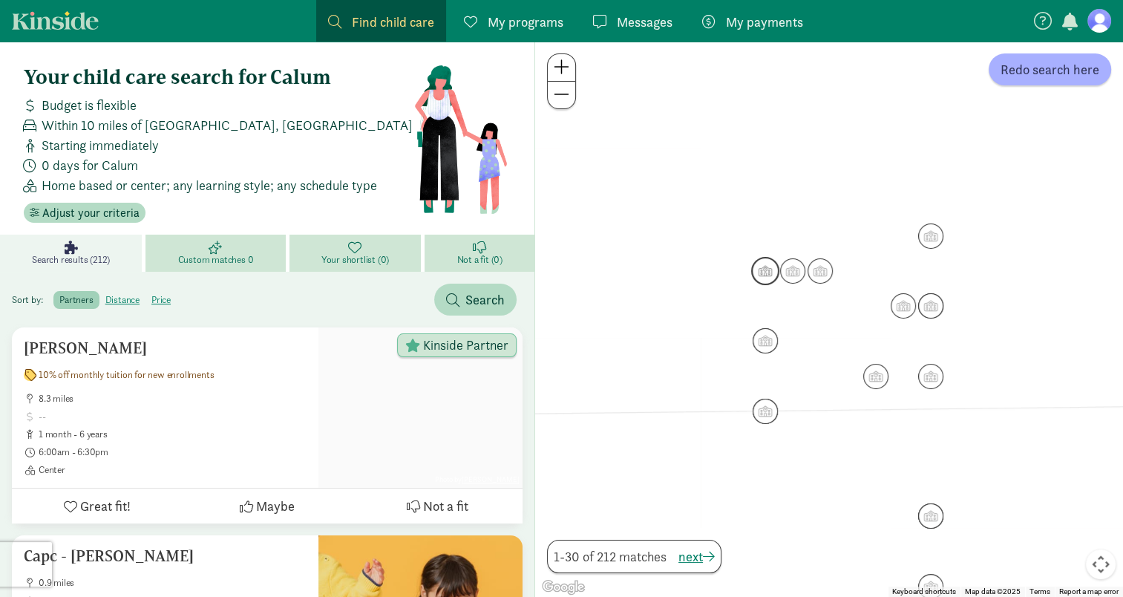
click at [770, 272] on img "Click to see details" at bounding box center [765, 271] width 28 height 28
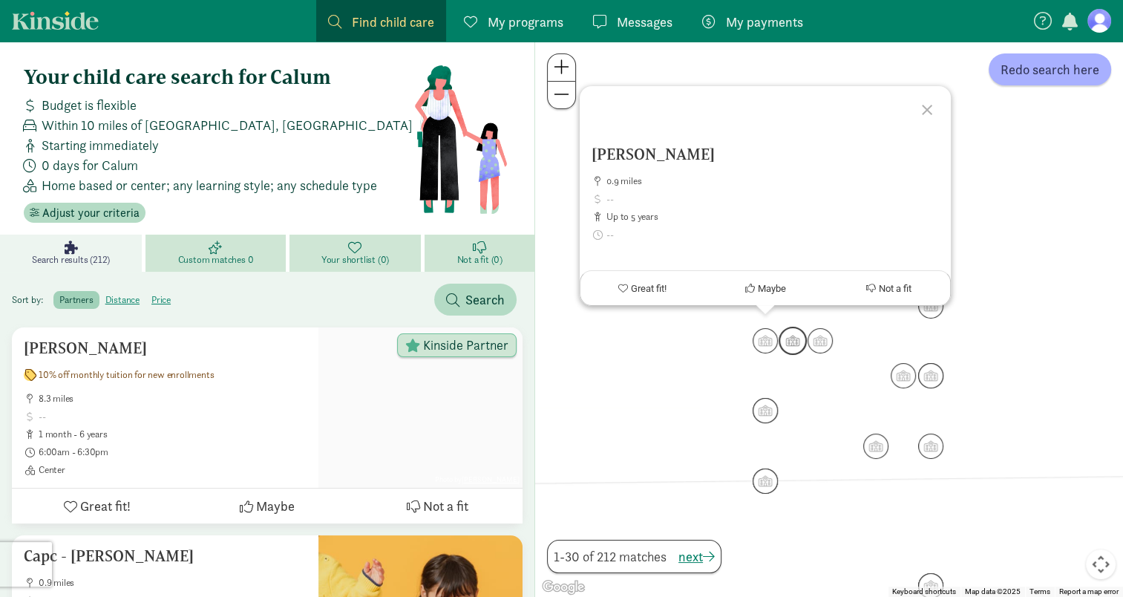
click at [796, 339] on img "Click to see details" at bounding box center [793, 341] width 28 height 28
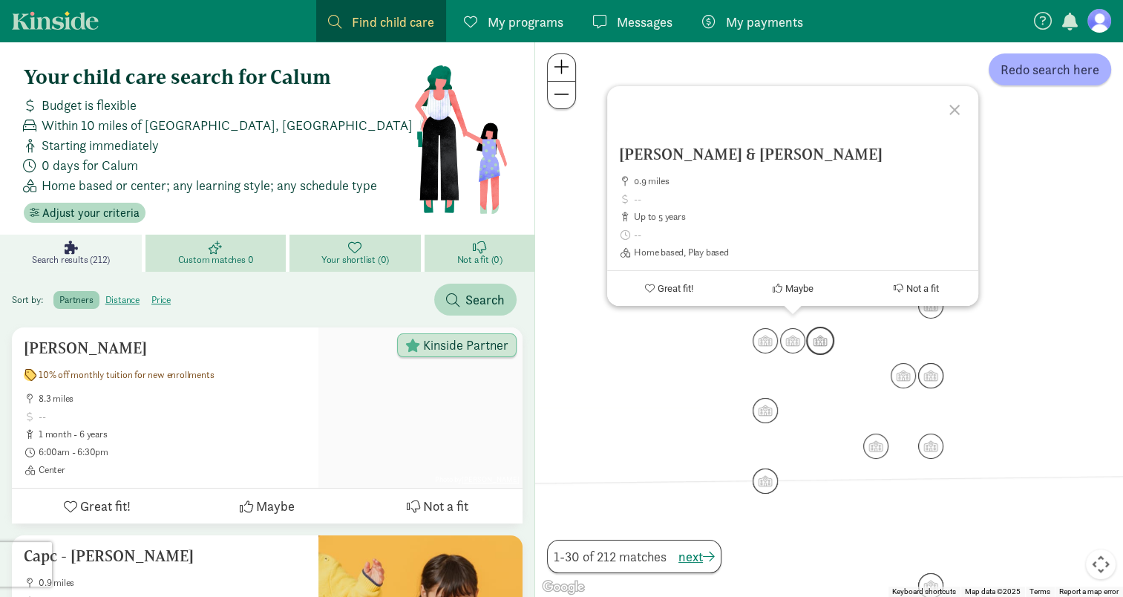
click at [823, 336] on img "Click to see details" at bounding box center [820, 341] width 28 height 28
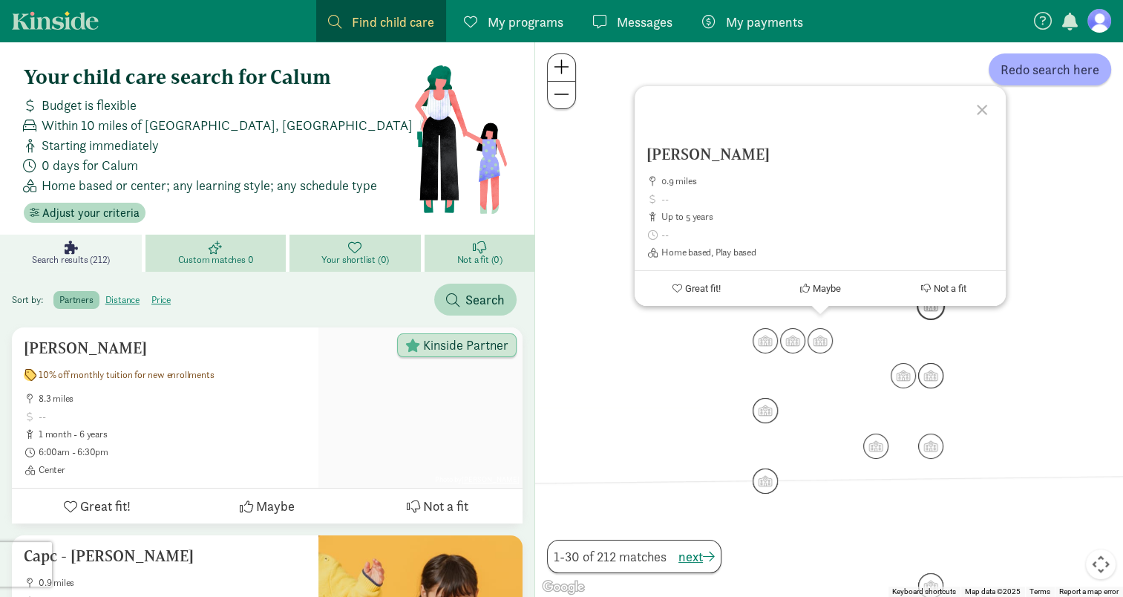
click at [925, 316] on img "Click to see details" at bounding box center [931, 306] width 28 height 28
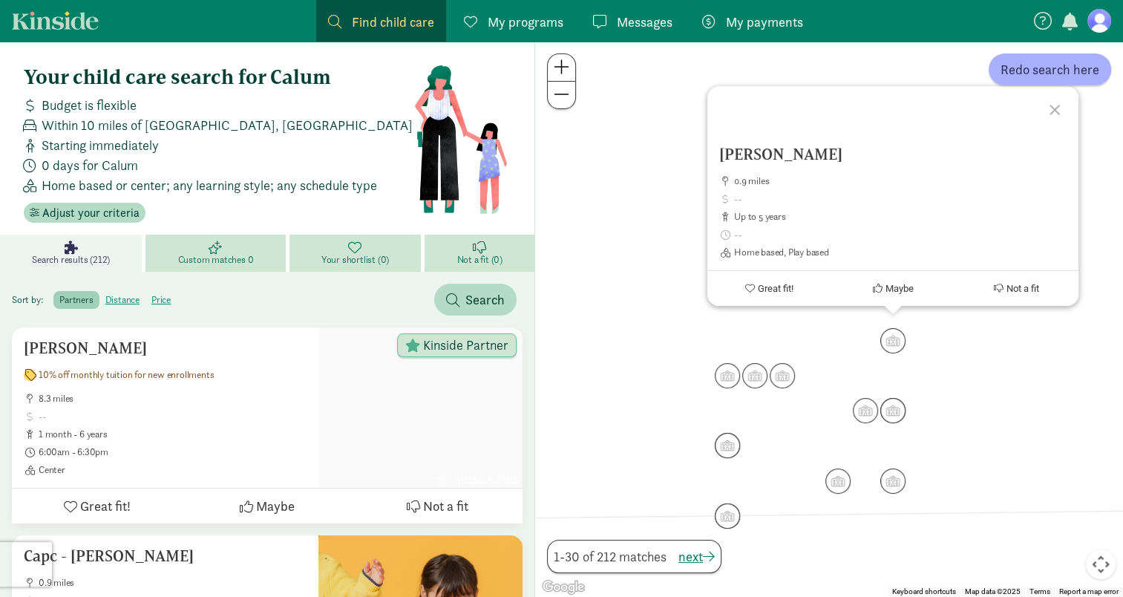
click at [852, 347] on div "To navigate, press the arrow keys. Nagavarapu, Sravanthi 0.9 miles up to 5 year…" at bounding box center [829, 319] width 588 height 555
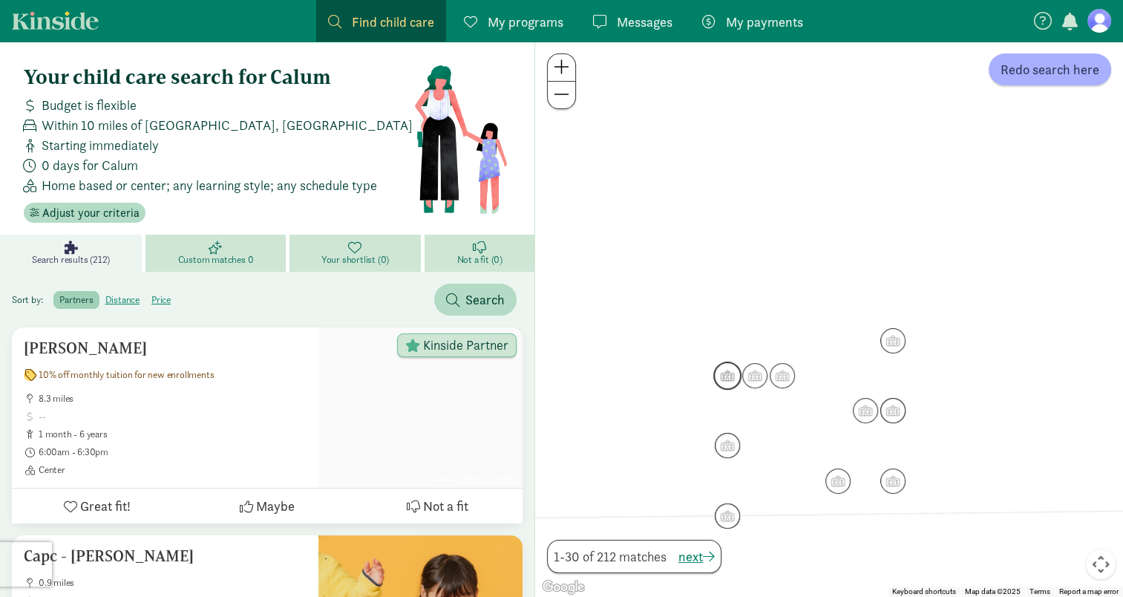
click at [726, 371] on img "Click to see details" at bounding box center [727, 376] width 28 height 28
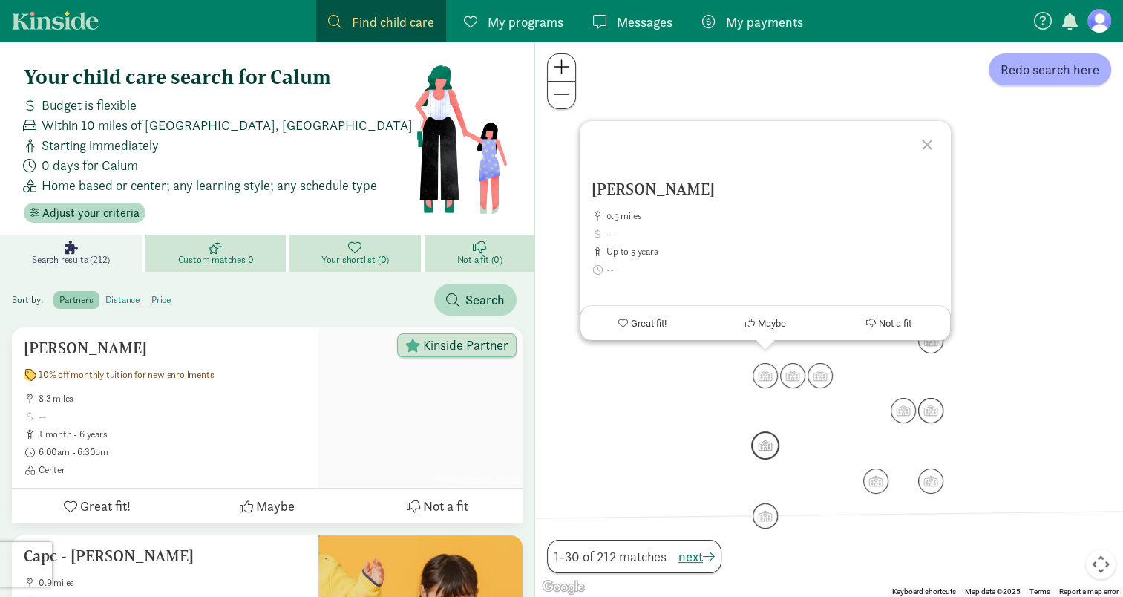
click at [763, 449] on img "Click to see details" at bounding box center [765, 445] width 28 height 28
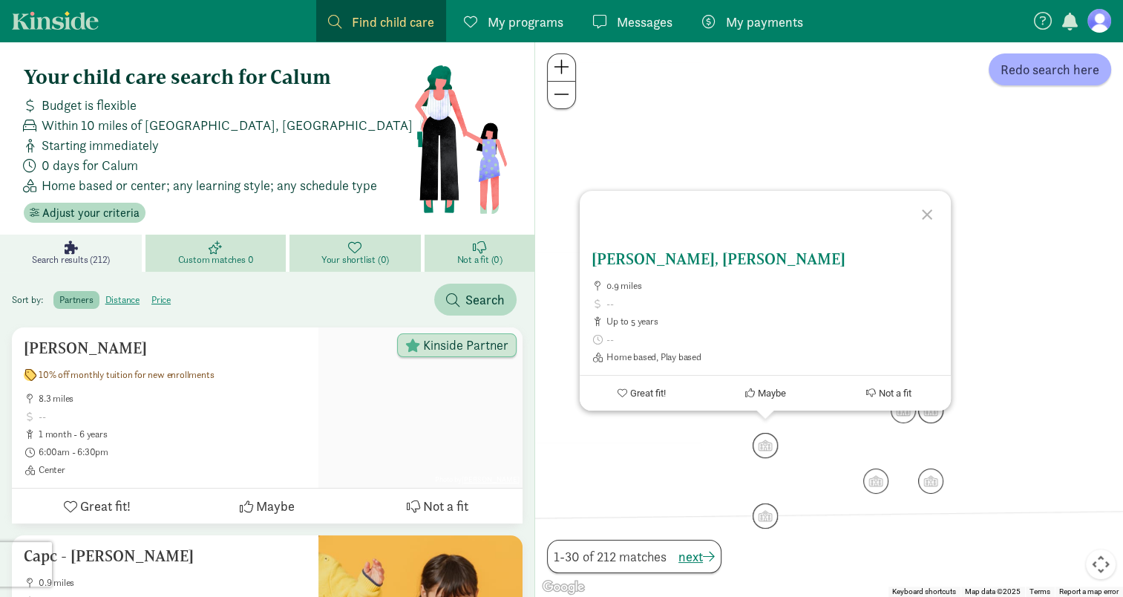
click at [677, 259] on h5 "[PERSON_NAME], [PERSON_NAME]" at bounding box center [765, 259] width 347 height 18
